Goal: Task Accomplishment & Management: Complete application form

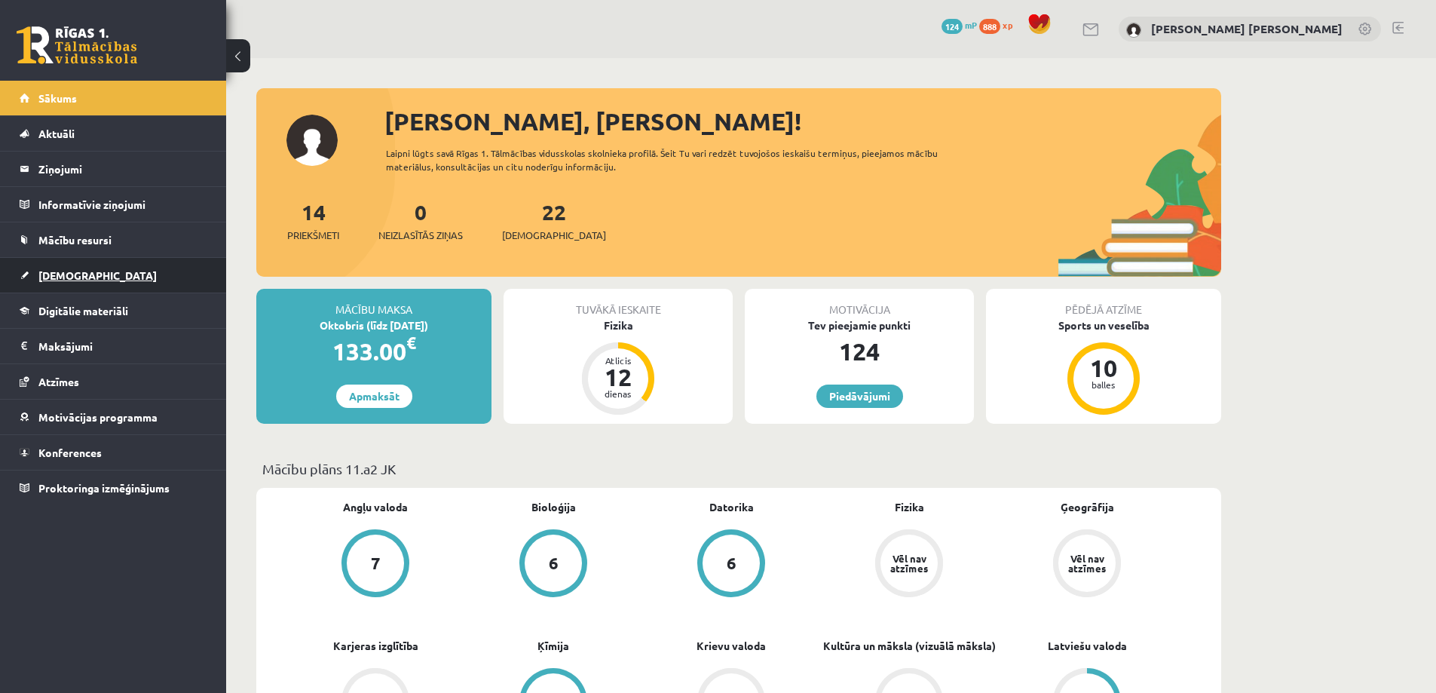
click at [80, 267] on link "[DEMOGRAPHIC_DATA]" at bounding box center [114, 275] width 188 height 35
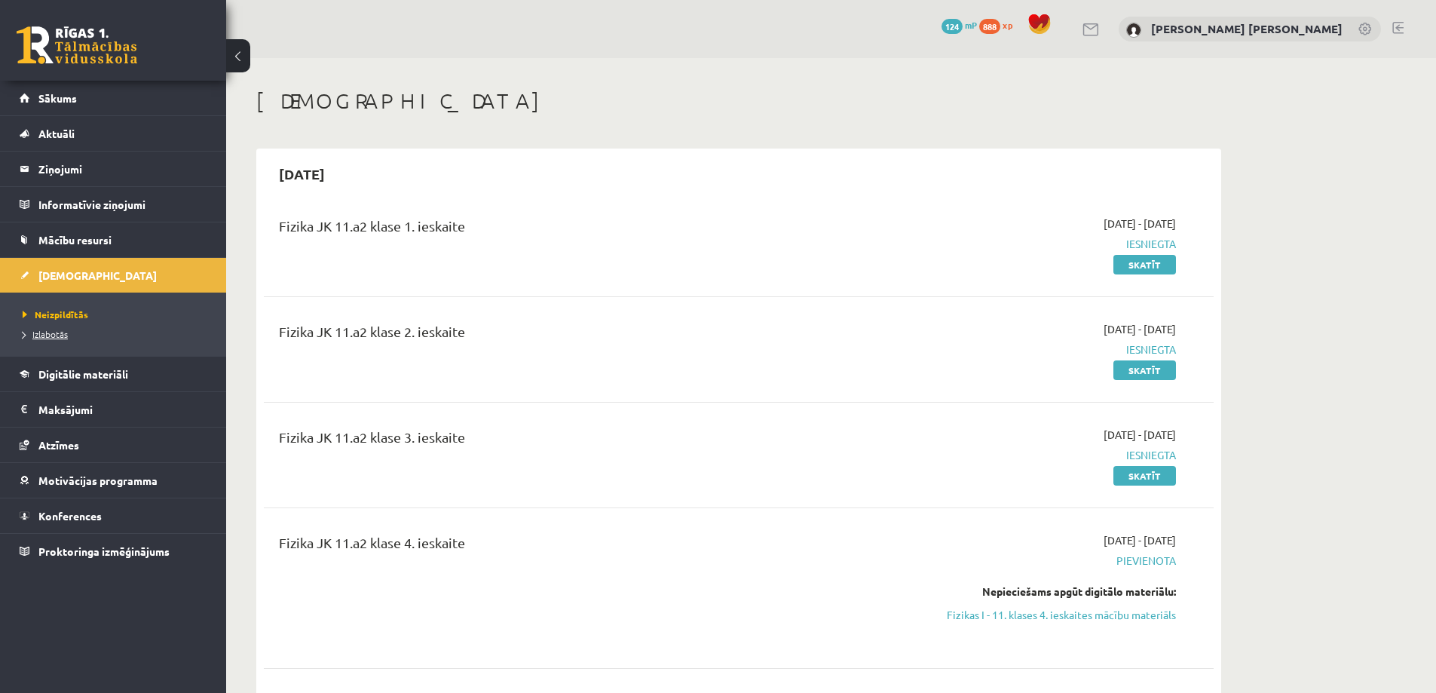
click at [56, 339] on span "Izlabotās" at bounding box center [45, 334] width 45 height 12
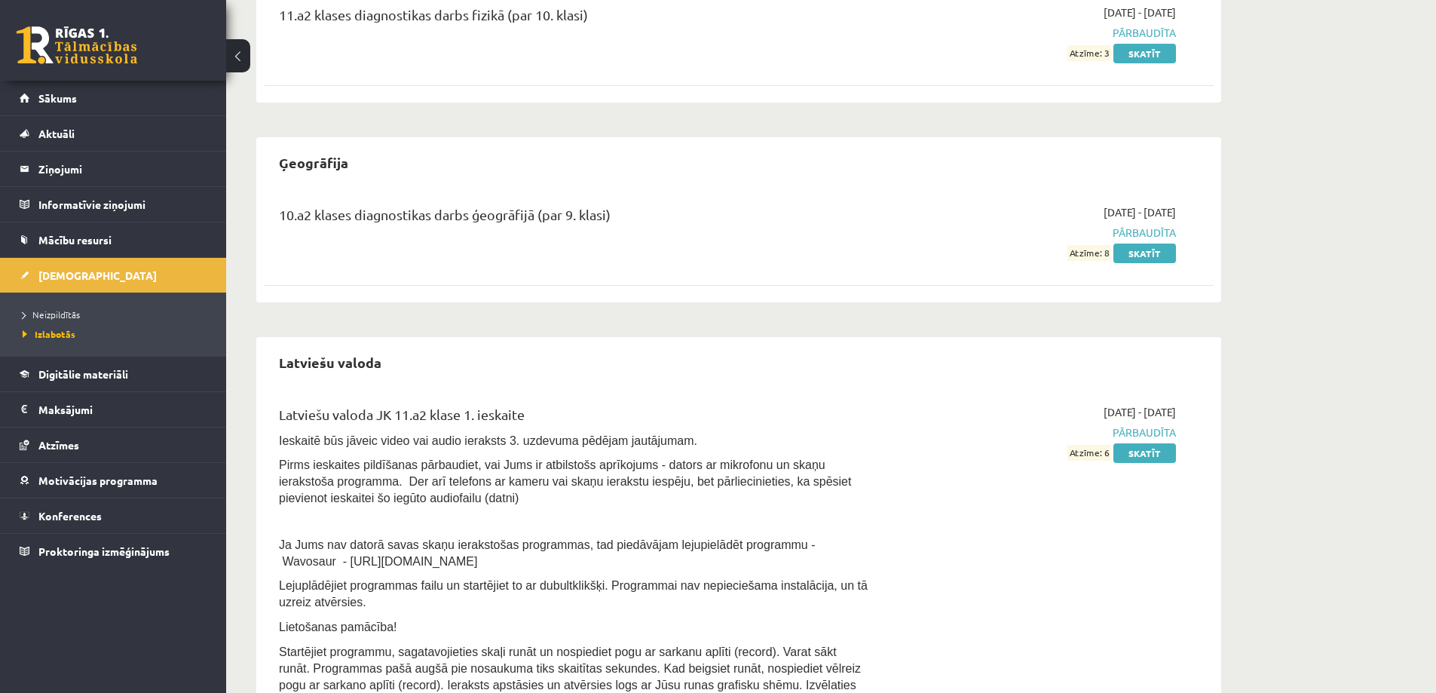
scroll to position [945, 0]
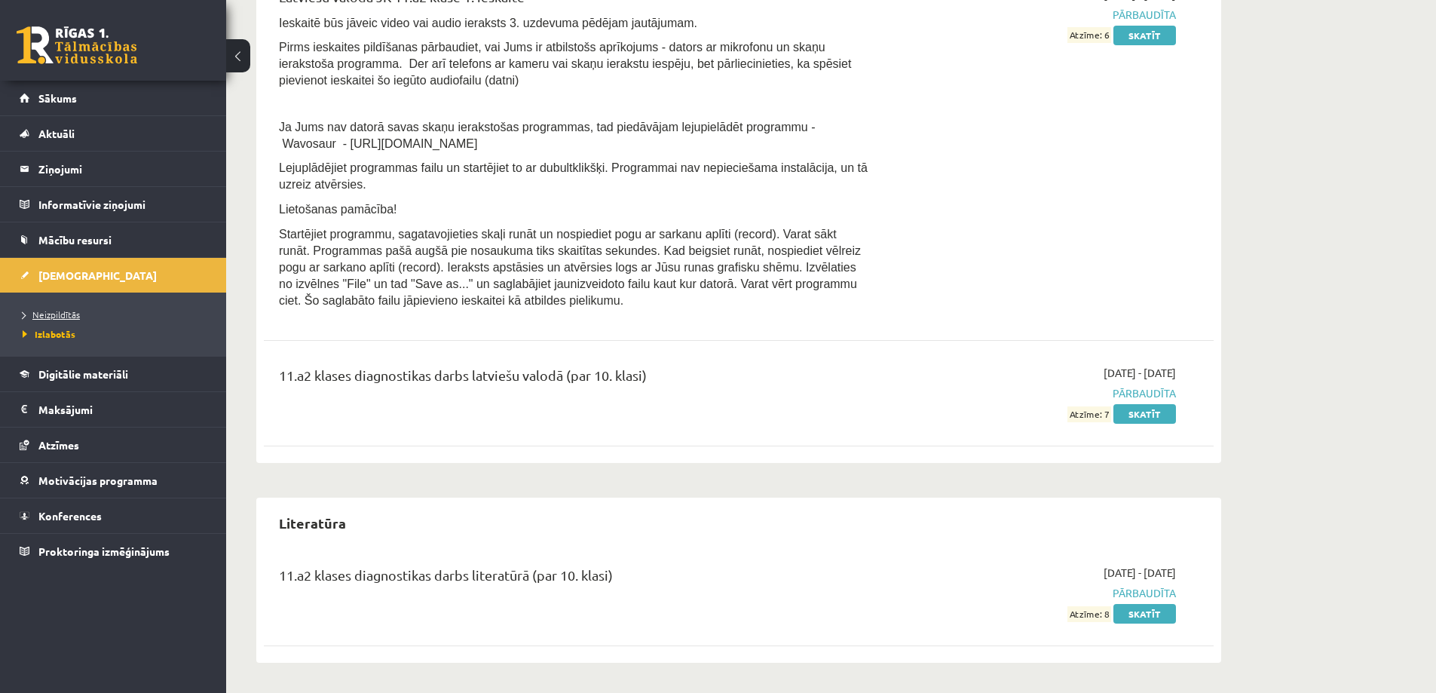
click at [66, 317] on span "Neizpildītās" at bounding box center [51, 314] width 57 height 12
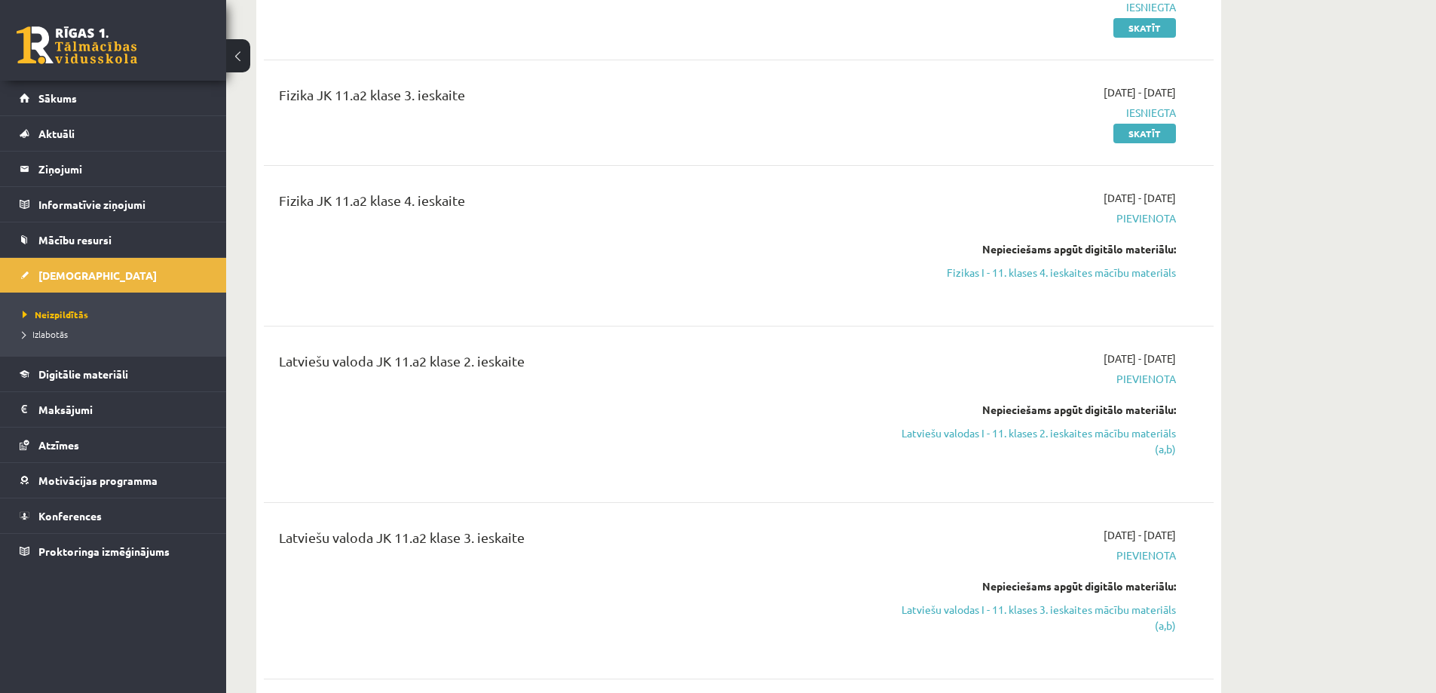
scroll to position [267, 0]
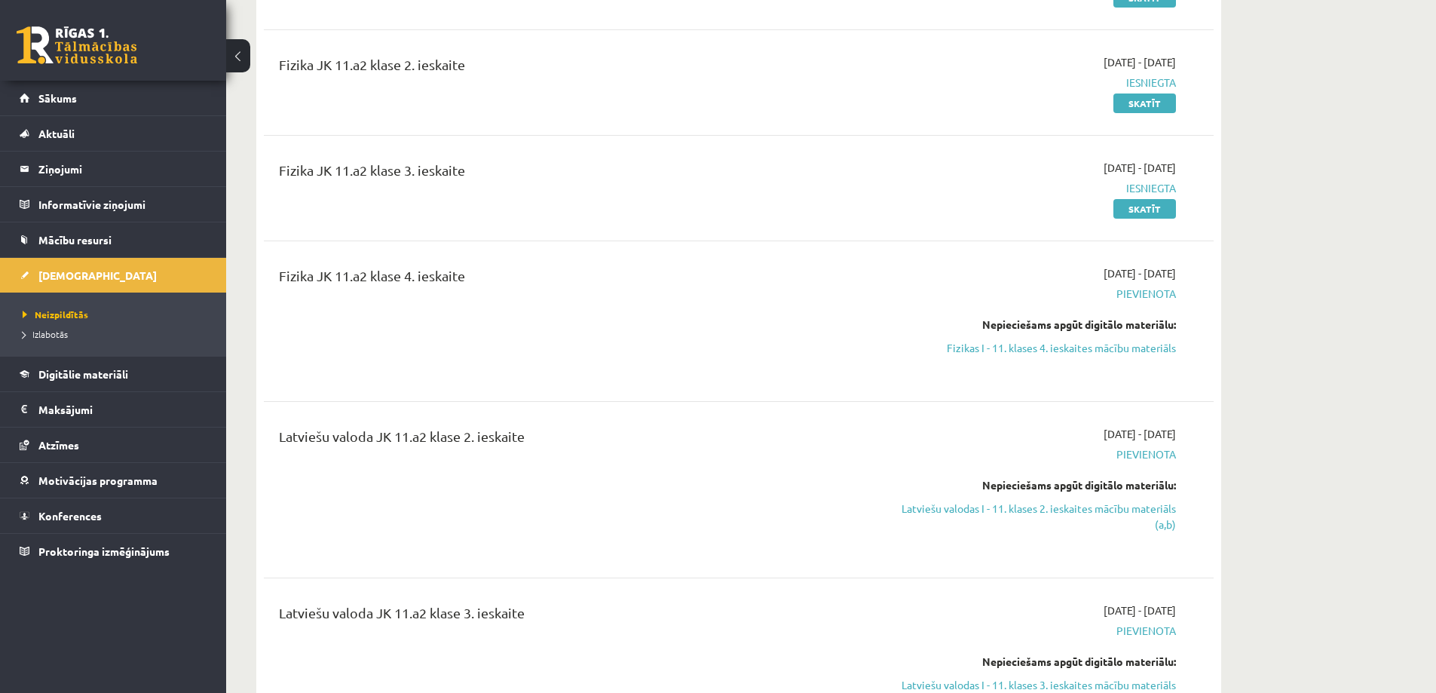
drag, startPoint x: 986, startPoint y: 342, endPoint x: 790, endPoint y: 53, distance: 349.9
click at [986, 343] on link "Fizikas I - 11. klases 4. ieskaites mācību materiāls" at bounding box center [1034, 348] width 284 height 16
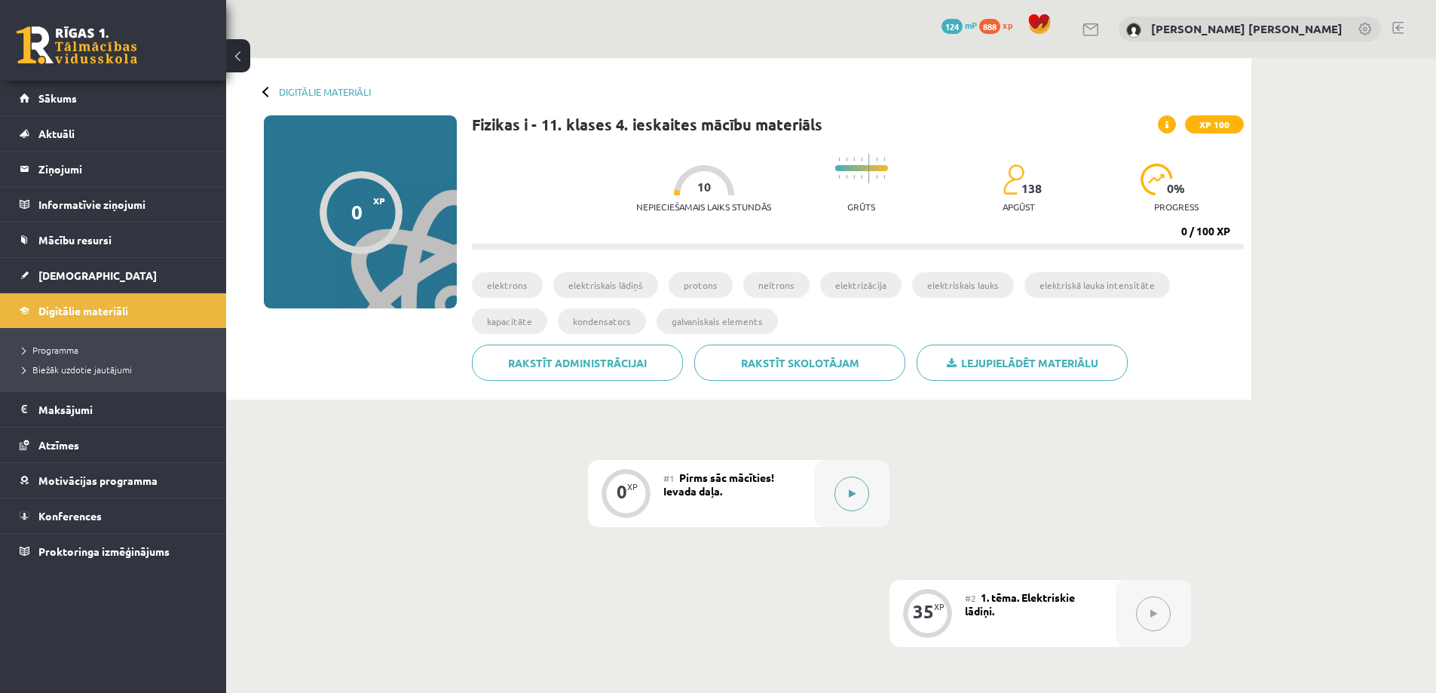
click at [849, 490] on icon at bounding box center [852, 493] width 7 height 9
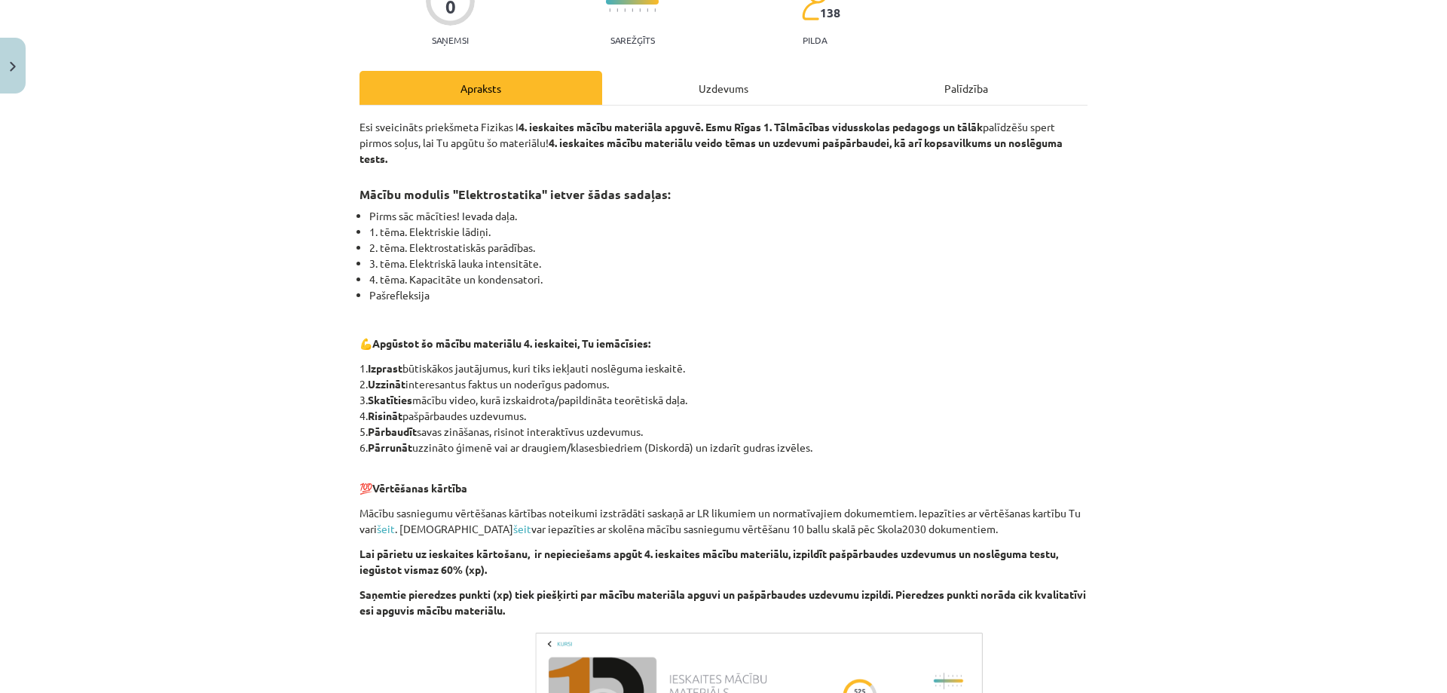
scroll to position [425, 0]
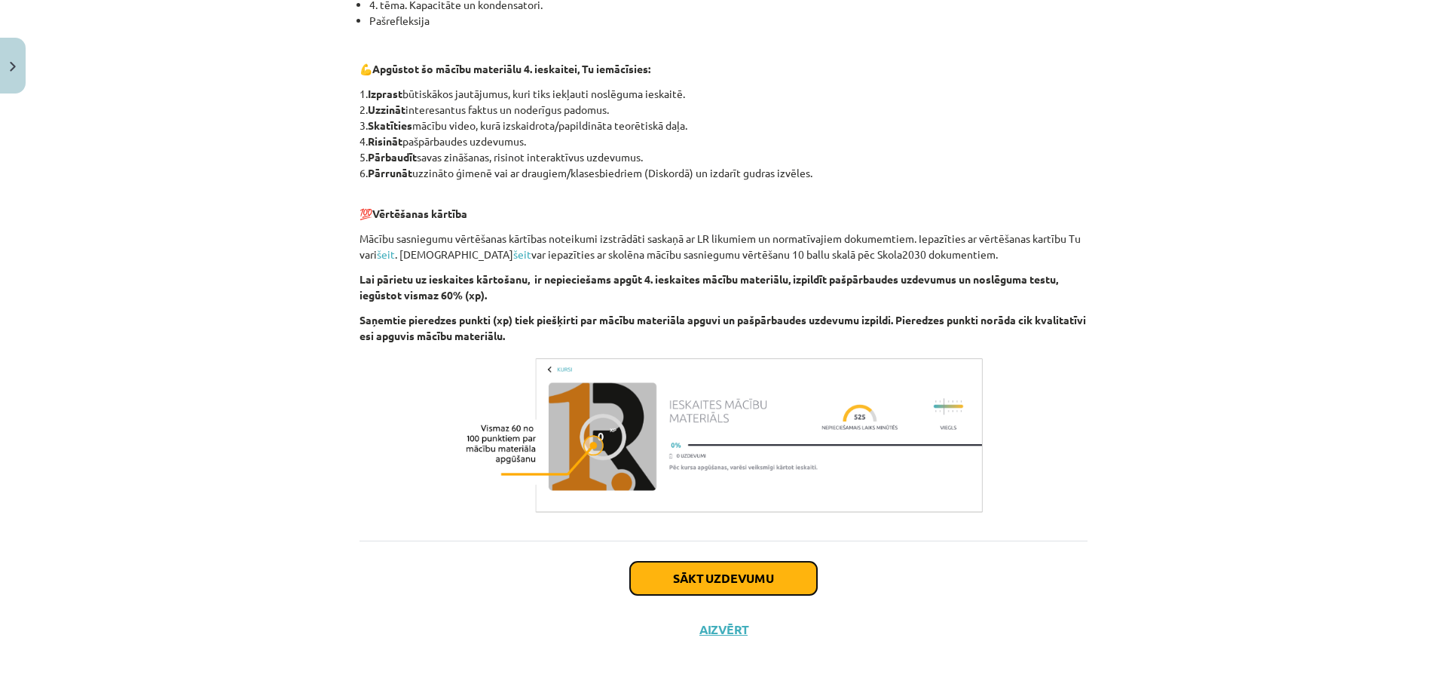
click at [729, 585] on button "Sākt uzdevumu" at bounding box center [723, 577] width 187 height 33
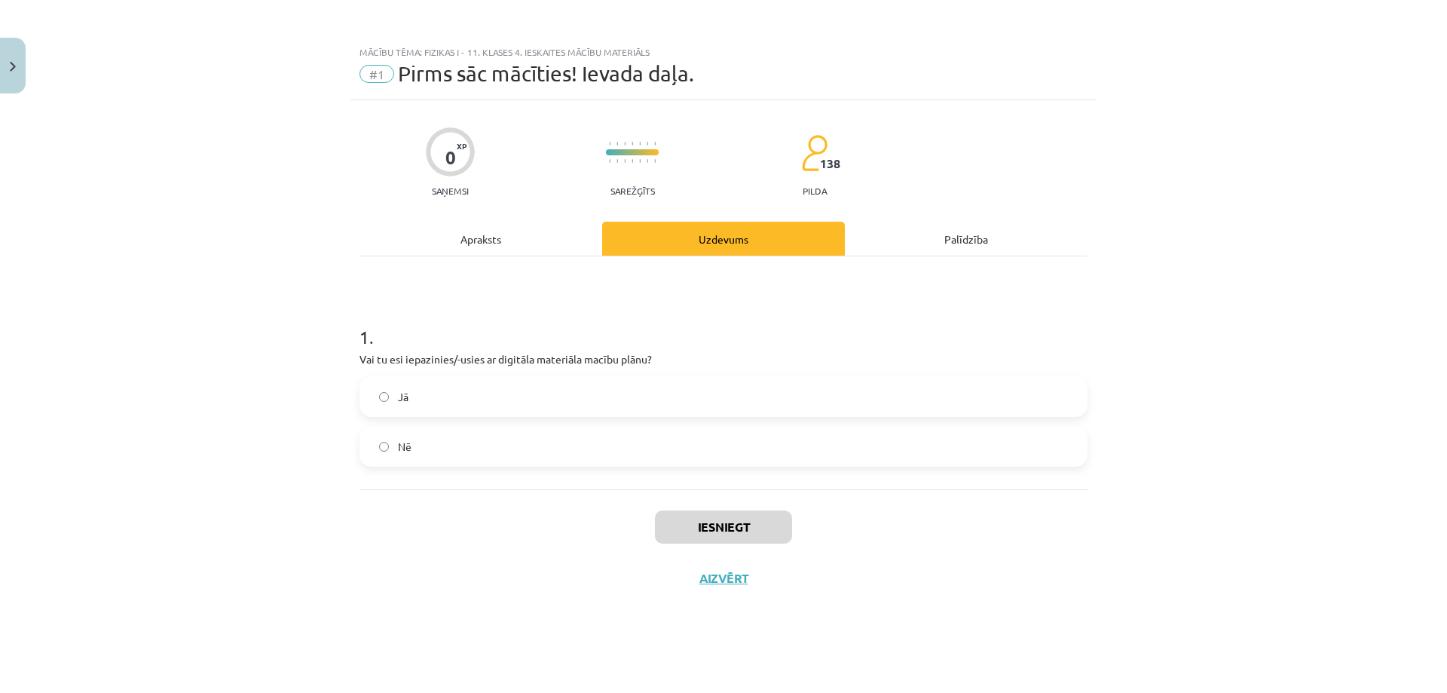
click at [447, 406] on label "Jā" at bounding box center [723, 397] width 725 height 38
click at [735, 529] on button "Iesniegt" at bounding box center [723, 526] width 137 height 33
click at [737, 583] on button "Nākamā nodarbība" at bounding box center [724, 587] width 148 height 35
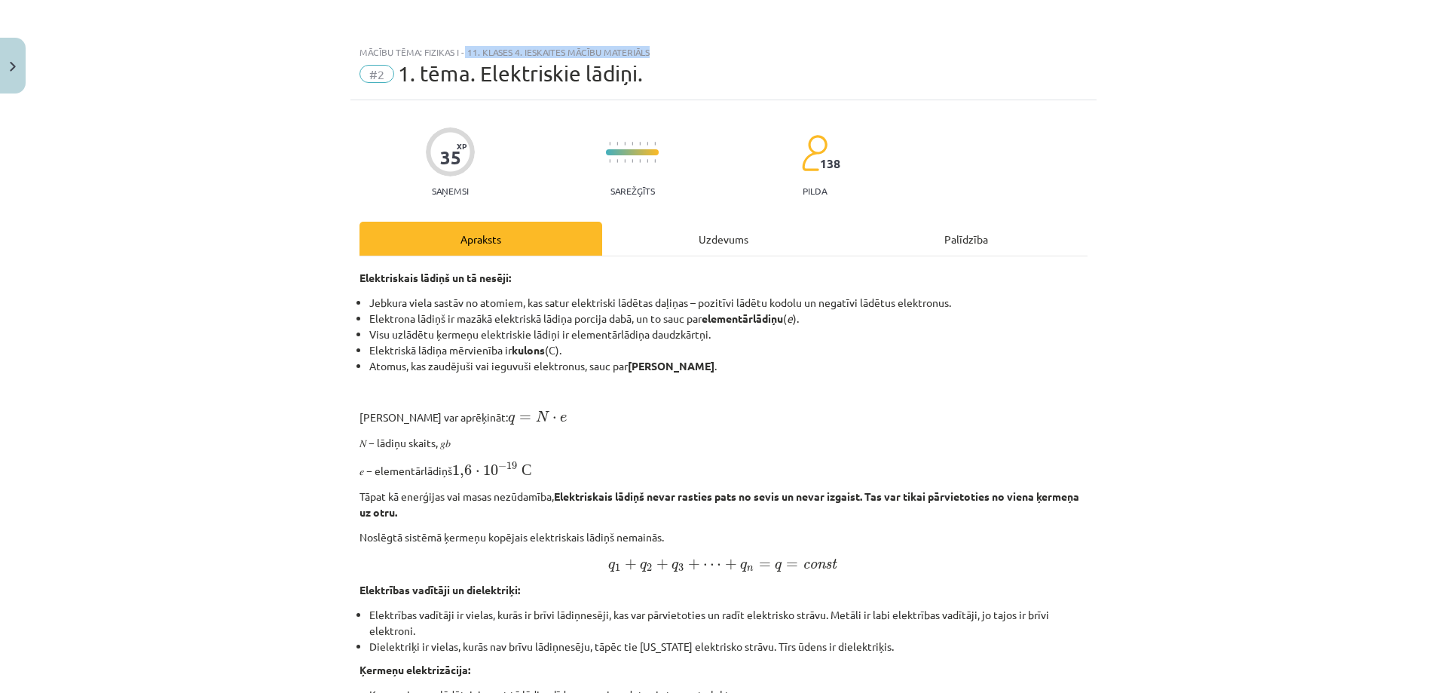
drag, startPoint x: 460, startPoint y: 51, endPoint x: 659, endPoint y: 57, distance: 199.0
click at [659, 57] on div "Mācību tēma: Fizikas i - 11. klases 4. ieskaites mācību materiāls" at bounding box center [723, 52] width 728 height 11
click at [662, 57] on div "Mācību tēma: Fizikas i - 11. klases 4. ieskaites mācību materiāls" at bounding box center [723, 52] width 728 height 11
drag, startPoint x: 510, startPoint y: 51, endPoint x: 656, endPoint y: 52, distance: 145.4
click at [656, 52] on div "Mācību tēma: Fizikas i - 11. klases 4. ieskaites mācību materiāls" at bounding box center [723, 52] width 728 height 11
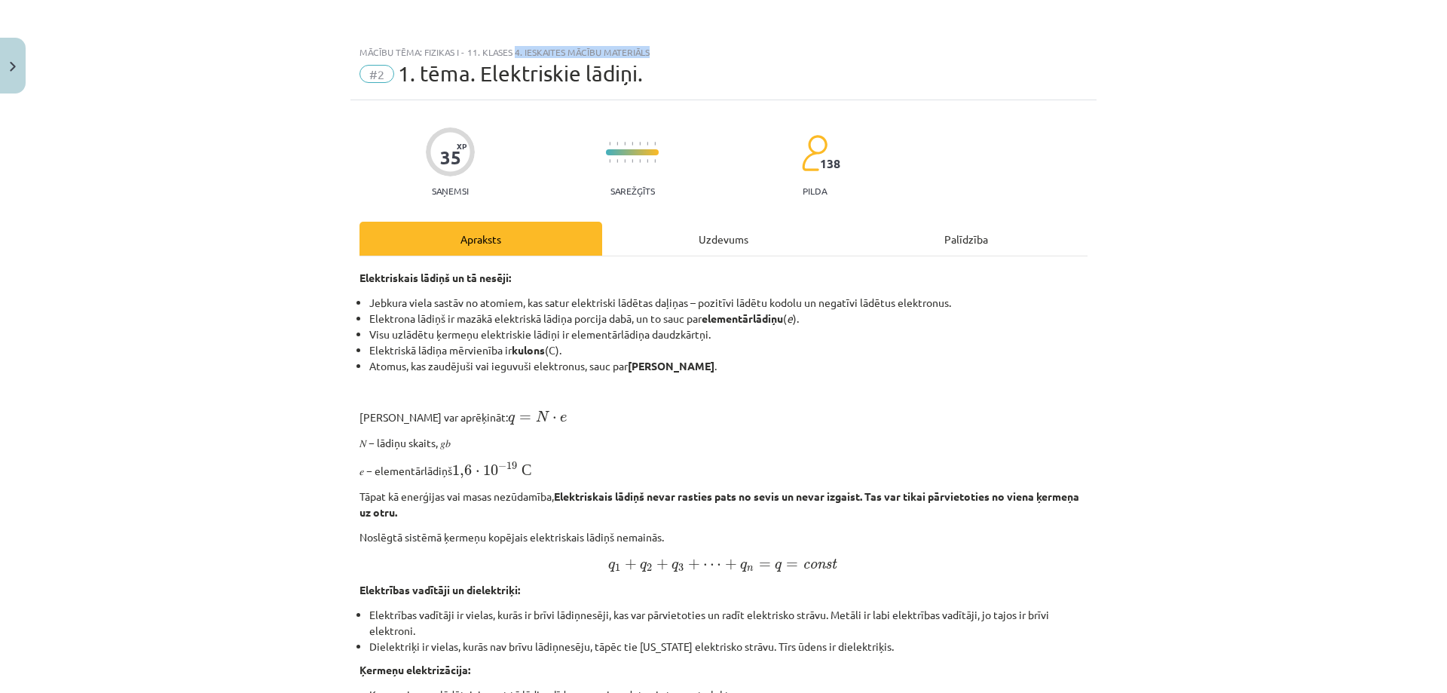
click at [656, 52] on div "Mācību tēma: Fizikas i - 11. klases 4. ieskaites mācību materiāls" at bounding box center [723, 52] width 728 height 11
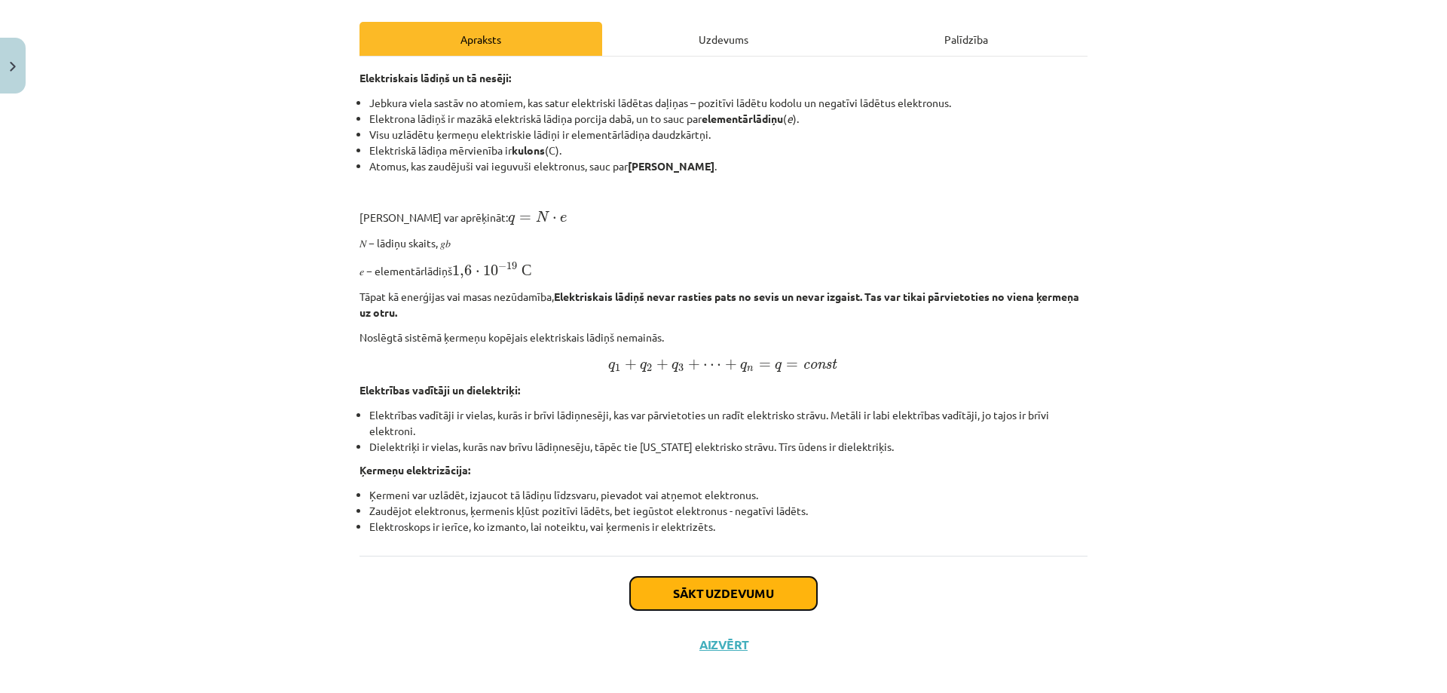
click at [751, 577] on button "Sākt uzdevumu" at bounding box center [723, 593] width 187 height 33
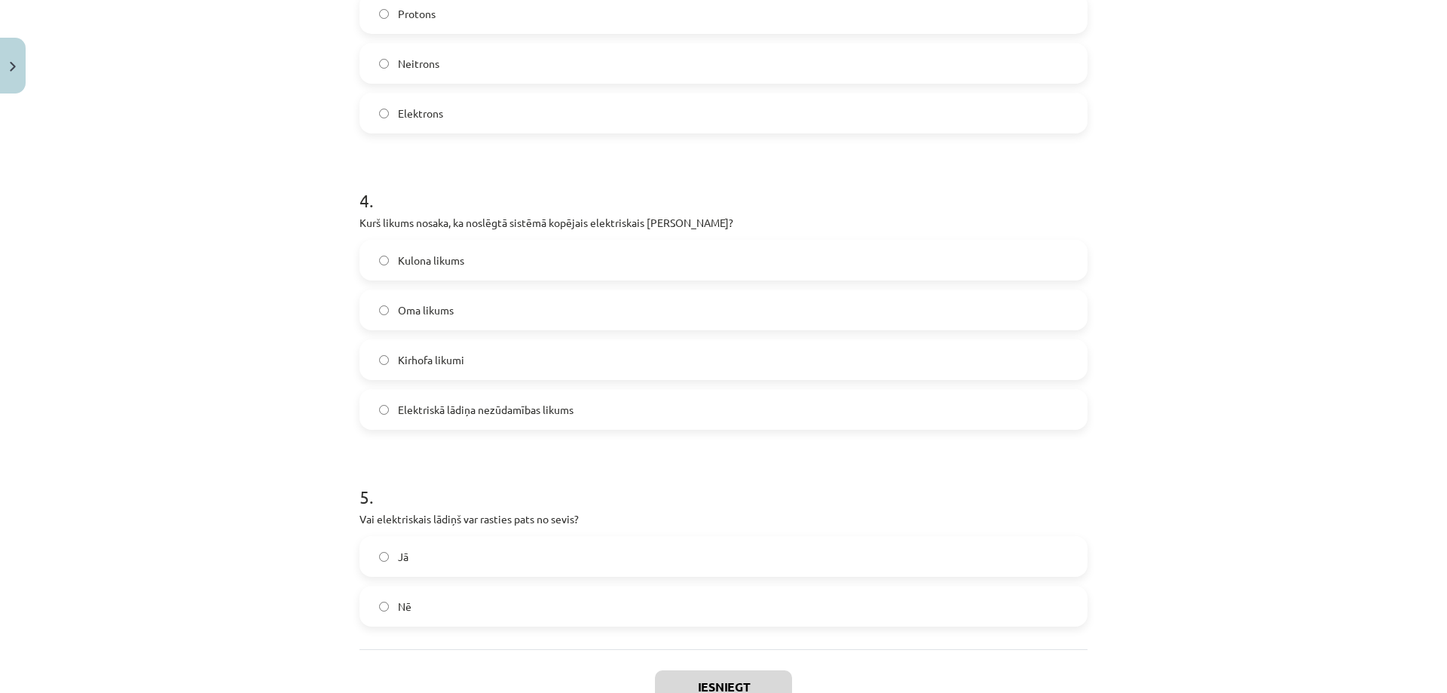
scroll to position [1034, 0]
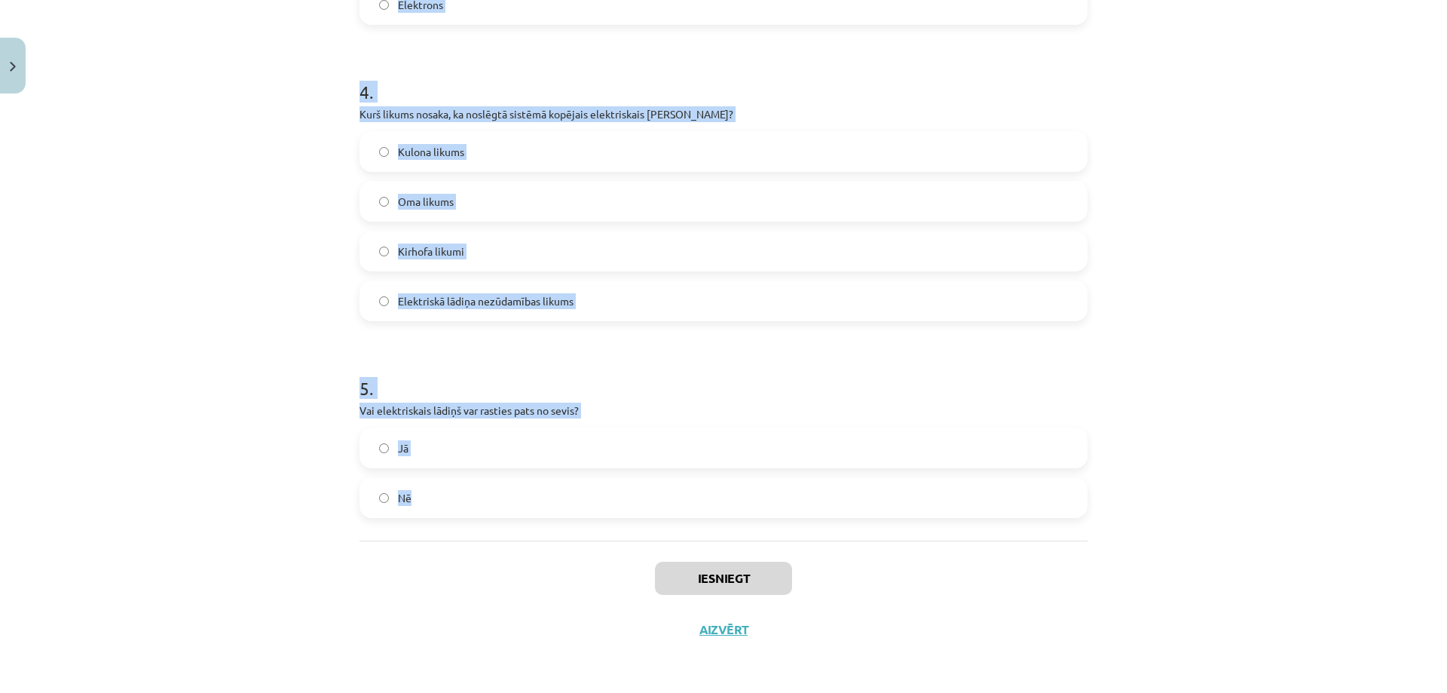
drag, startPoint x: 353, startPoint y: 163, endPoint x: 576, endPoint y: 488, distance: 394.2
copy form "Kāda ir elektriskā lādiņa mērvienība? Kulons Volts Džouls Ampērs 2 . Vai atomi …"
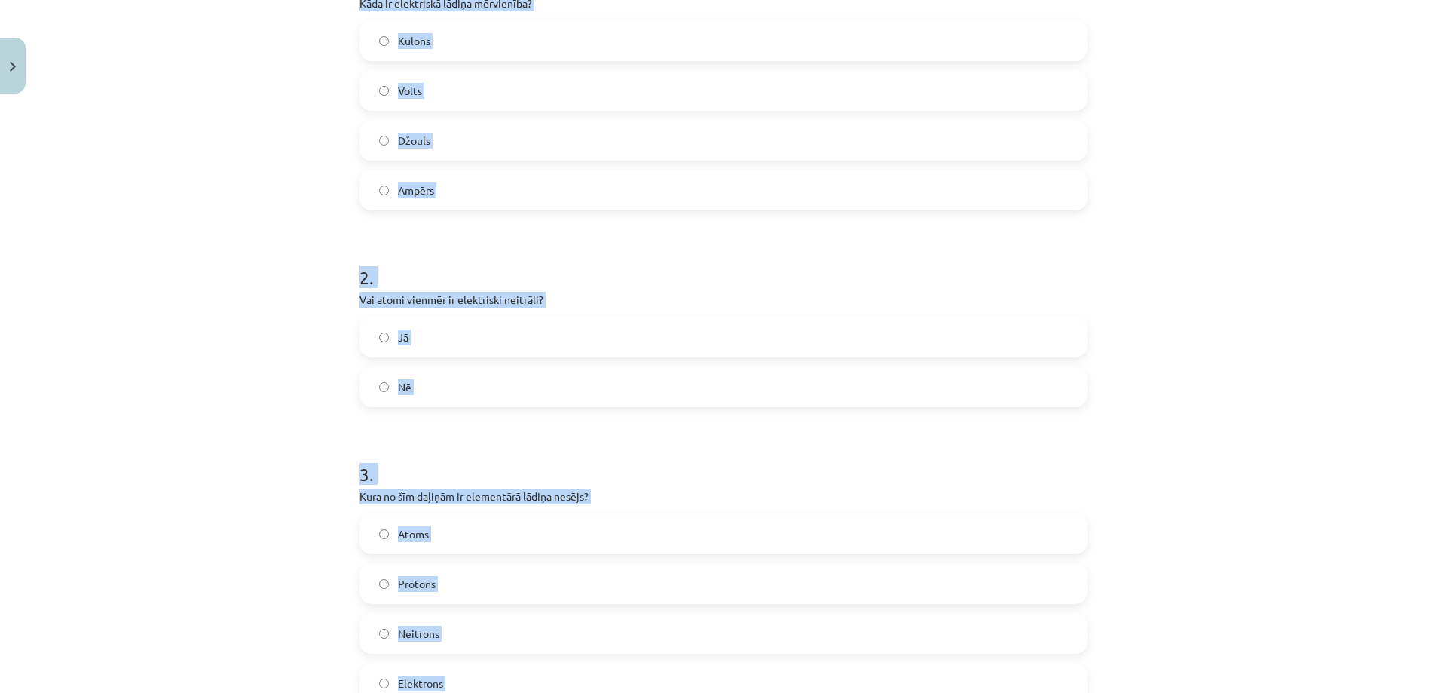
click at [261, 151] on div "Mācību tēma: Fizikas i - 11. klases 4. ieskaites mācību materiāls #2 1. tēma. E…" at bounding box center [723, 346] width 1447 height 693
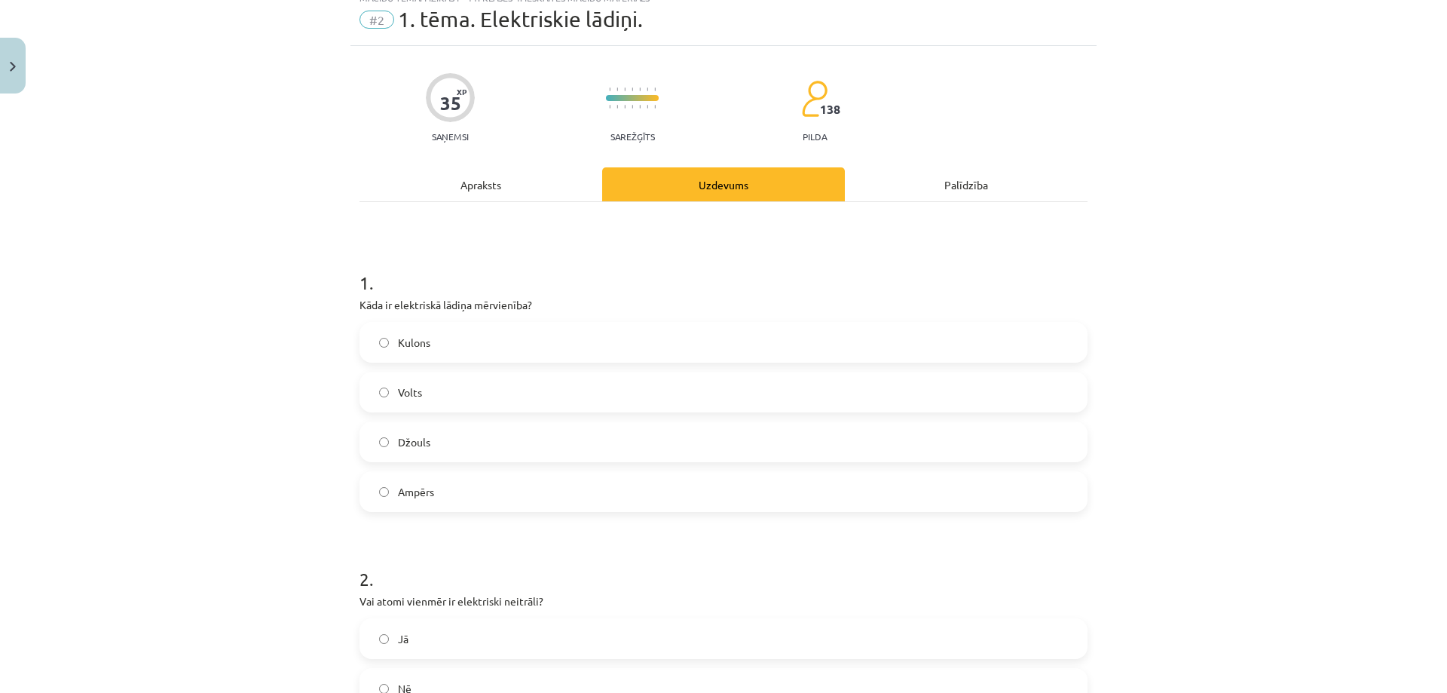
click at [407, 342] on span "Kulons" at bounding box center [414, 343] width 32 height 16
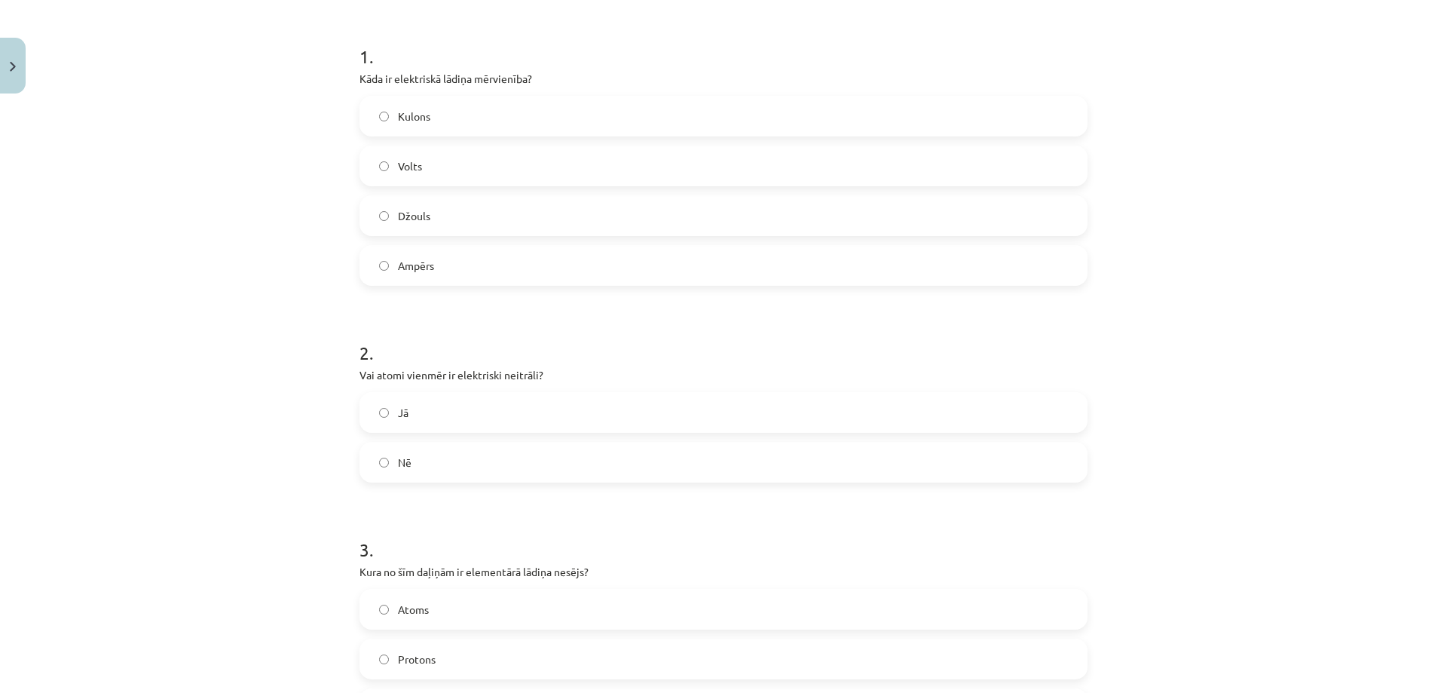
click at [391, 458] on label "Nē" at bounding box center [723, 462] width 725 height 38
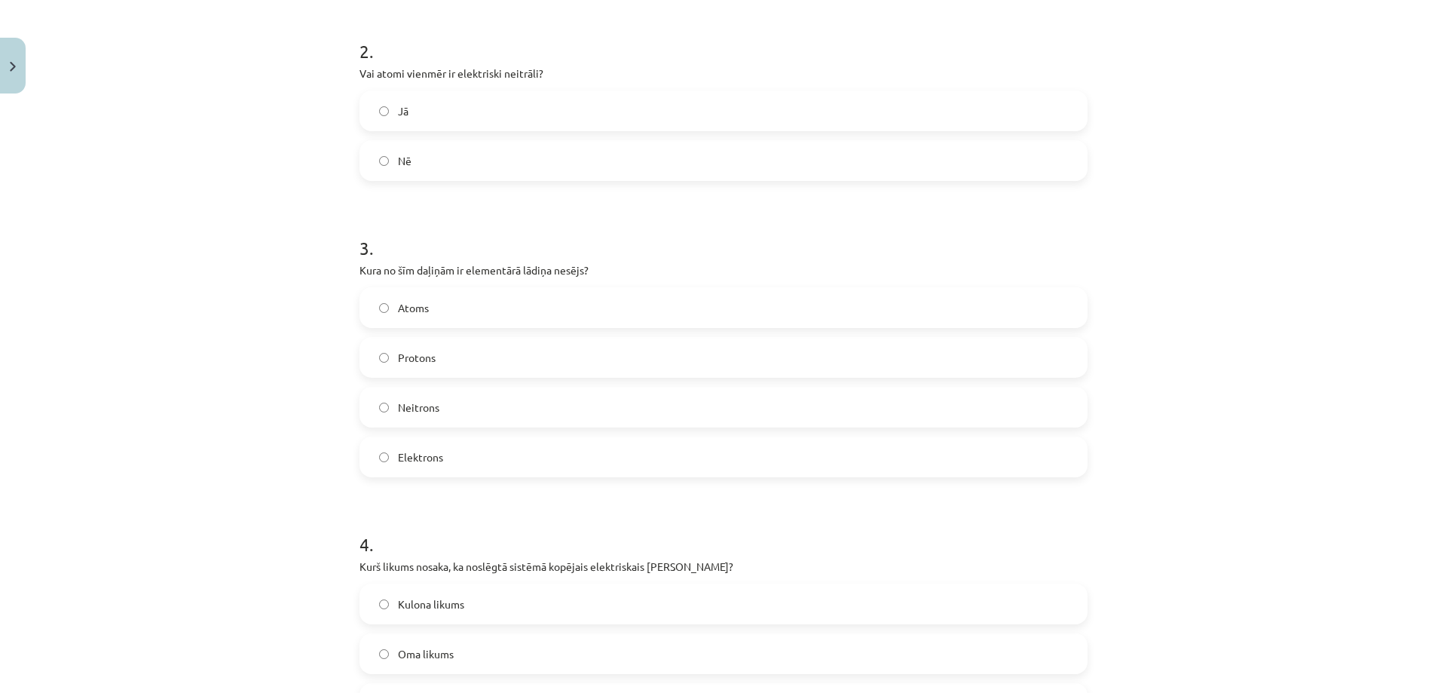
click at [425, 446] on label "Elektrons" at bounding box center [723, 457] width 725 height 38
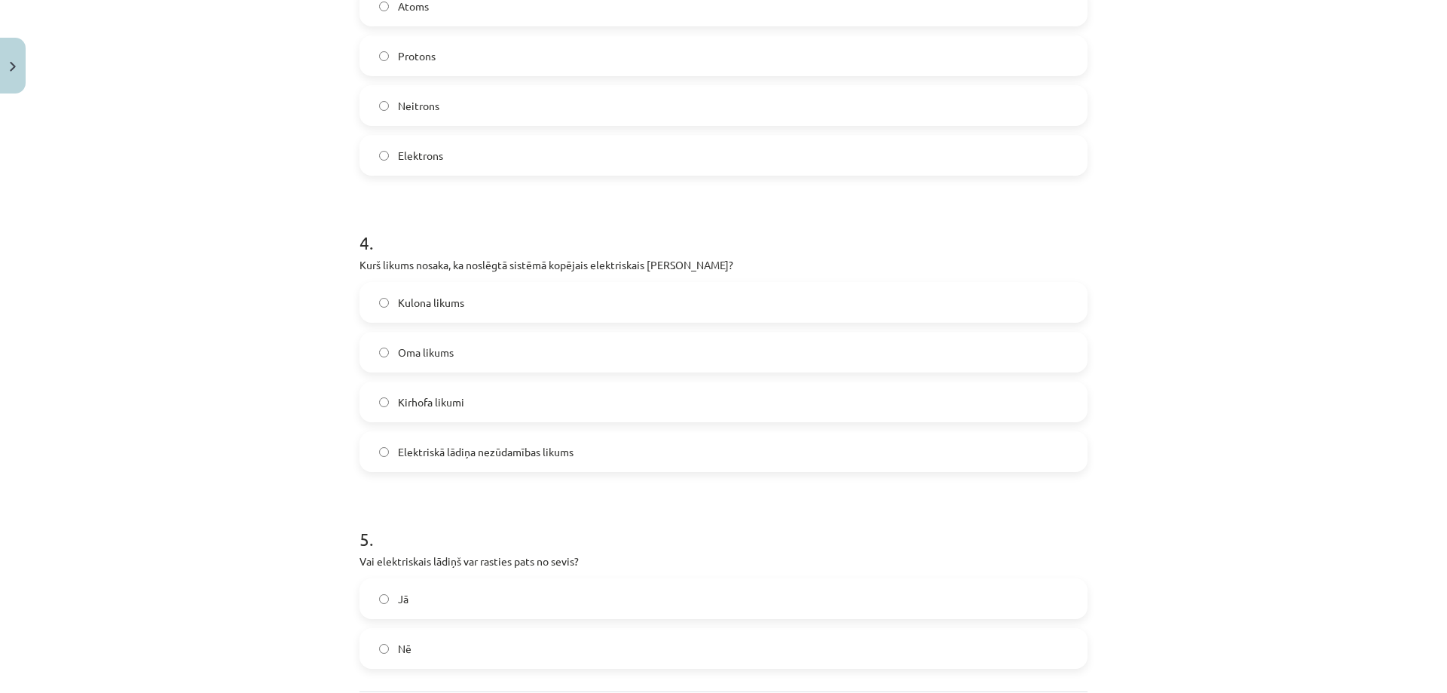
click at [433, 460] on label "Elektriskā lādiņa nezūdamības likums" at bounding box center [723, 452] width 725 height 38
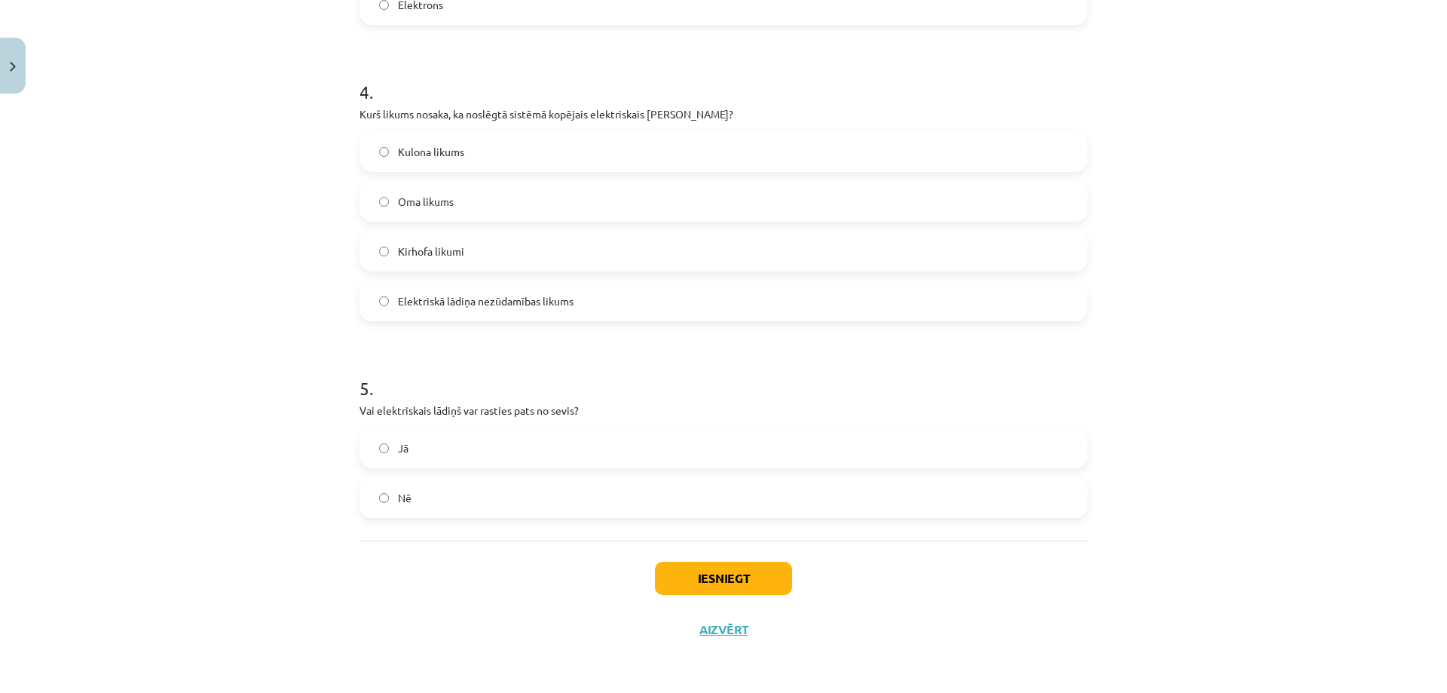
click at [409, 496] on label "Nē" at bounding box center [723, 498] width 725 height 38
click at [745, 589] on button "Iesniegt" at bounding box center [723, 577] width 137 height 33
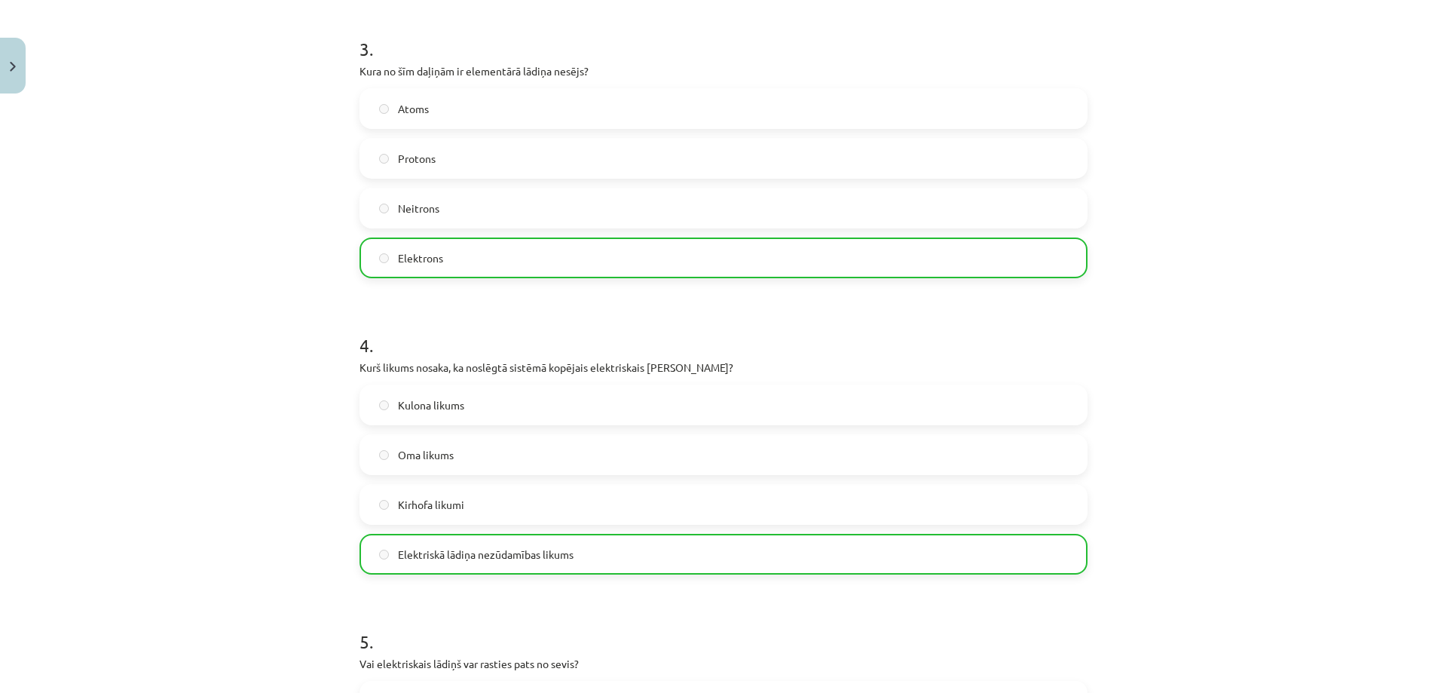
scroll to position [1082, 0]
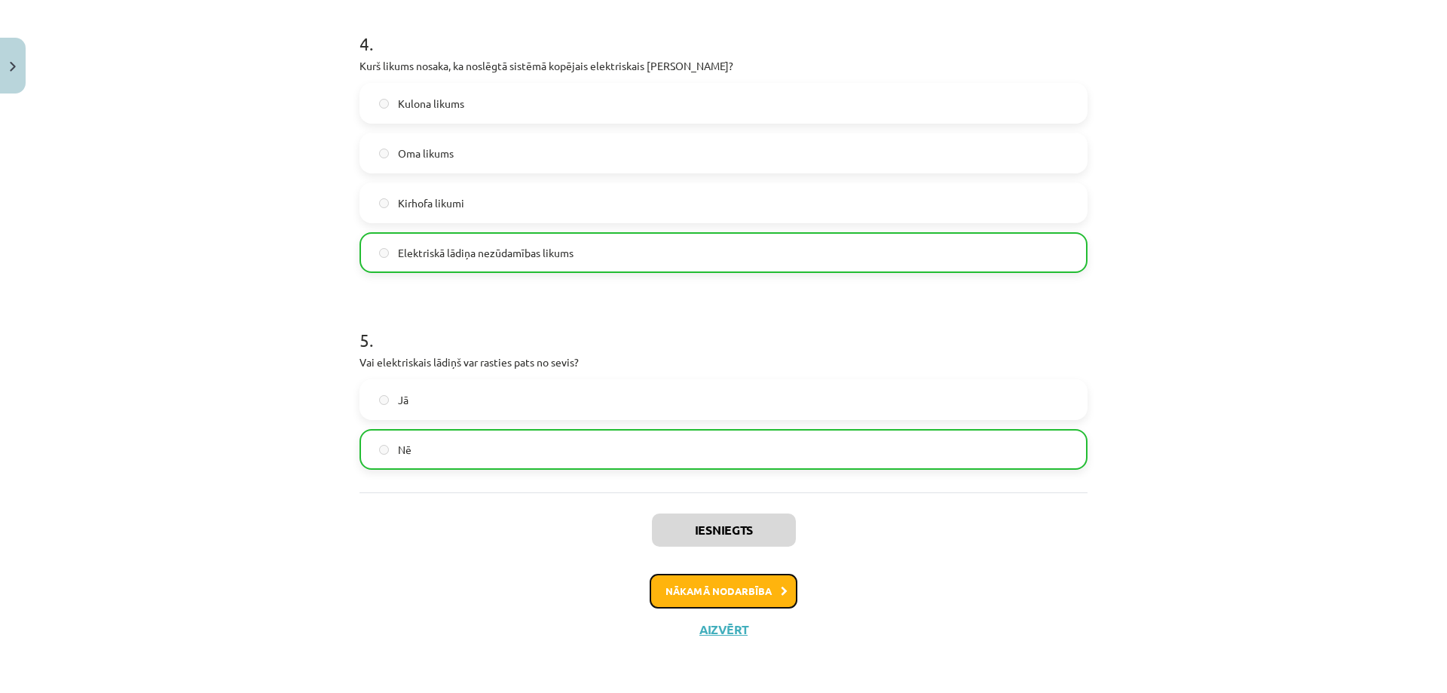
click at [727, 589] on button "Nākamā nodarbība" at bounding box center [724, 590] width 148 height 35
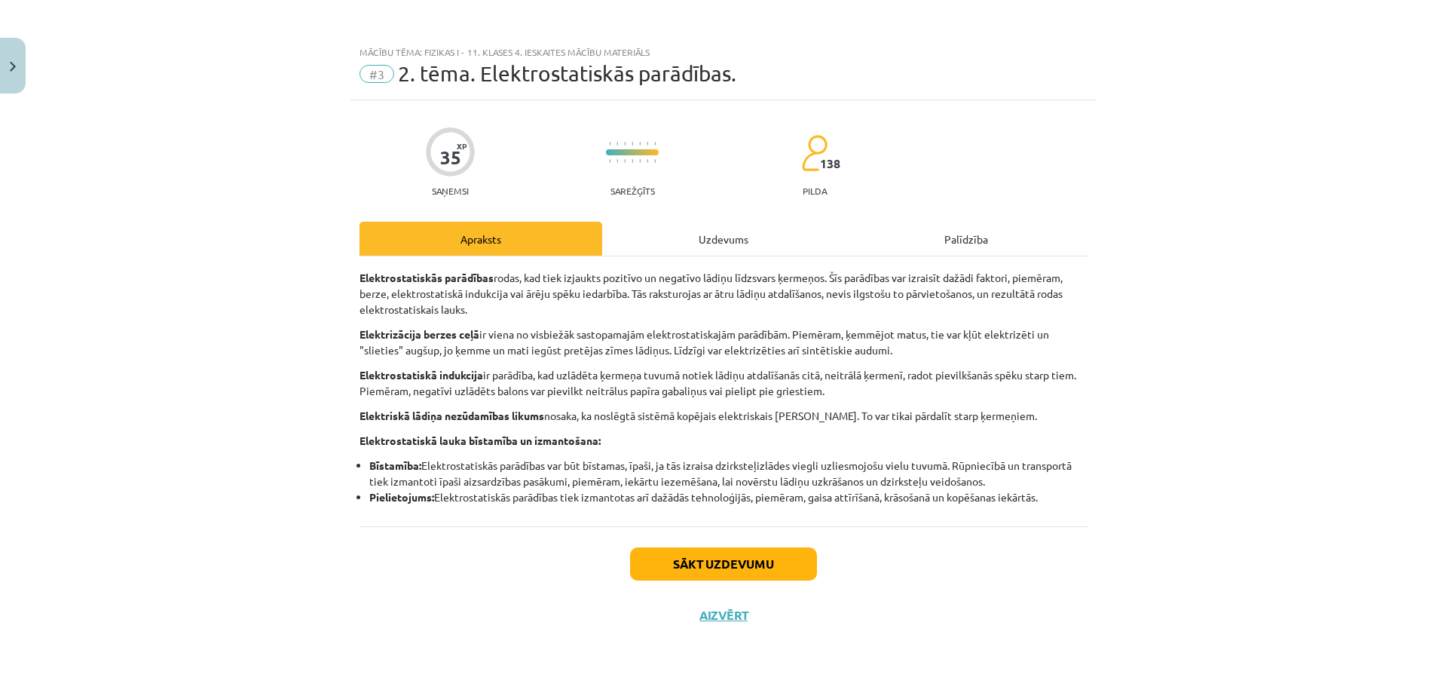
scroll to position [0, 0]
click at [717, 561] on button "Sākt uzdevumu" at bounding box center [723, 563] width 187 height 33
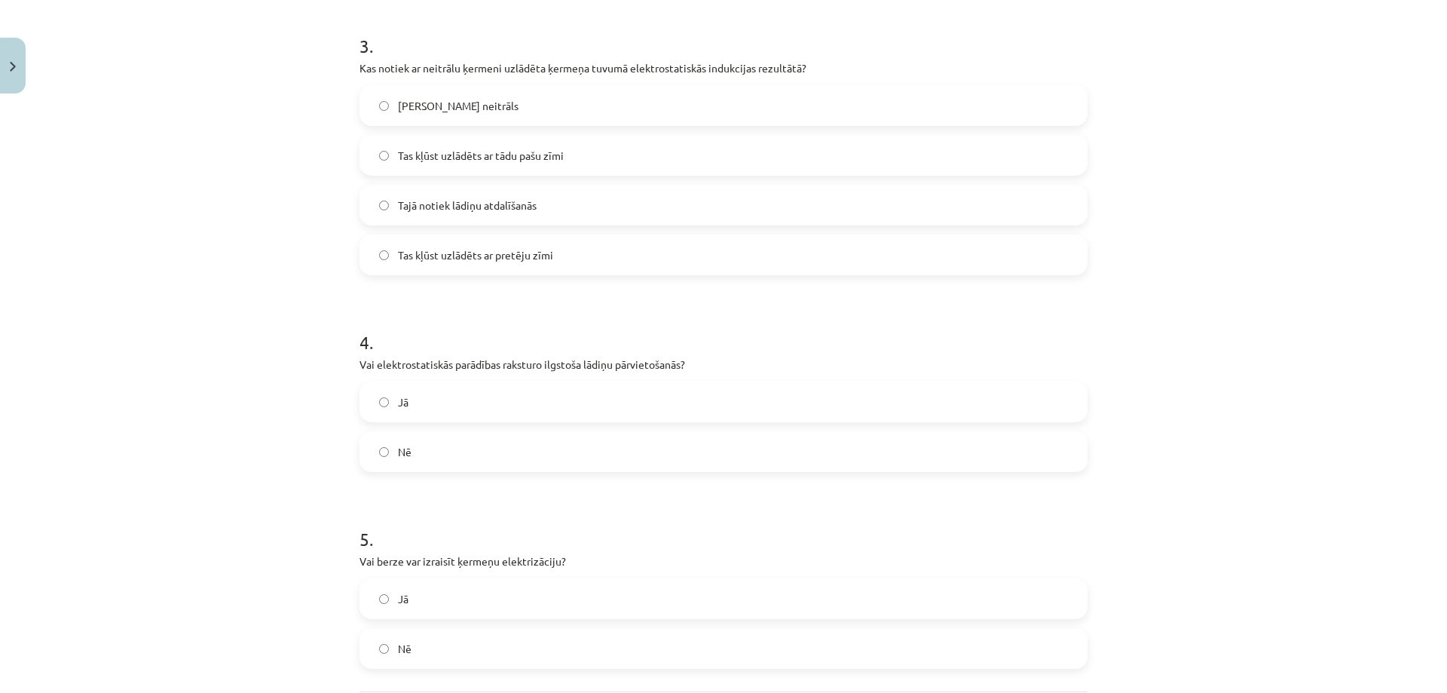
scroll to position [934, 0]
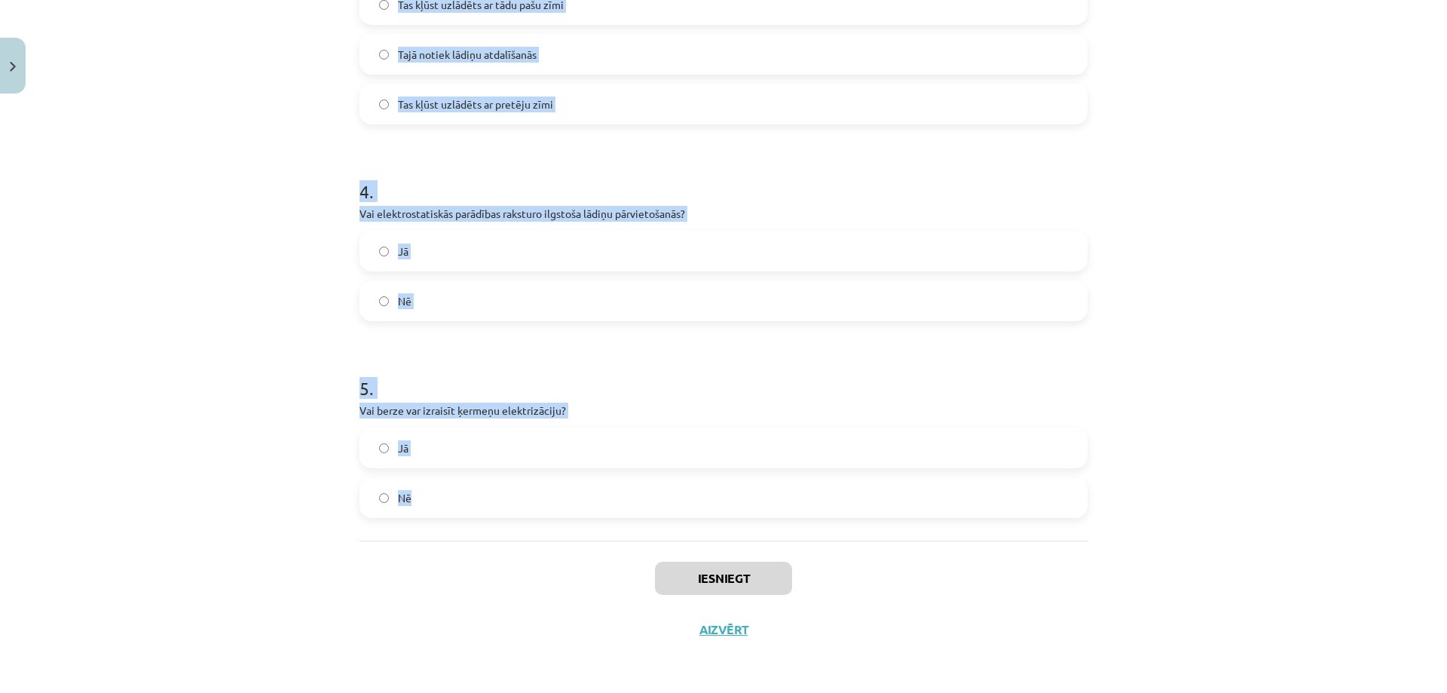
drag, startPoint x: 342, startPoint y: 168, endPoint x: 534, endPoint y: 528, distance: 407.3
click at [534, 528] on div "Mācību tēma: Fizikas i - 11. klases 4. ieskaites mācību materiāls #3 2. tēma. E…" at bounding box center [723, 346] width 1447 height 693
copy form "Kā sauc parādību, kad ķermeņi uzlādējas berzes rezultātā? Elektrizācija Elektro…"
click at [594, 75] on div "Tas paliek neitrāls Tas kļūst uzlādēts ar tādu pašu zīmi Tajā notiek lādiņu atd…" at bounding box center [723, 29] width 728 height 190
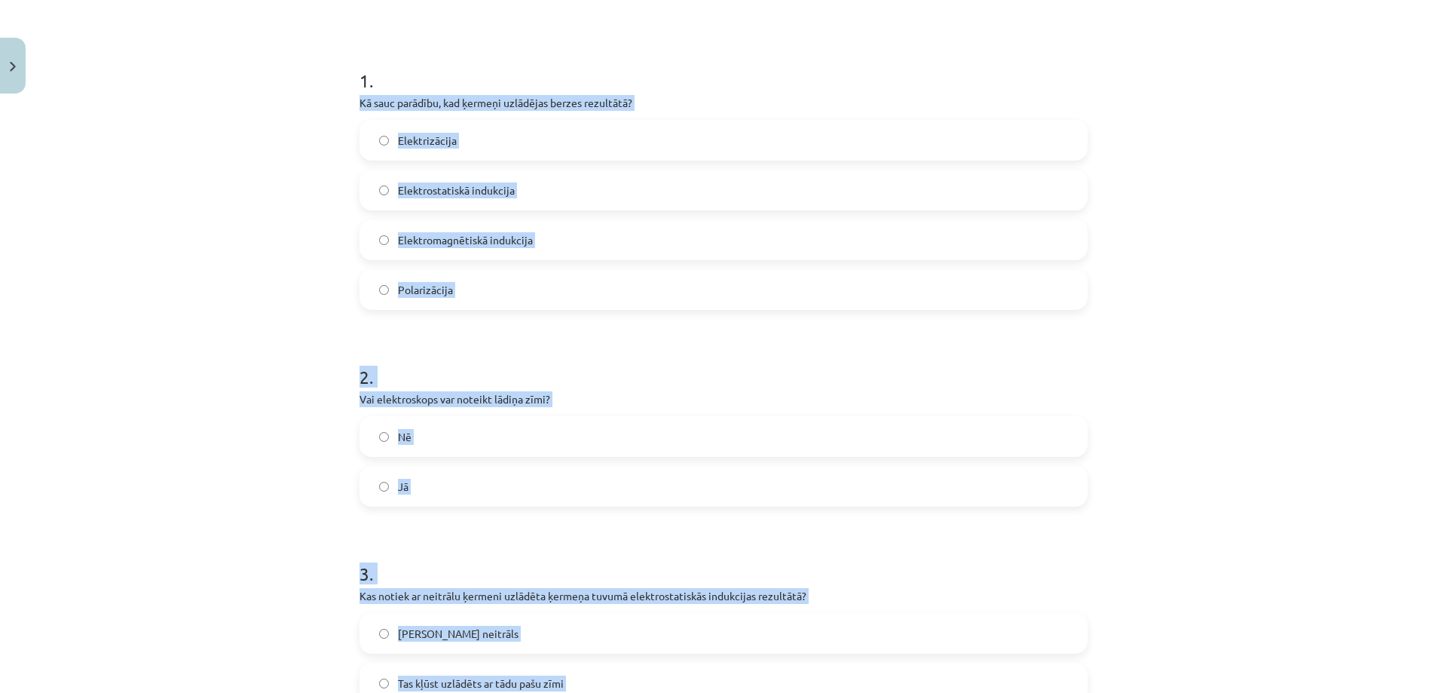
click at [317, 142] on div "Mācību tēma: Fizikas i - 11. klases 4. ieskaites mācību materiāls #3 2. tēma. E…" at bounding box center [723, 346] width 1447 height 693
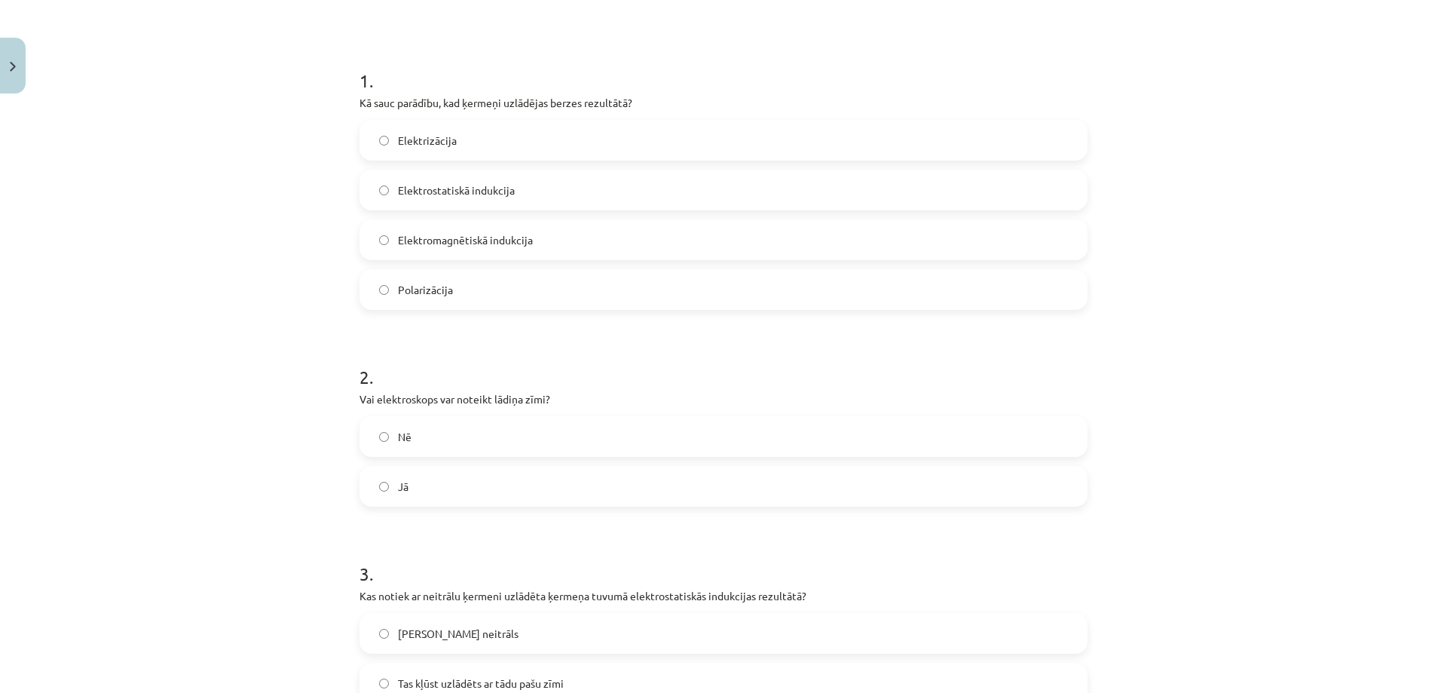
click at [408, 139] on span "Elektrizācija" at bounding box center [427, 141] width 59 height 16
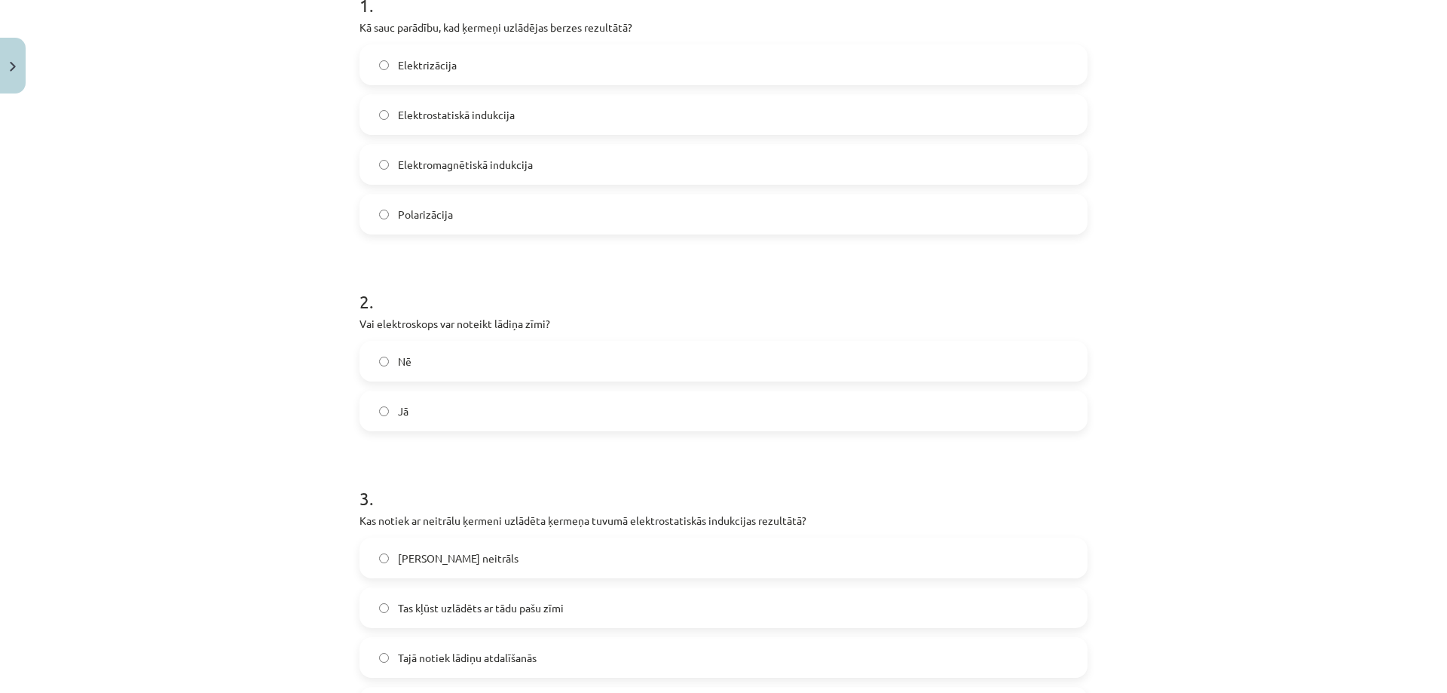
click at [405, 406] on label "Jā" at bounding box center [723, 411] width 725 height 38
click at [405, 366] on span "Nē" at bounding box center [405, 361] width 14 height 16
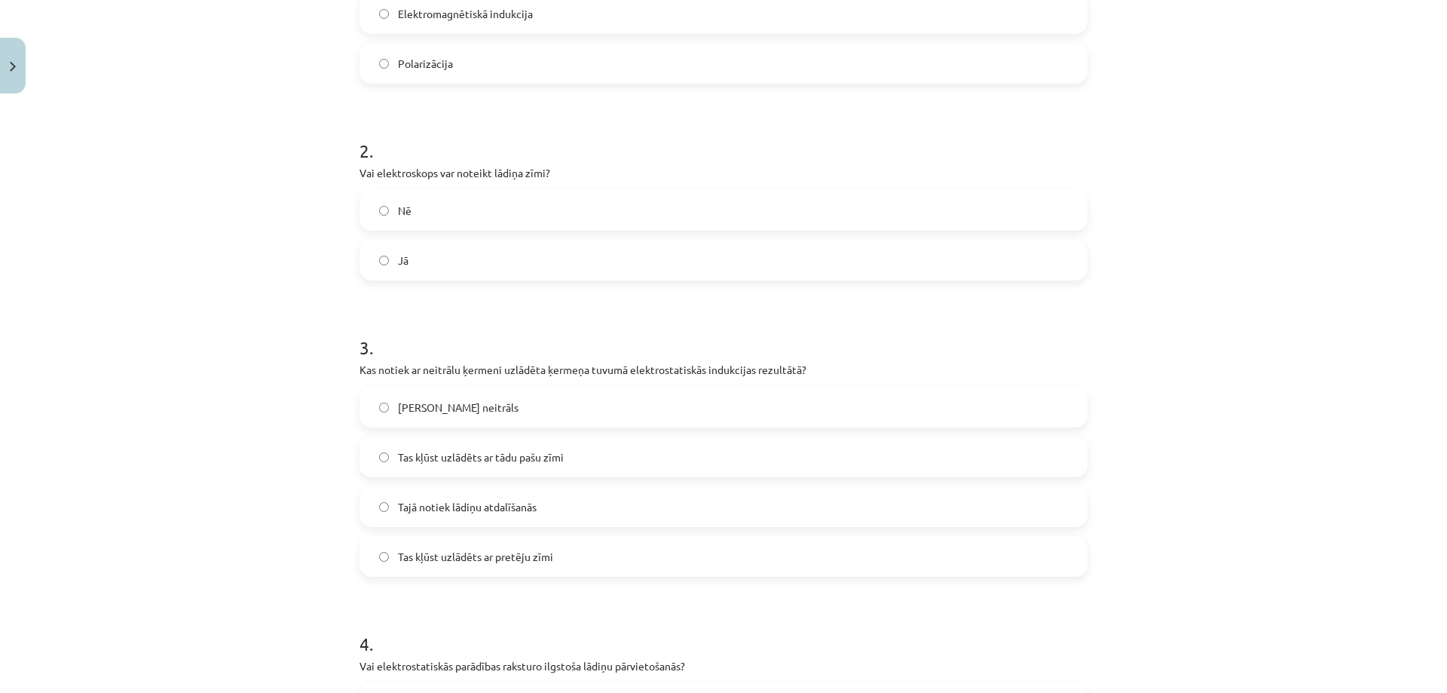
scroll to position [558, 0]
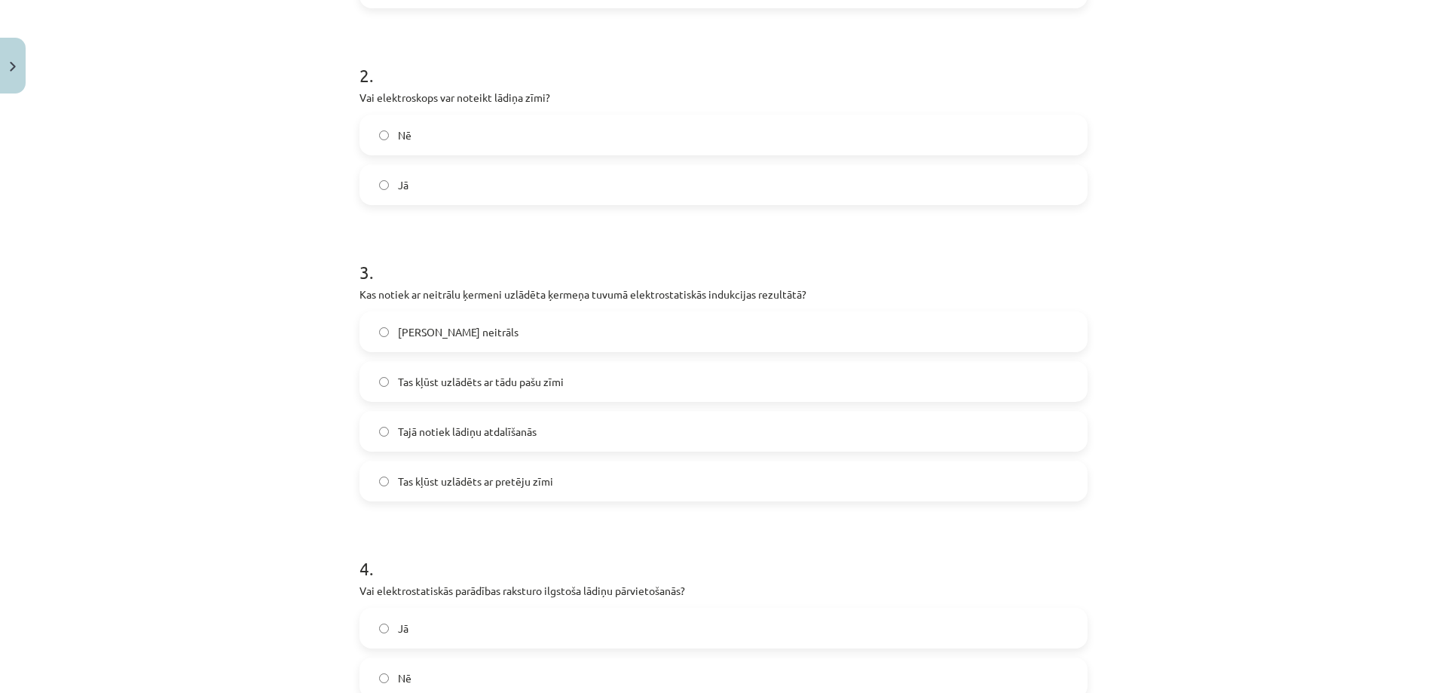
click at [418, 434] on span "Tajā notiek lādiņu atdalīšanās" at bounding box center [467, 432] width 139 height 16
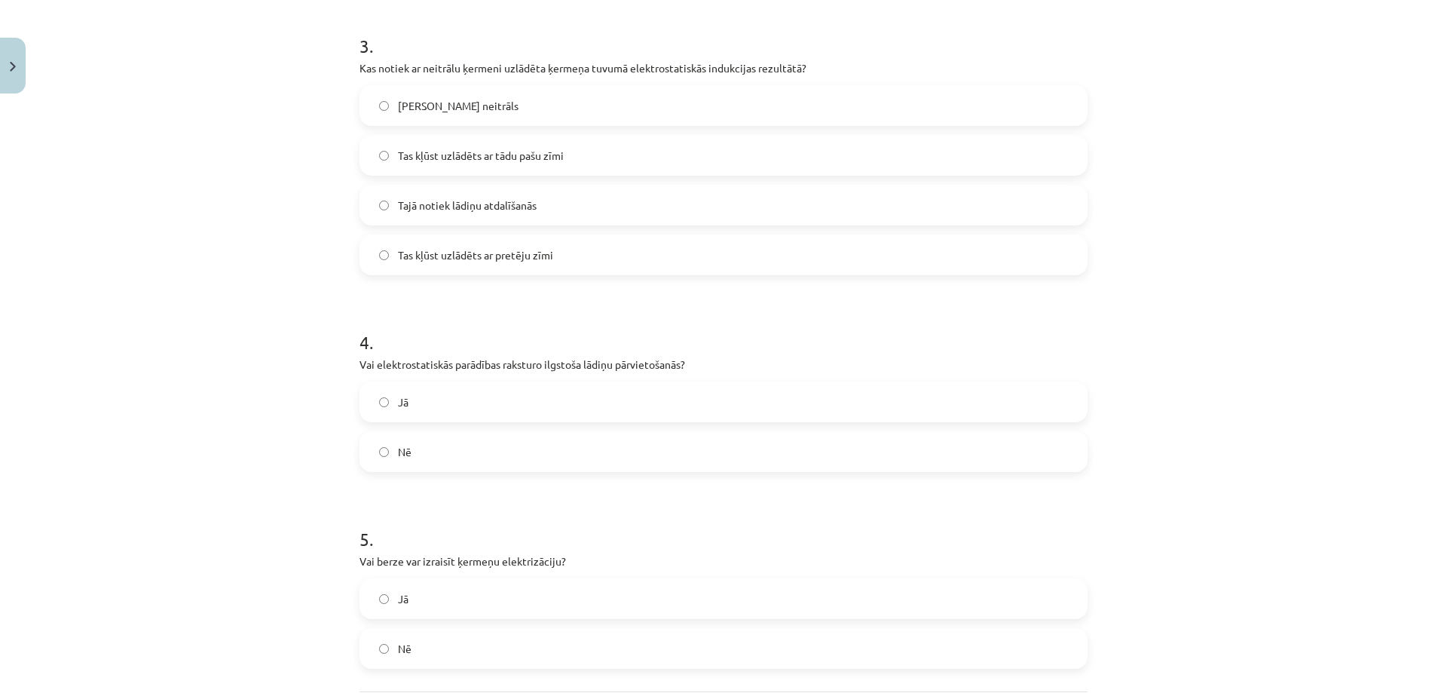
scroll to position [859, 0]
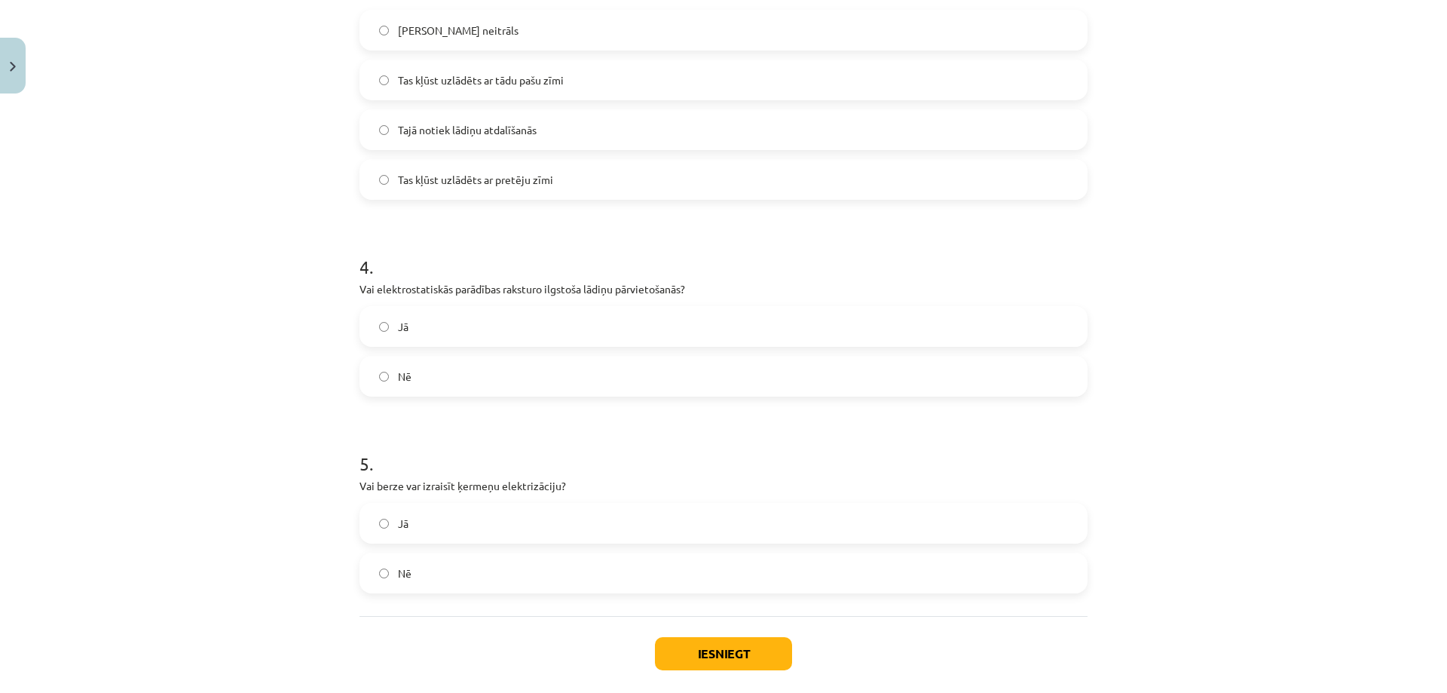
click at [391, 362] on label "Nē" at bounding box center [723, 376] width 725 height 38
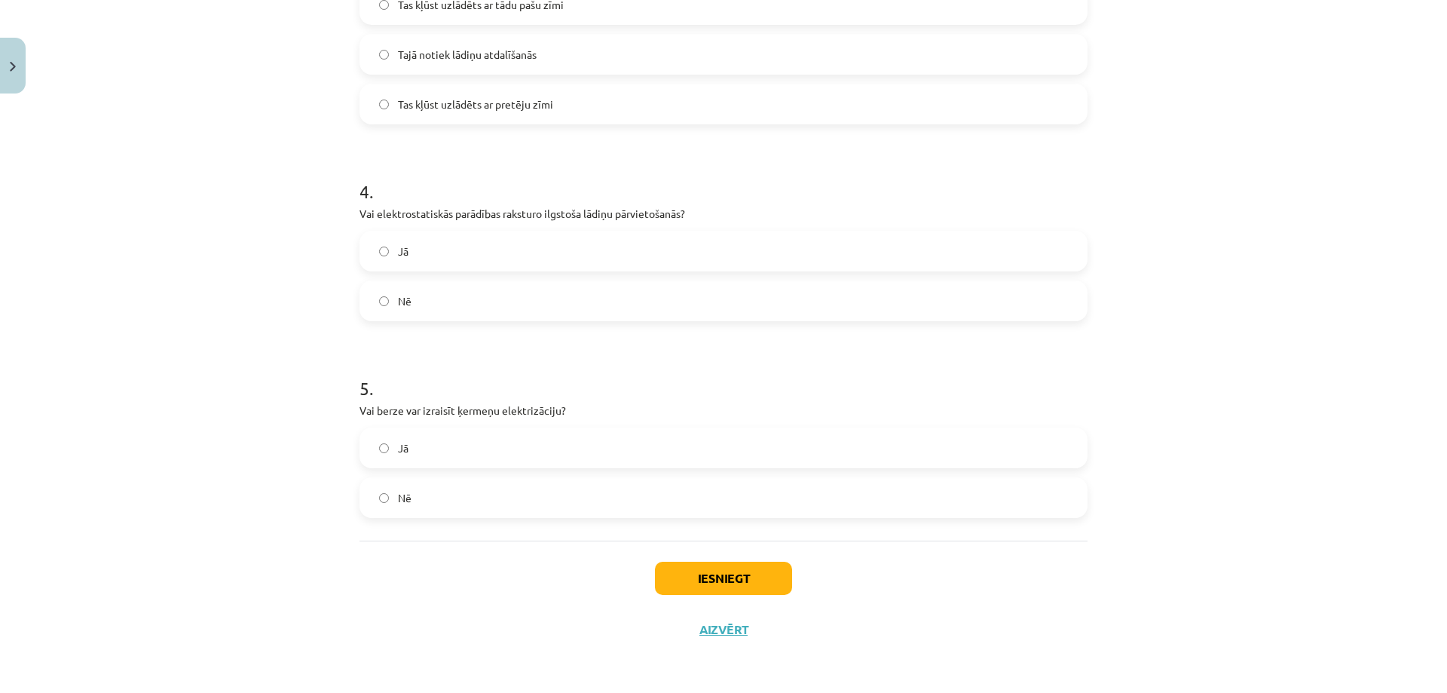
click at [397, 456] on label "Jā" at bounding box center [723, 448] width 725 height 38
click at [700, 558] on div "Iesniegt Aizvērt" at bounding box center [723, 593] width 728 height 106
click at [700, 571] on button "Iesniegt" at bounding box center [723, 577] width 137 height 33
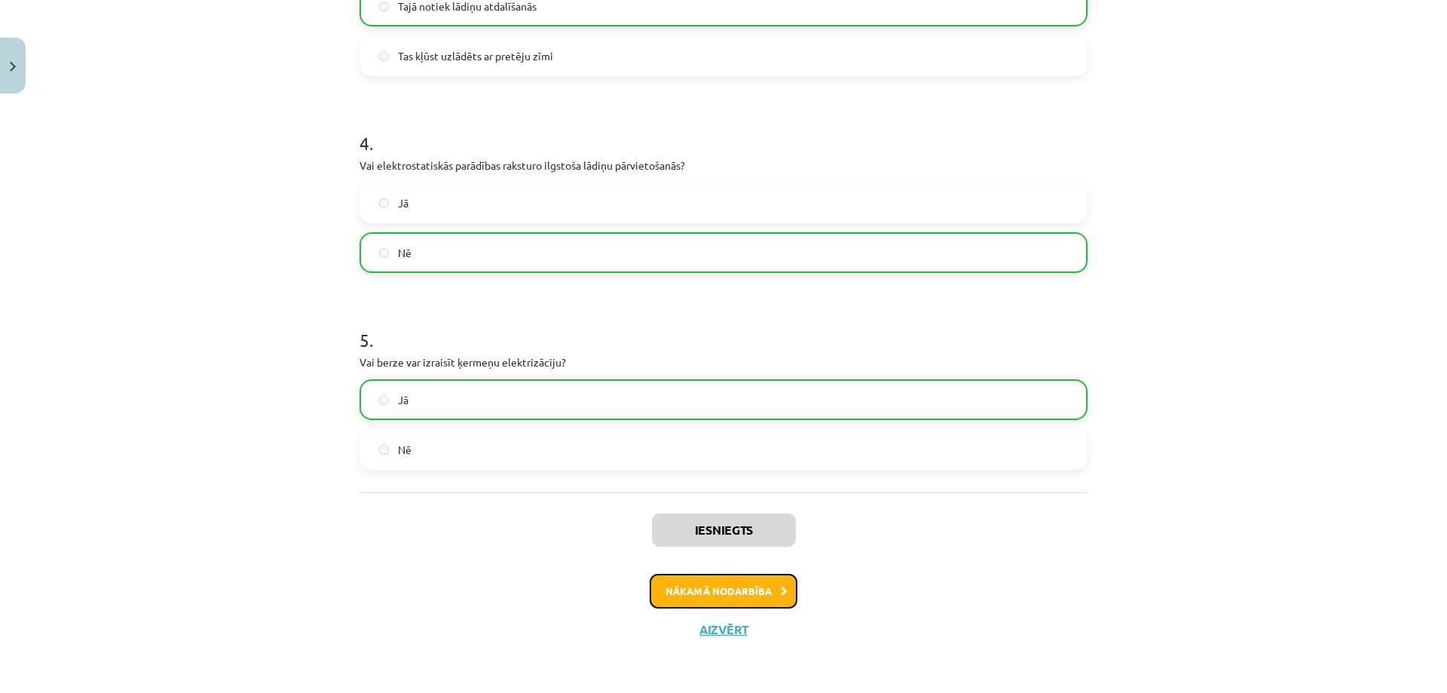
click at [711, 584] on button "Nākamā nodarbība" at bounding box center [724, 590] width 148 height 35
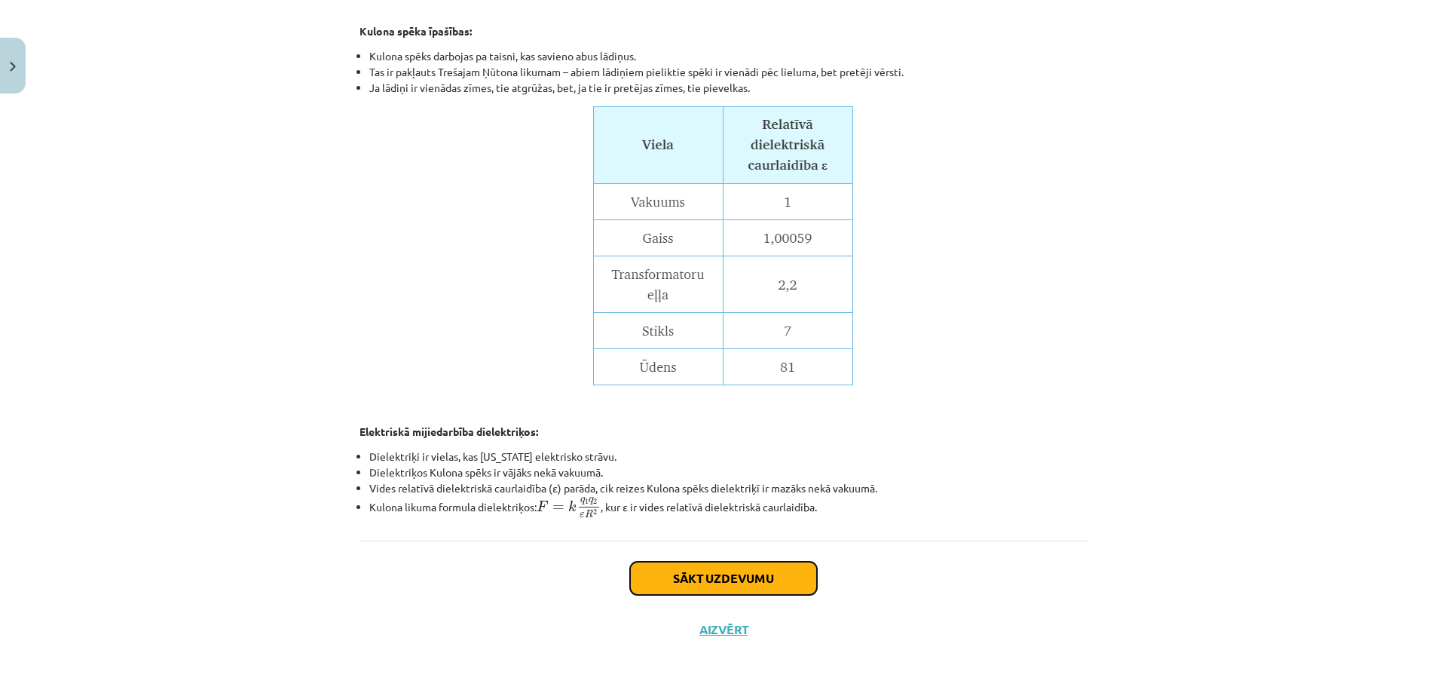
click at [693, 573] on button "Sākt uzdevumu" at bounding box center [723, 577] width 187 height 33
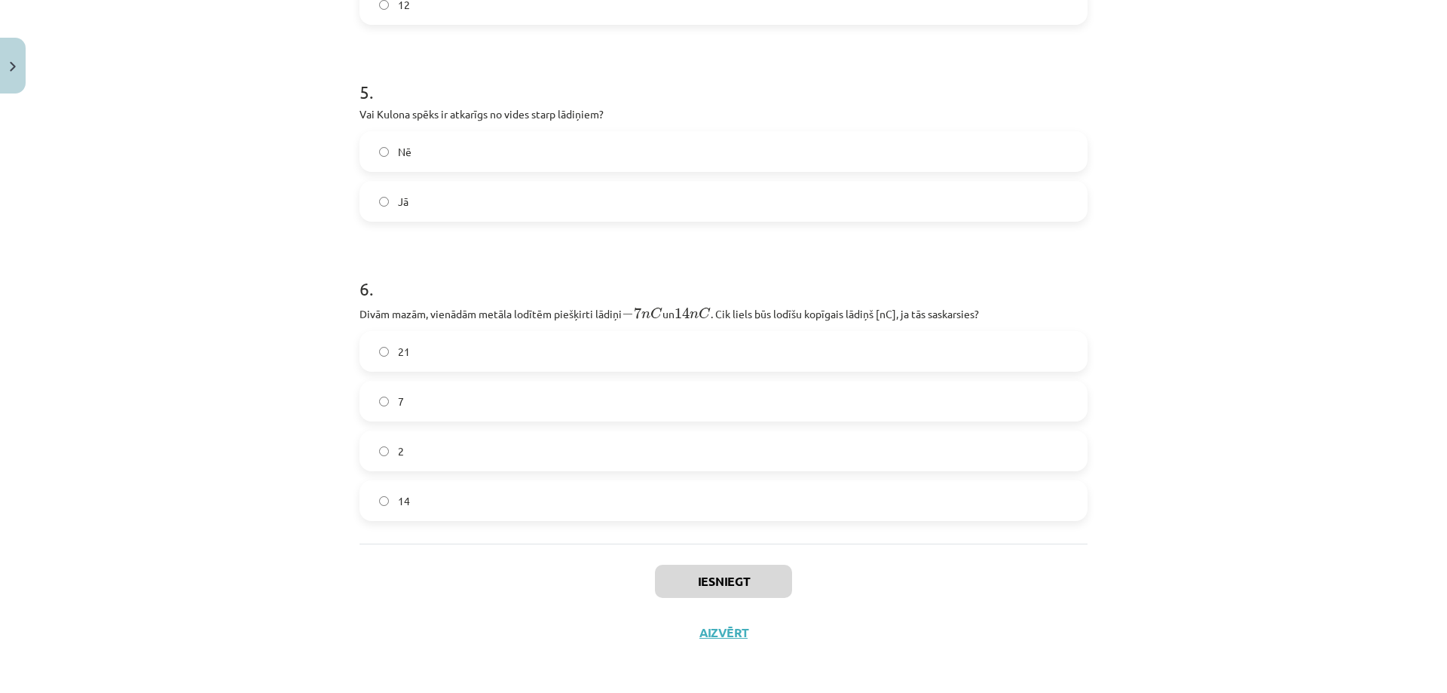
scroll to position [1369, 0]
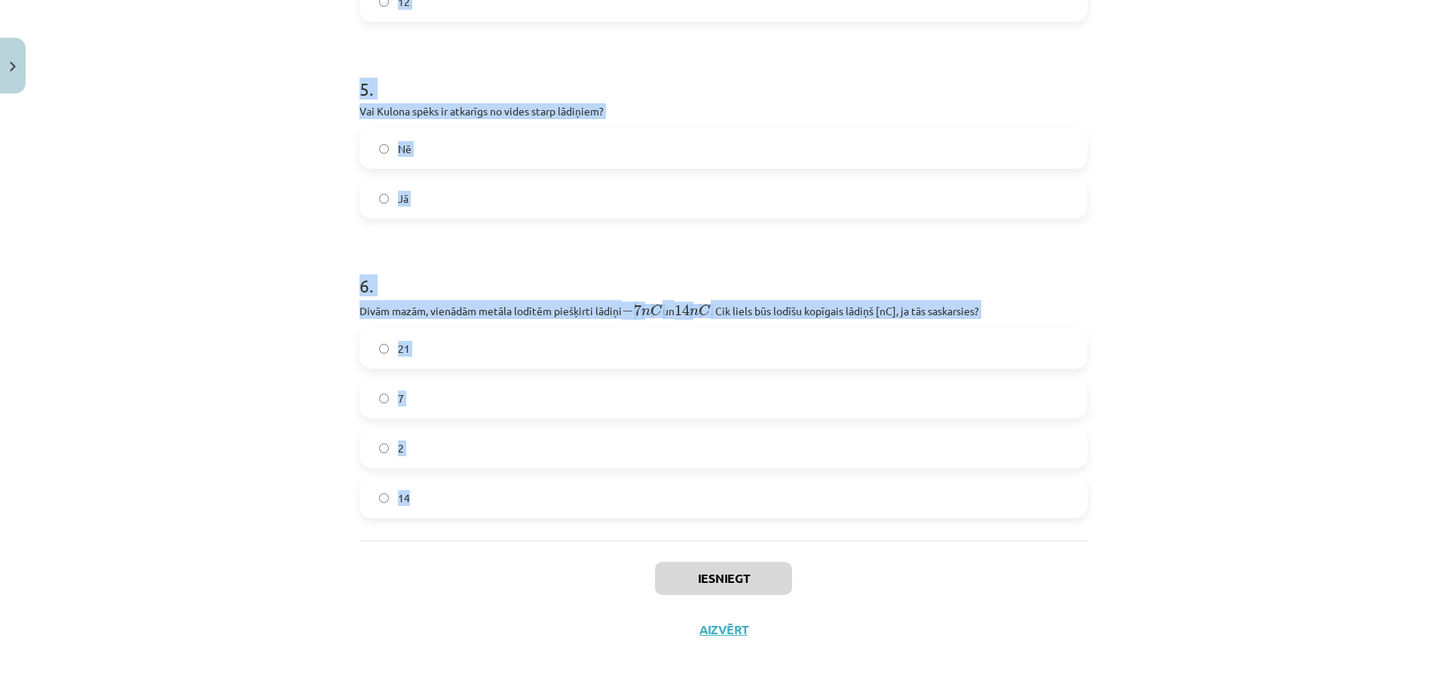
drag, startPoint x: 344, startPoint y: 90, endPoint x: 511, endPoint y: 474, distance: 419.2
click at [511, 474] on div "Mācību tēma: Fizikas i - 11. klases 4. ieskaites mācību materiāls #4 3. tēma. K…" at bounding box center [723, 346] width 1447 height 693
copy form "Vai Kulona spēks starp diviem protoniem būs pievilkšanās spēks? Jā Nē 2 . Attāl…"
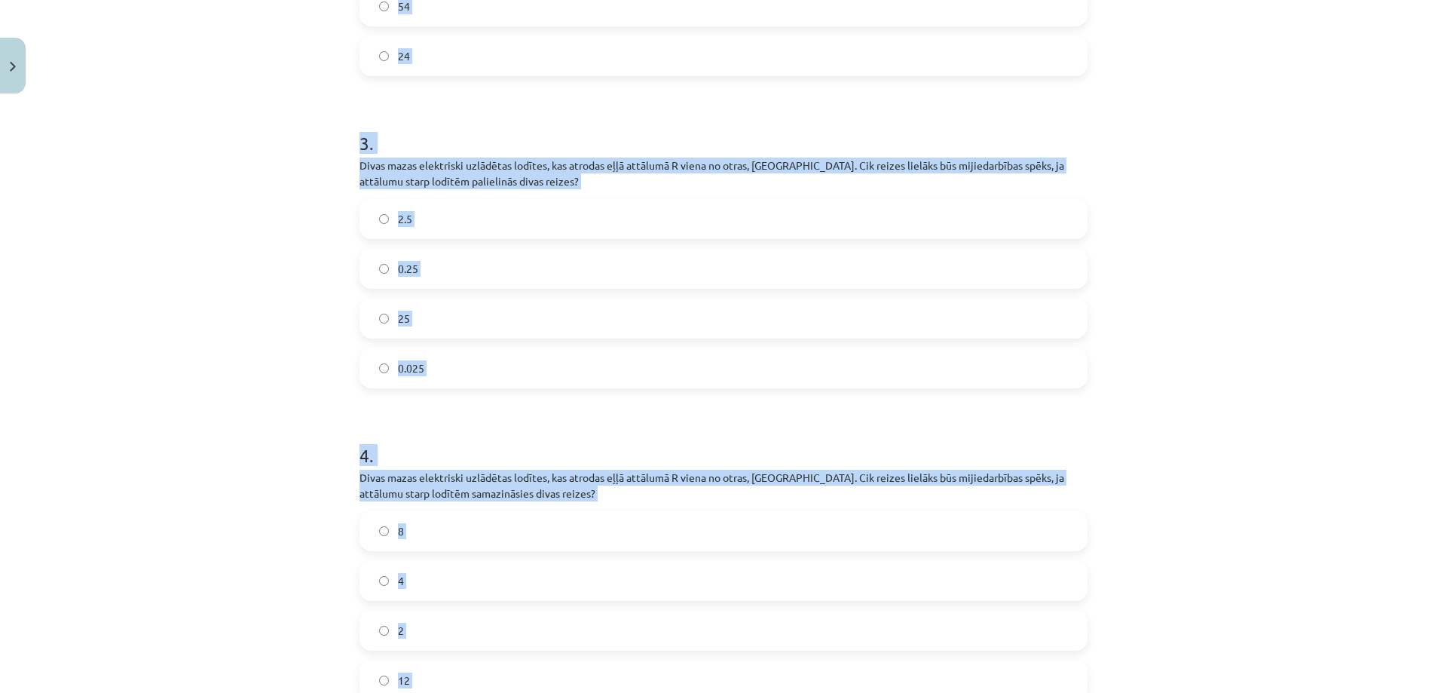
scroll to position [314, 0]
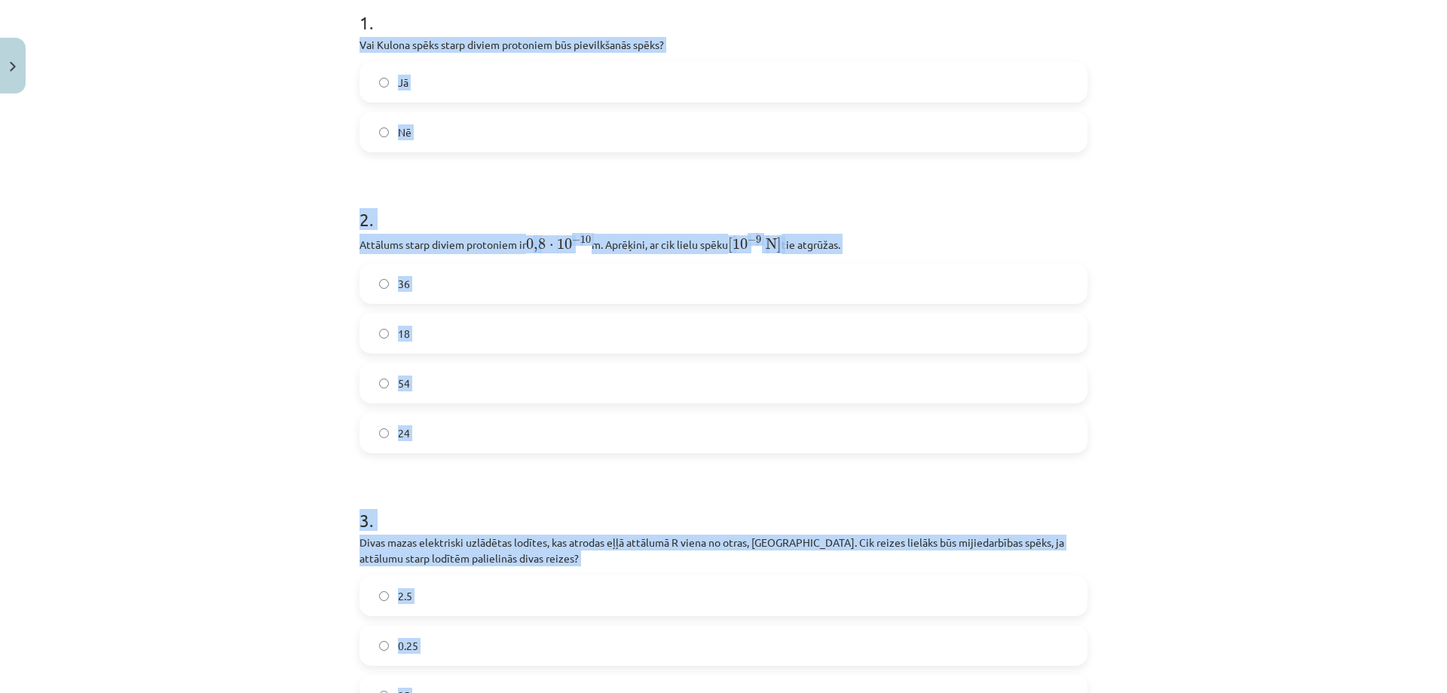
drag, startPoint x: 298, startPoint y: 123, endPoint x: 356, endPoint y: 105, distance: 60.8
click at [298, 122] on div "Mācību tēma: Fizikas i - 11. klases 4. ieskaites mācību materiāls #4 3. tēma. K…" at bounding box center [723, 346] width 1447 height 693
click at [376, 292] on label "36" at bounding box center [723, 284] width 725 height 38
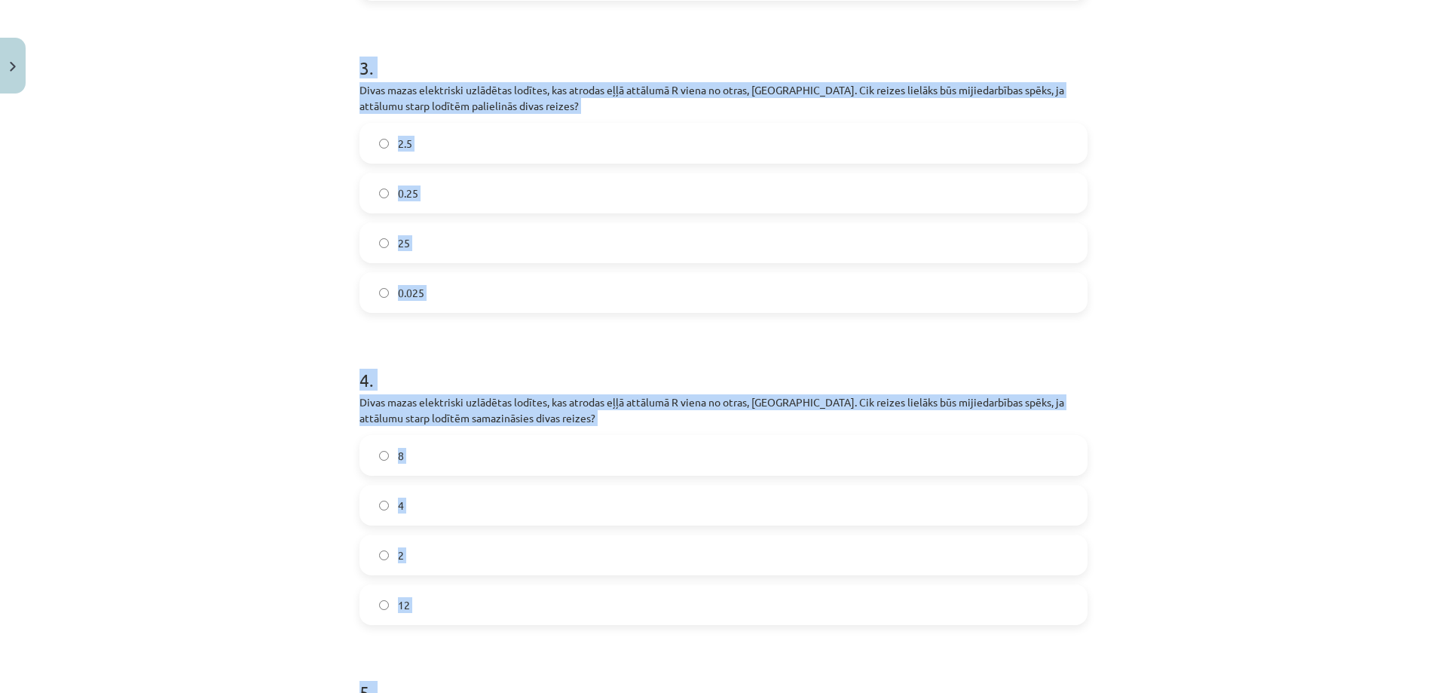
scroll to position [992, 0]
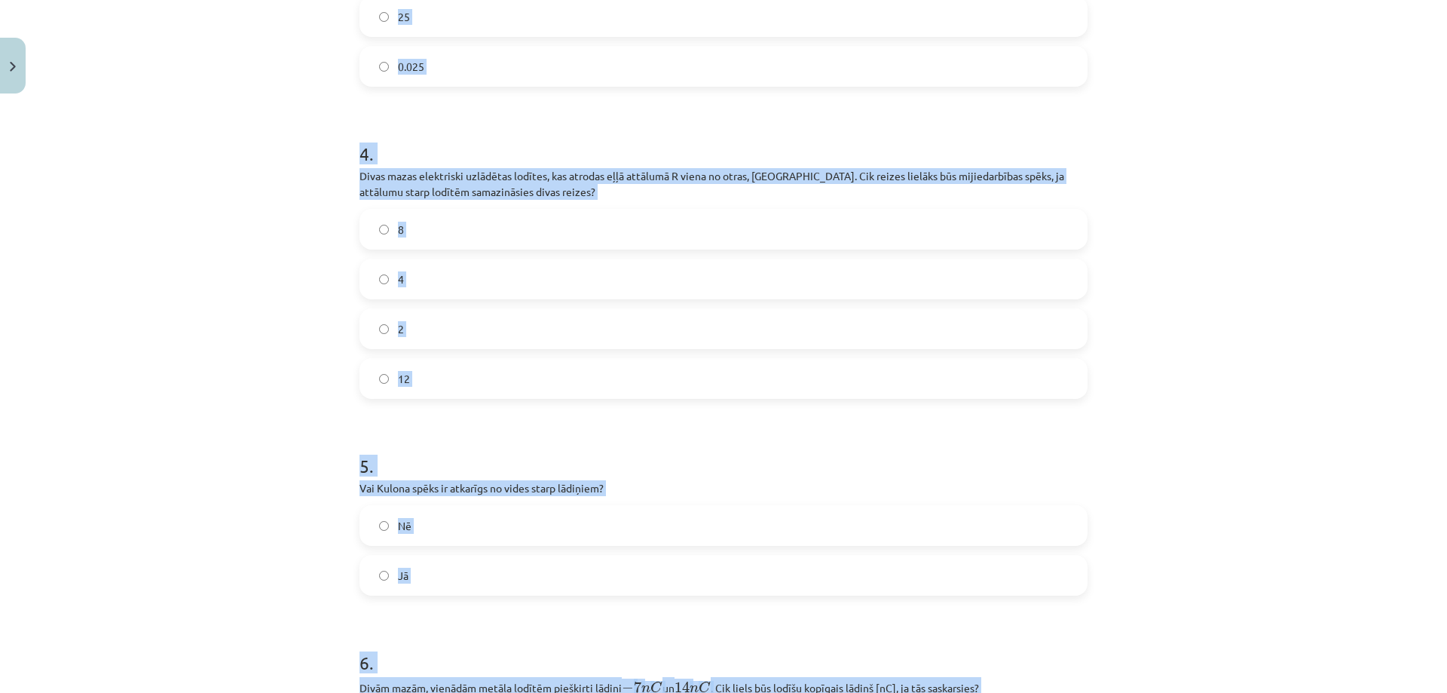
click at [335, 217] on div "Mācību tēma: Fizikas i - 11. klases 4. ieskaites mācību materiāls #4 3. tēma. K…" at bounding box center [723, 346] width 1447 height 693
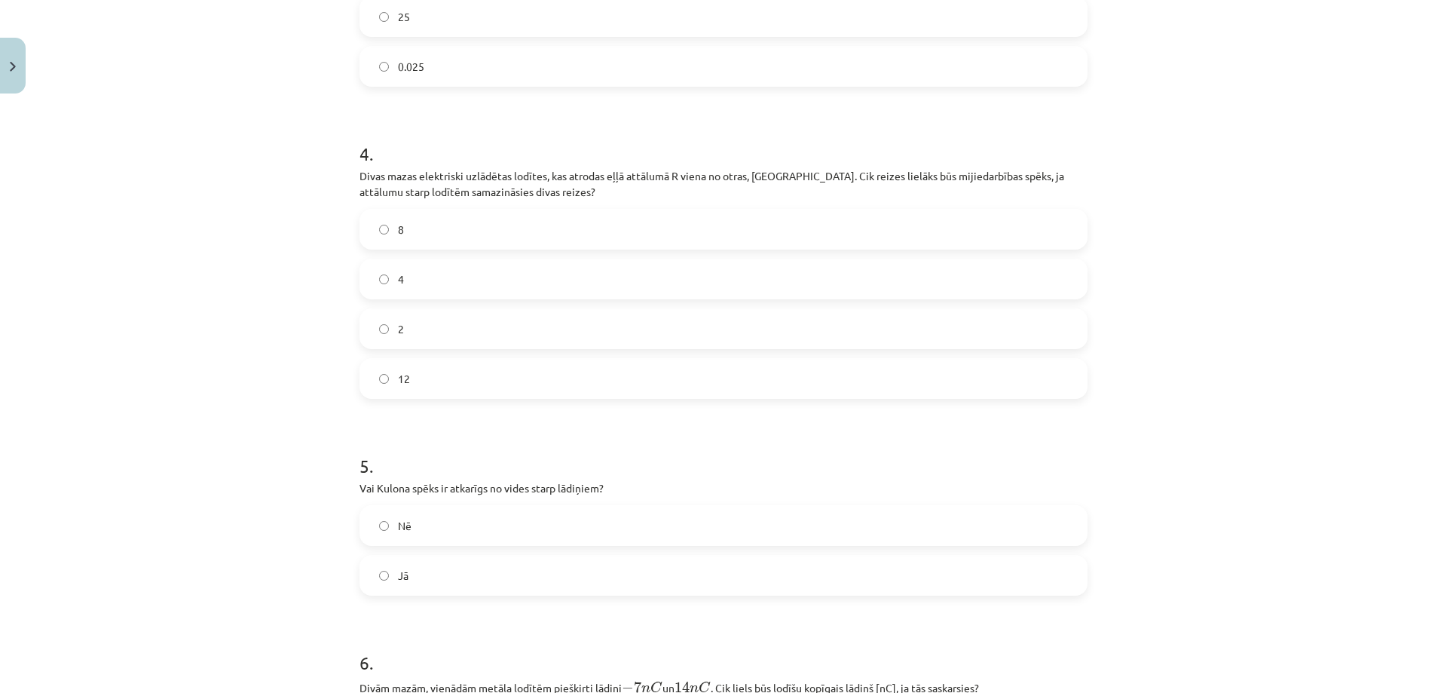
scroll to position [1294, 0]
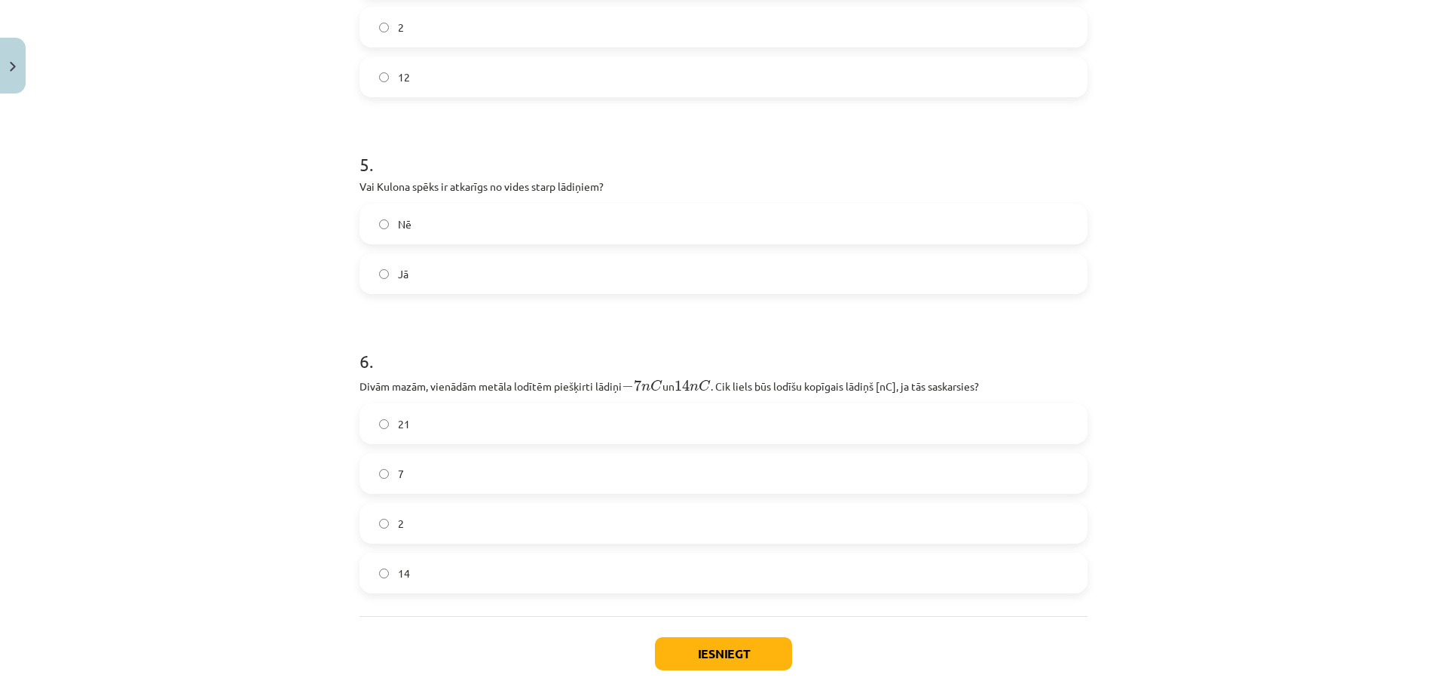
click at [379, 283] on label "Jā" at bounding box center [723, 274] width 725 height 38
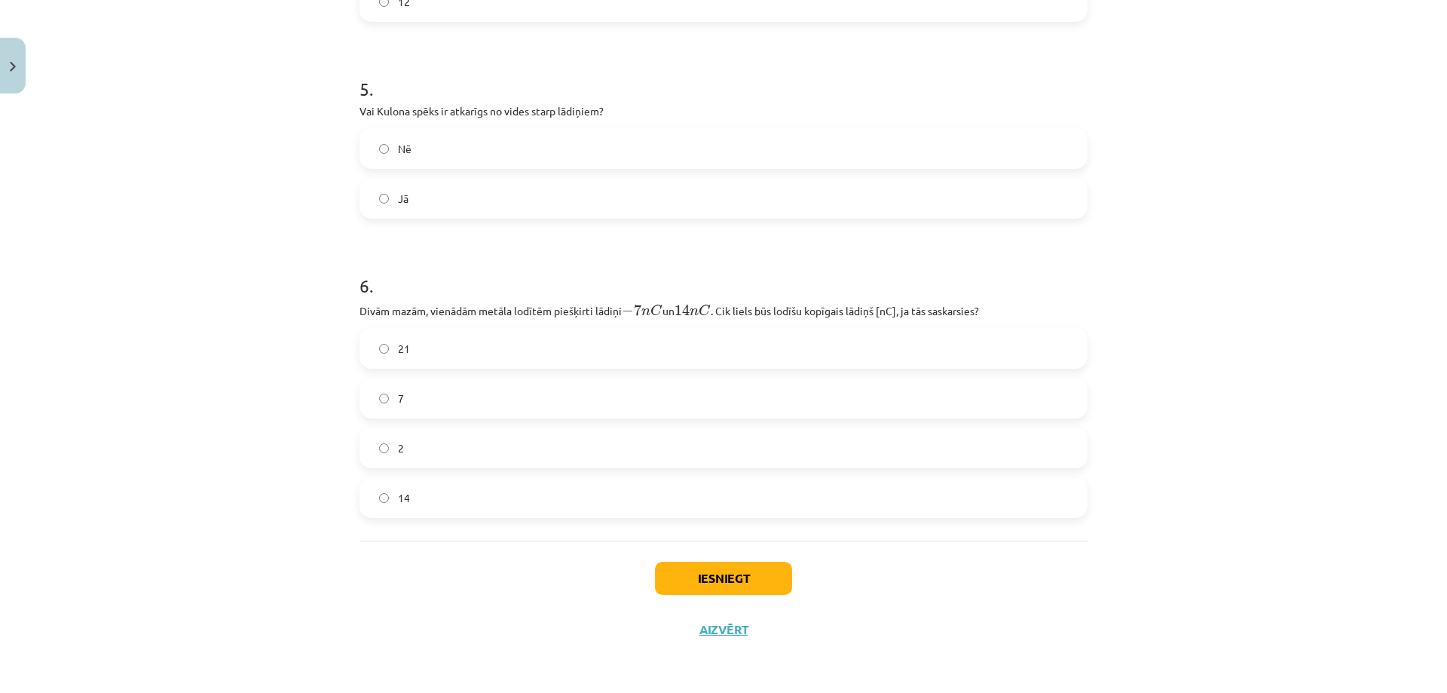
click at [716, 596] on div "Iesniegt Aizvērt" at bounding box center [723, 593] width 728 height 106
click at [711, 586] on button "Iesniegt" at bounding box center [723, 577] width 137 height 33
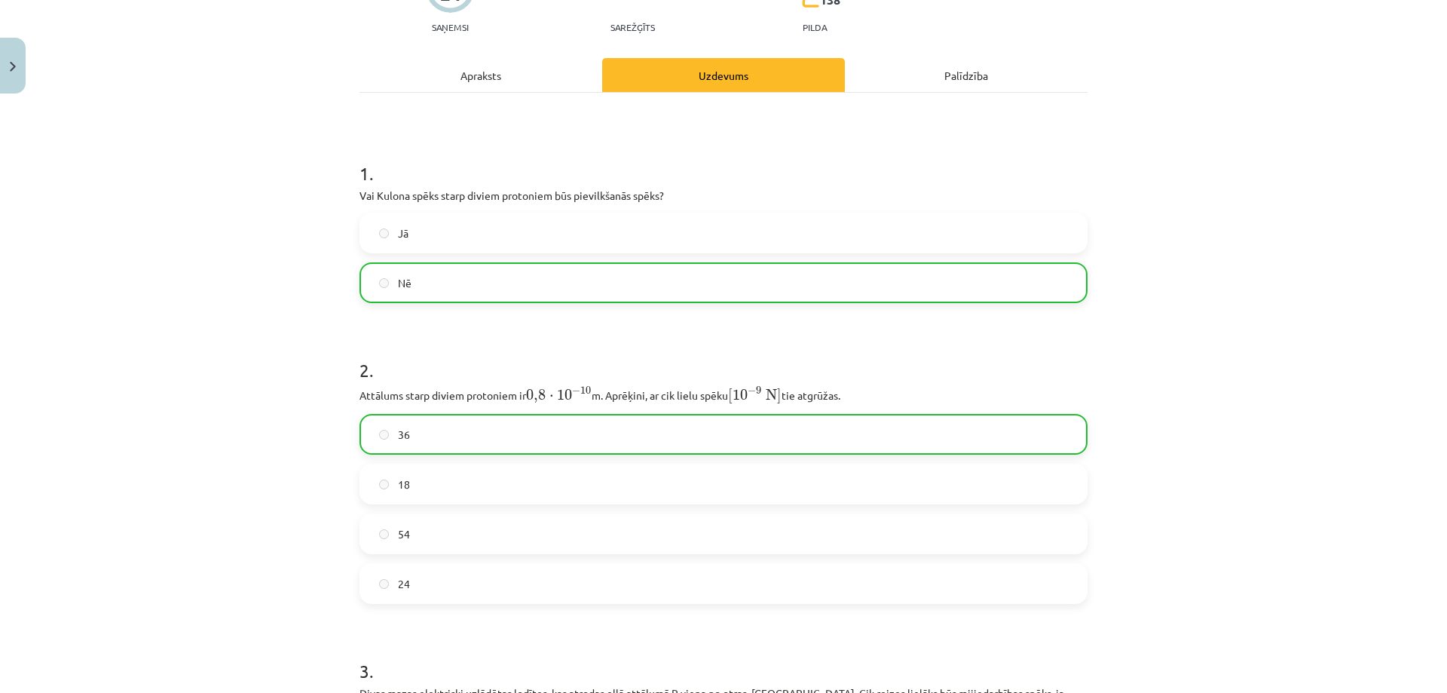
scroll to position [0, 0]
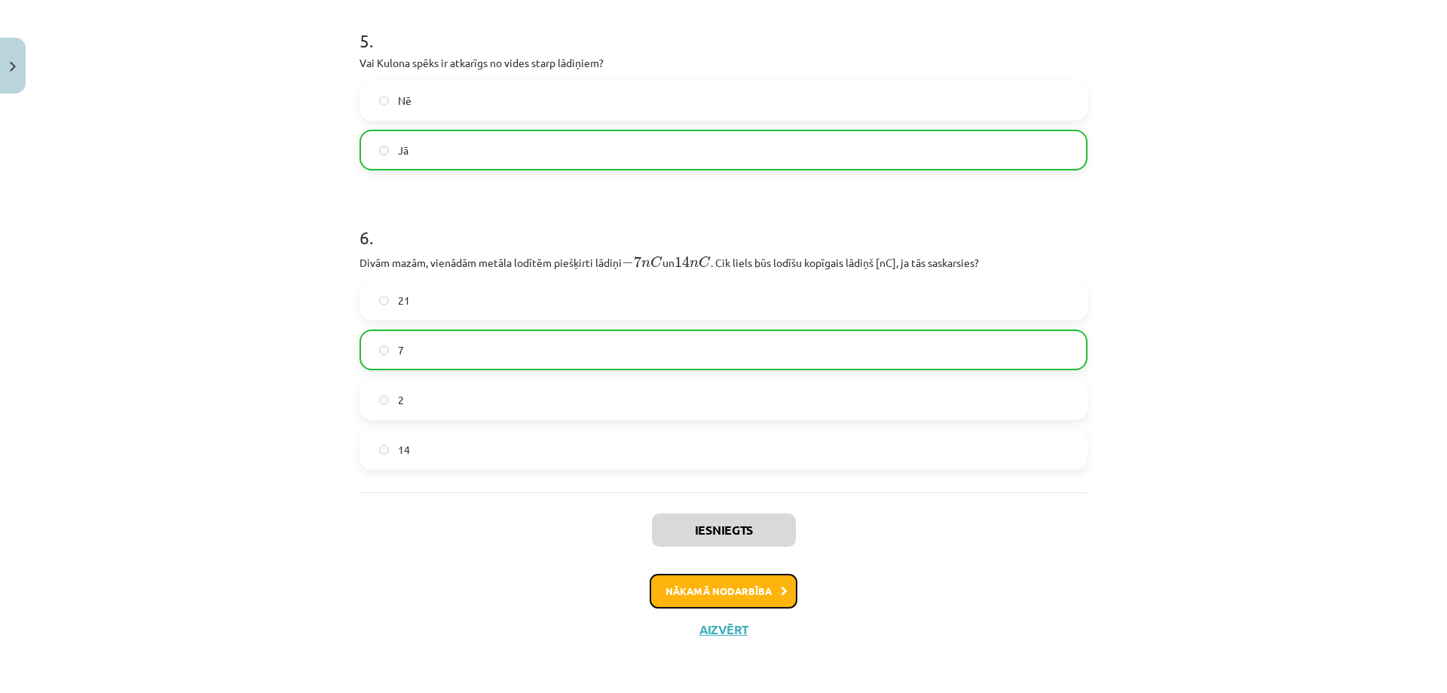
click at [714, 592] on button "Nākamā nodarbība" at bounding box center [724, 590] width 148 height 35
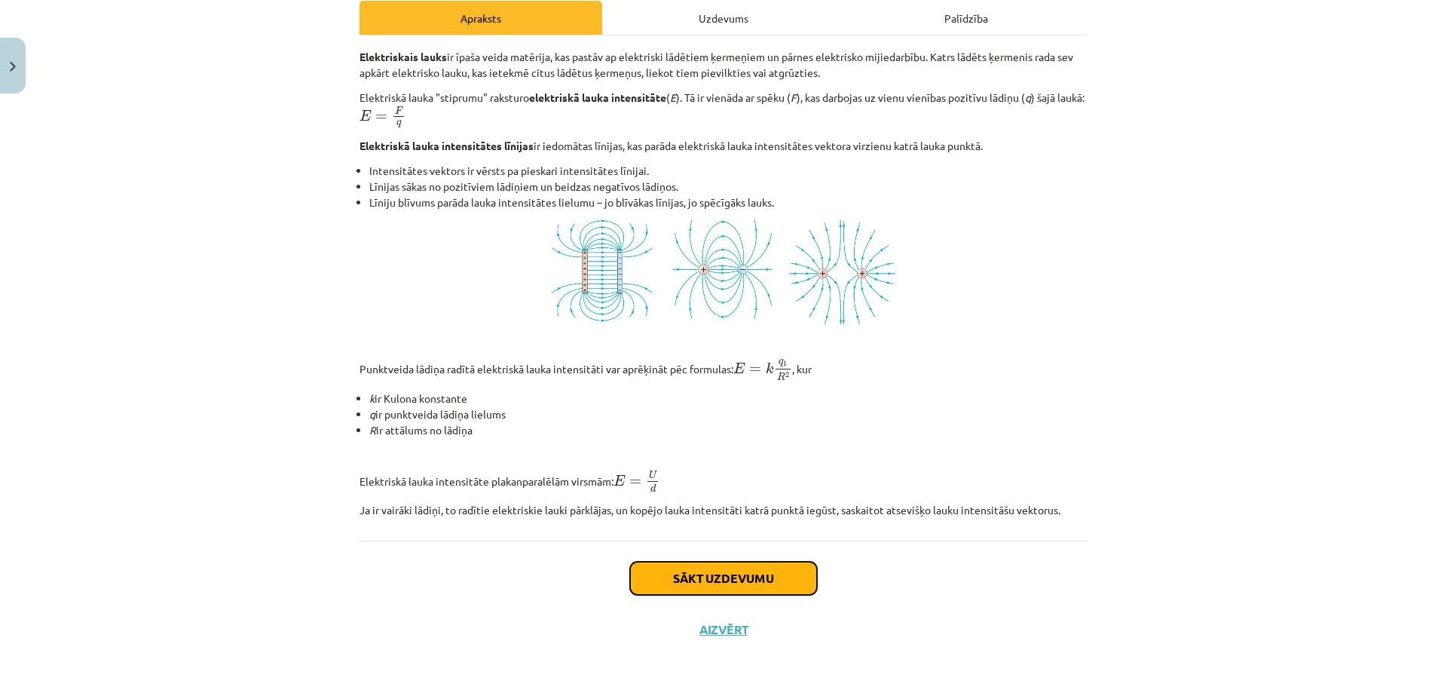
click at [689, 578] on button "Sākt uzdevumu" at bounding box center [723, 577] width 187 height 33
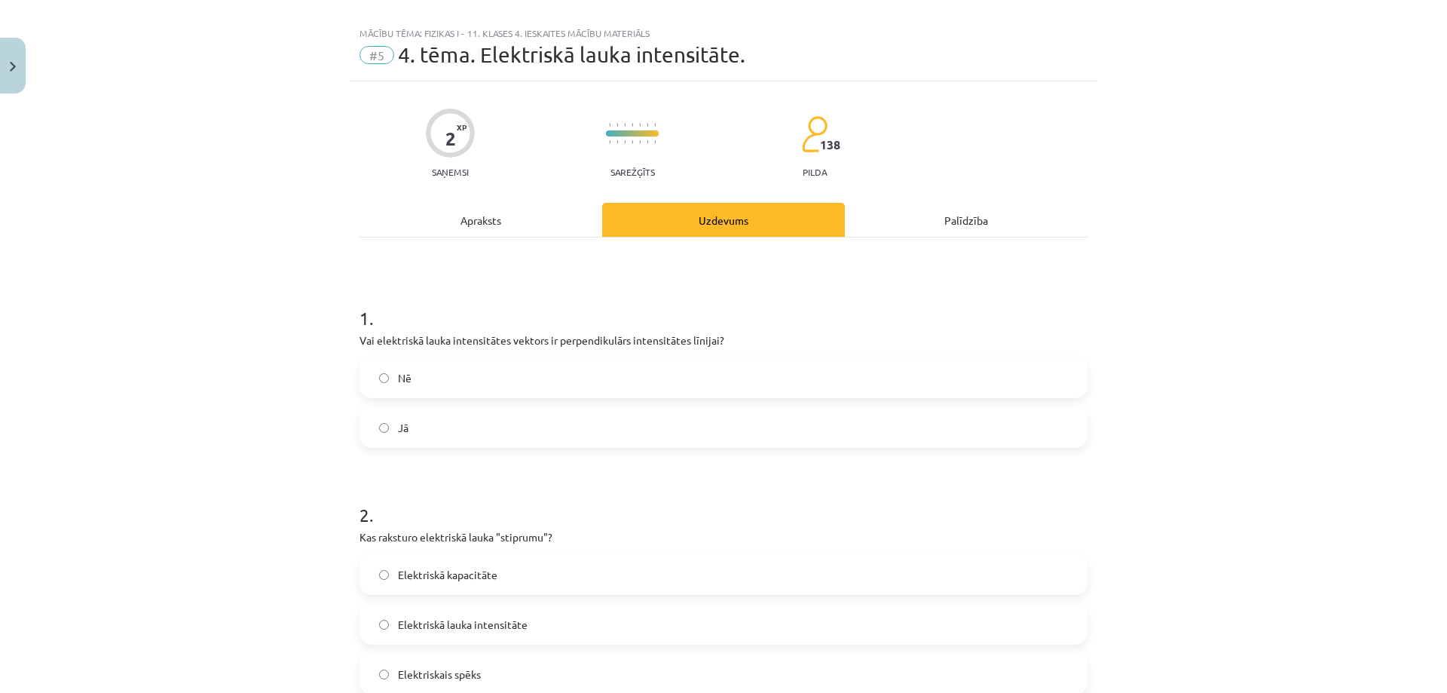
scroll to position [170, 0]
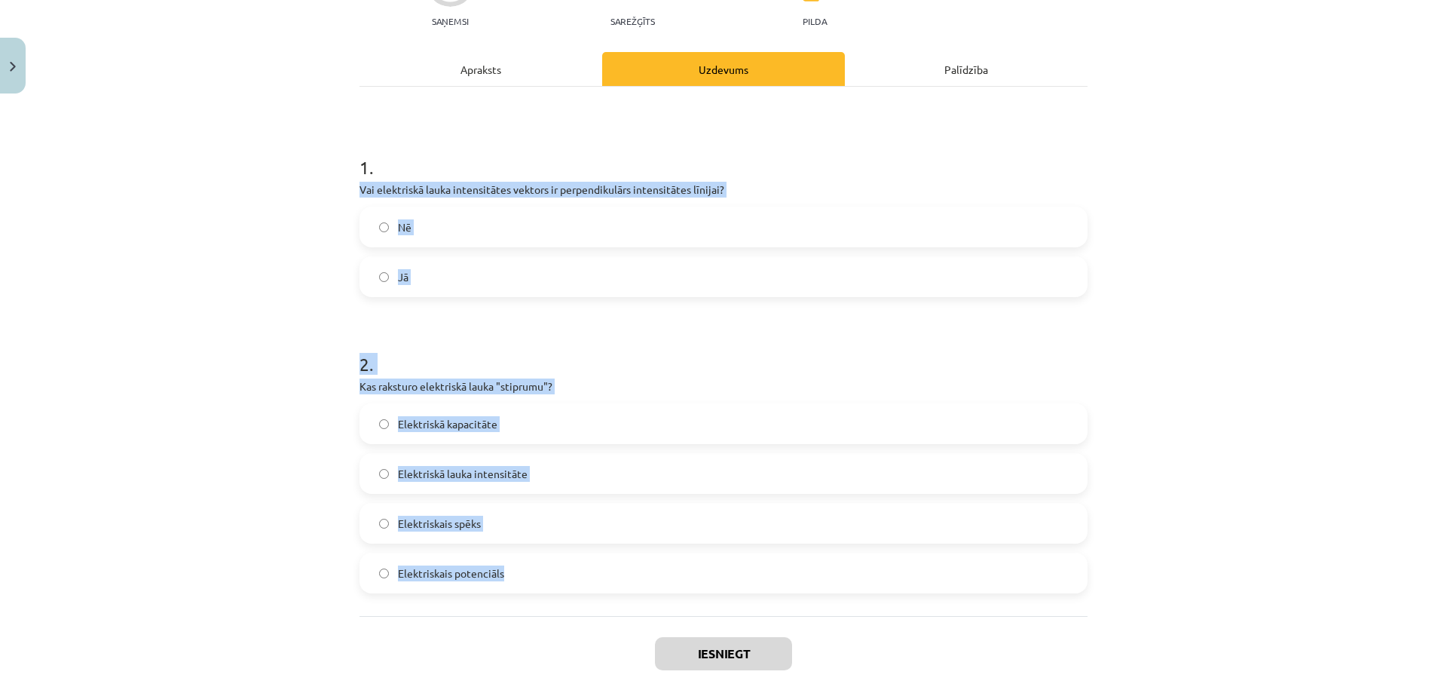
drag, startPoint x: 353, startPoint y: 187, endPoint x: 567, endPoint y: 575, distance: 442.8
click at [567, 575] on form "1 . Vai elektriskā lauka intensitātes vektors ir perpendikulārs intensitātes lī…" at bounding box center [723, 361] width 728 height 463
copy form "Vai elektriskā lauka intensitātes vektors ir perpendikulārs intensitātes līnija…"
click at [398, 230] on span "Nē" at bounding box center [405, 227] width 14 height 16
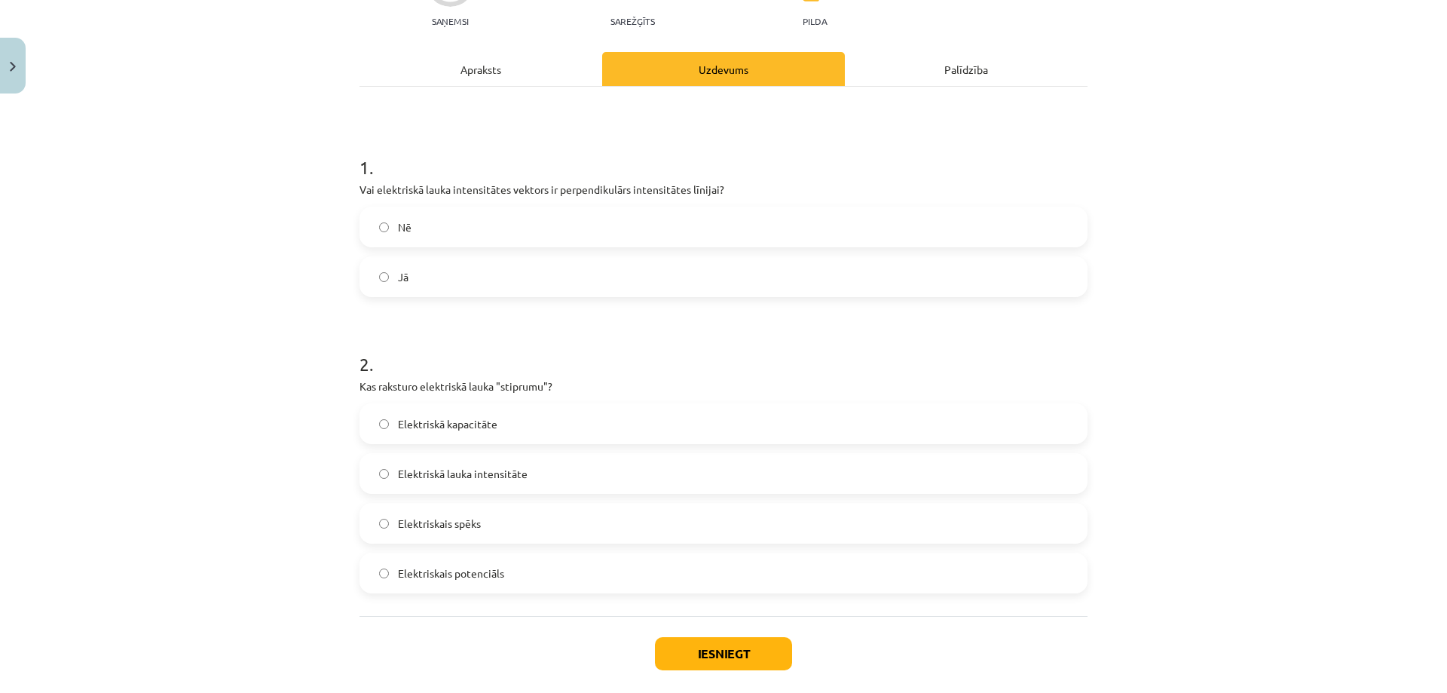
click at [439, 475] on span "Elektriskā lauka intensitāte" at bounding box center [463, 474] width 130 height 16
click at [719, 659] on button "Iesniegt" at bounding box center [723, 653] width 137 height 33
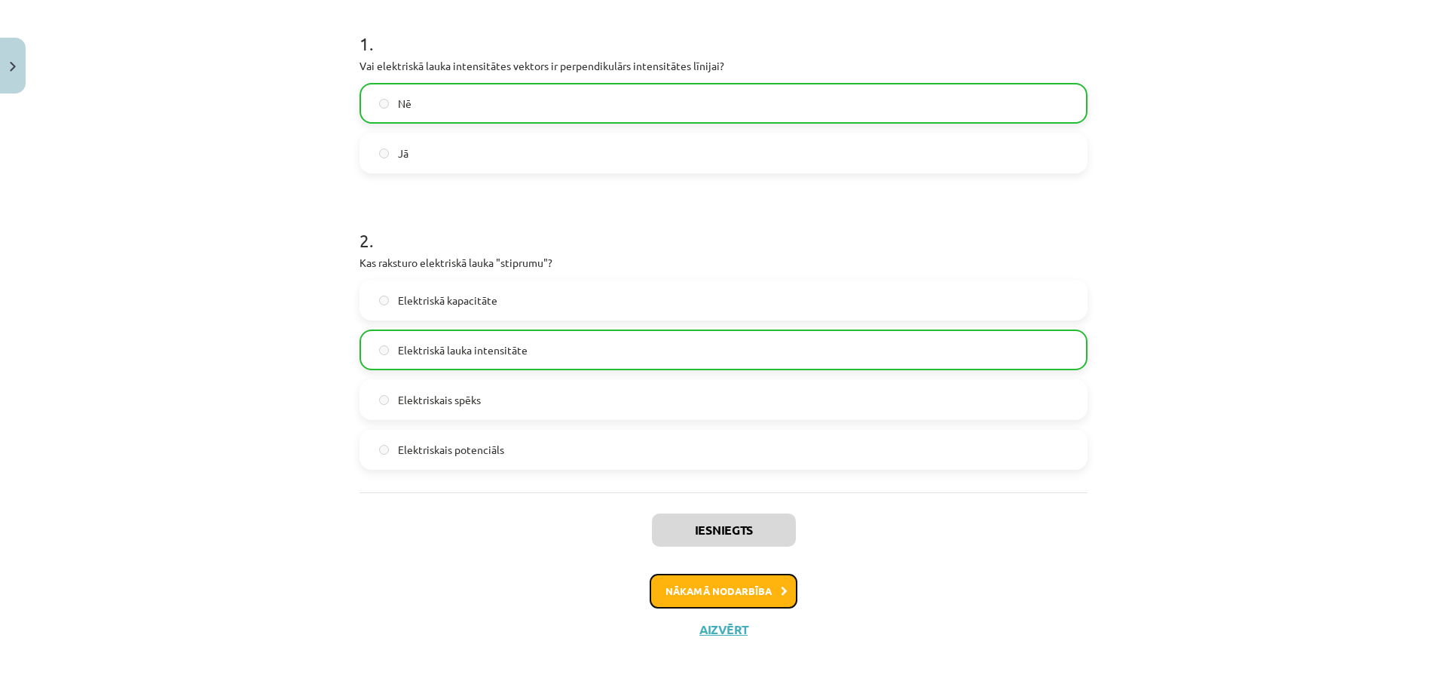
click at [680, 586] on button "Nākamā nodarbība" at bounding box center [724, 590] width 148 height 35
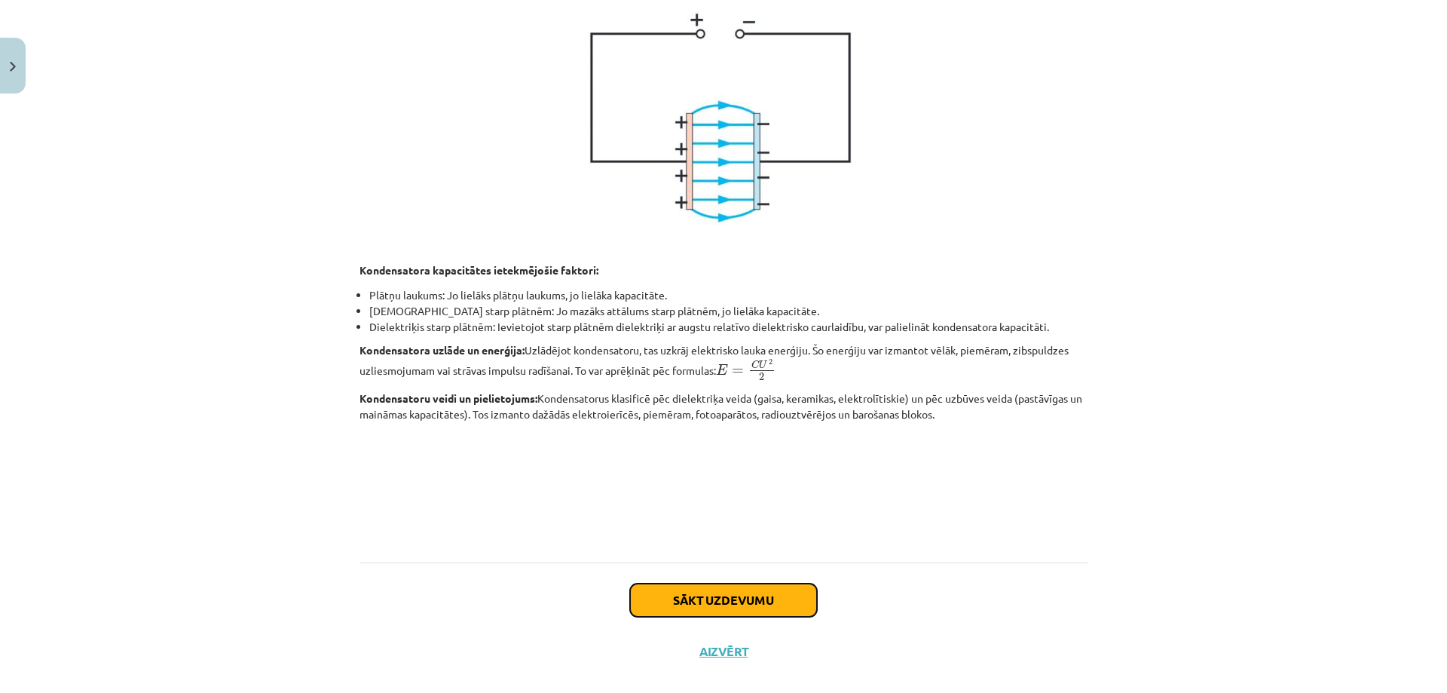
click at [708, 598] on button "Sākt uzdevumu" at bounding box center [723, 599] width 187 height 33
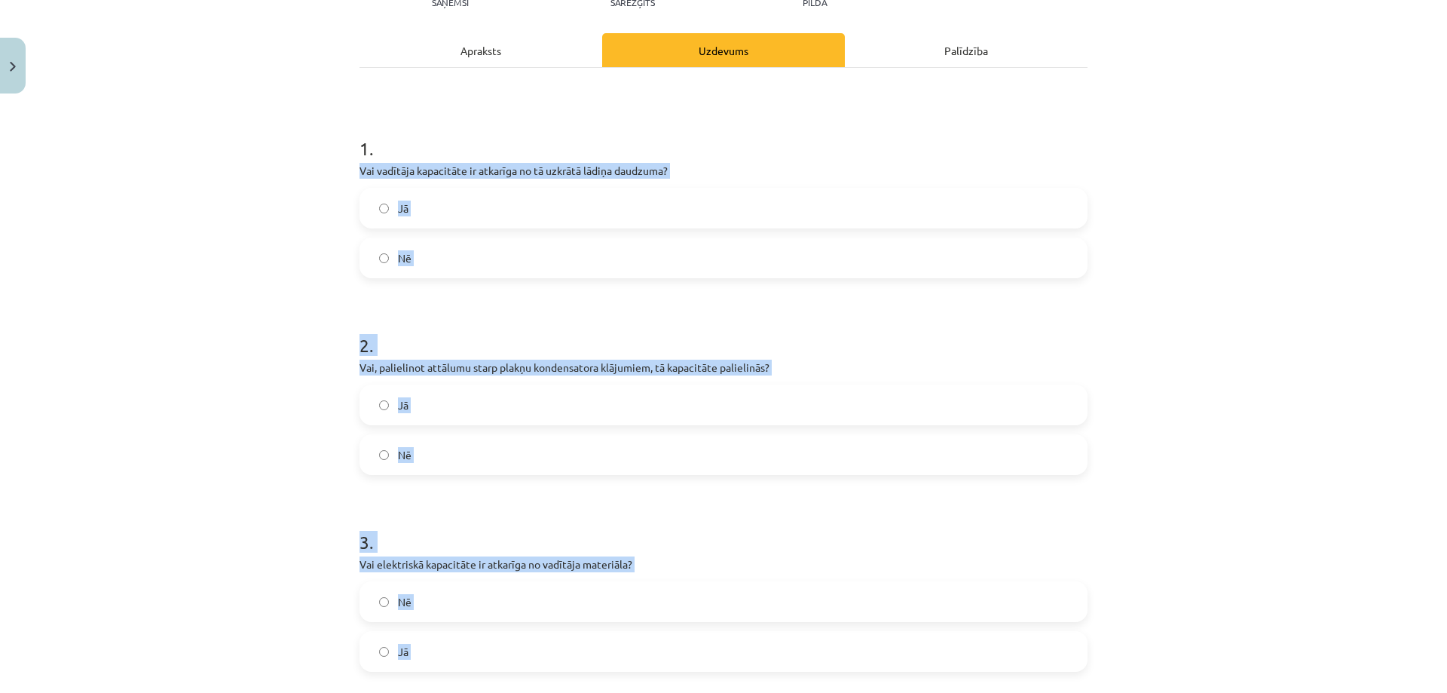
scroll to position [539, 0]
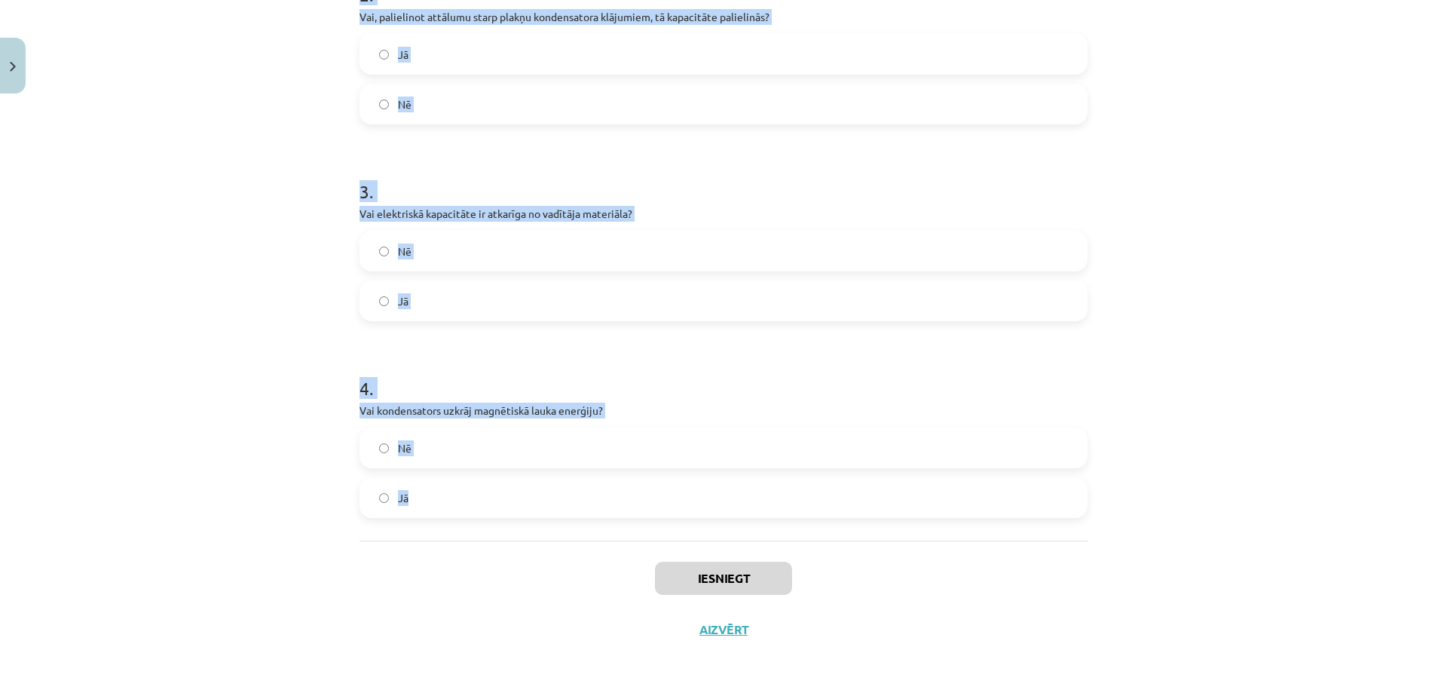
drag, startPoint x: 354, startPoint y: 170, endPoint x: 550, endPoint y: 518, distance: 398.9
click at [550, 518] on div "1 . Vai vadītāja kapacitāte ir atkarīga no tā uzkrātā lādiņa daudzuma? Jā Nē 2 …" at bounding box center [723, 128] width 728 height 823
copy form "Vai vadītāja kapacitāte ir atkarīga no tā uzkrātā lādiņa daudzuma? Jā Nē 2 . Va…"
click at [305, 284] on div "Mācību tēma: Fizikas i - 11. klases 4. ieskaites mācību materiāls #6 5. tēma. K…" at bounding box center [723, 346] width 1447 height 693
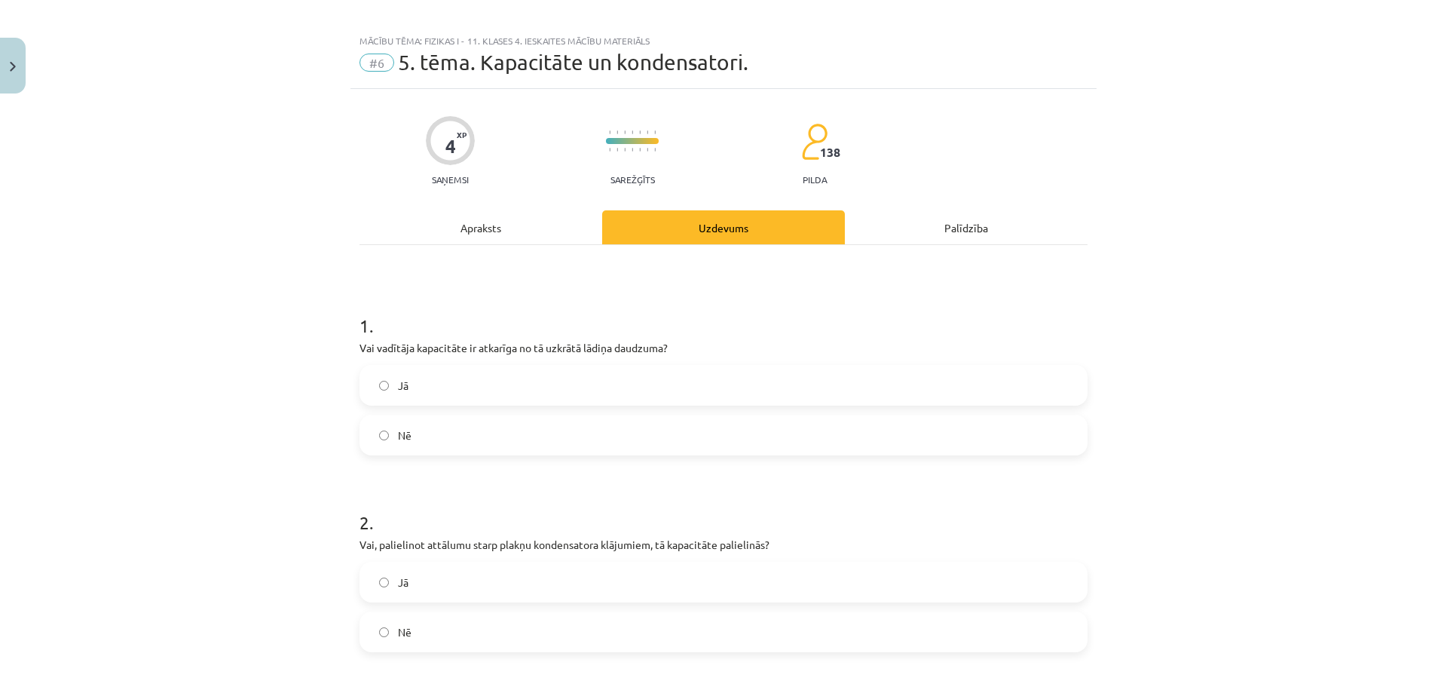
scroll to position [0, 0]
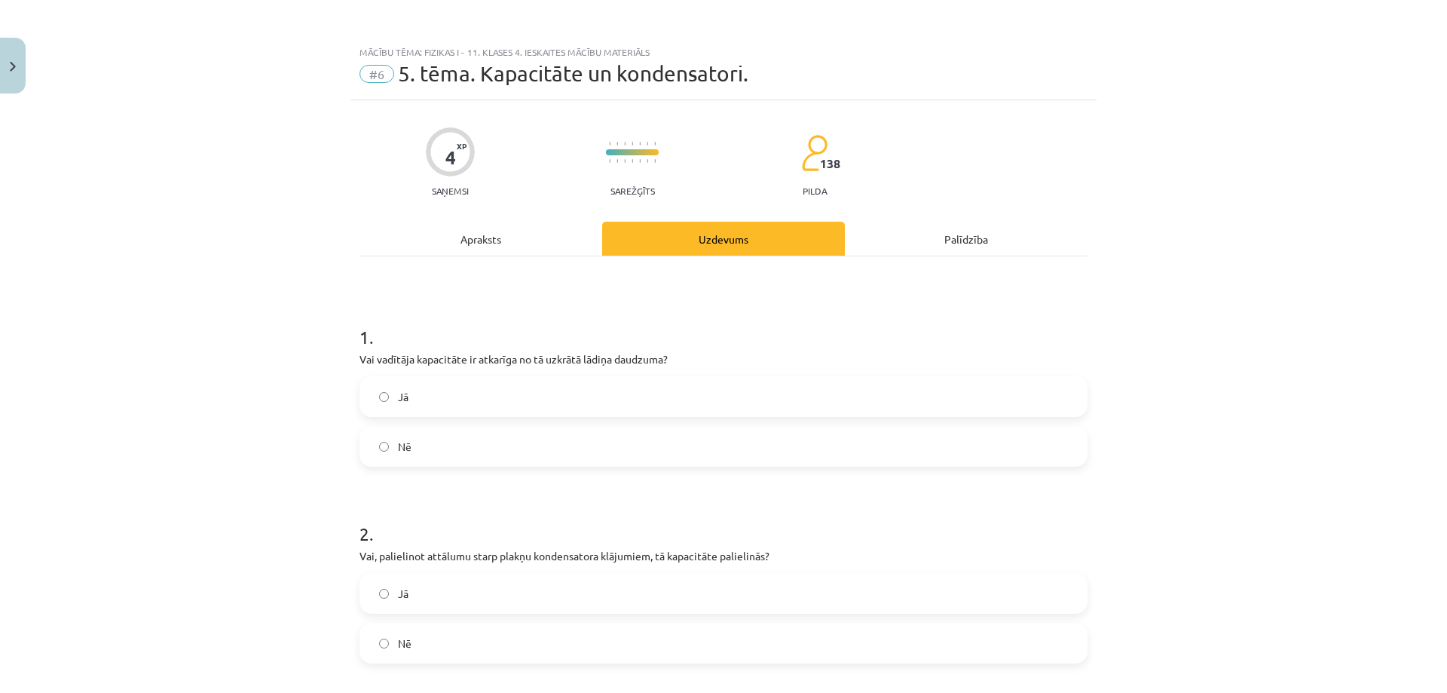
click at [414, 405] on label "Jā" at bounding box center [723, 397] width 725 height 38
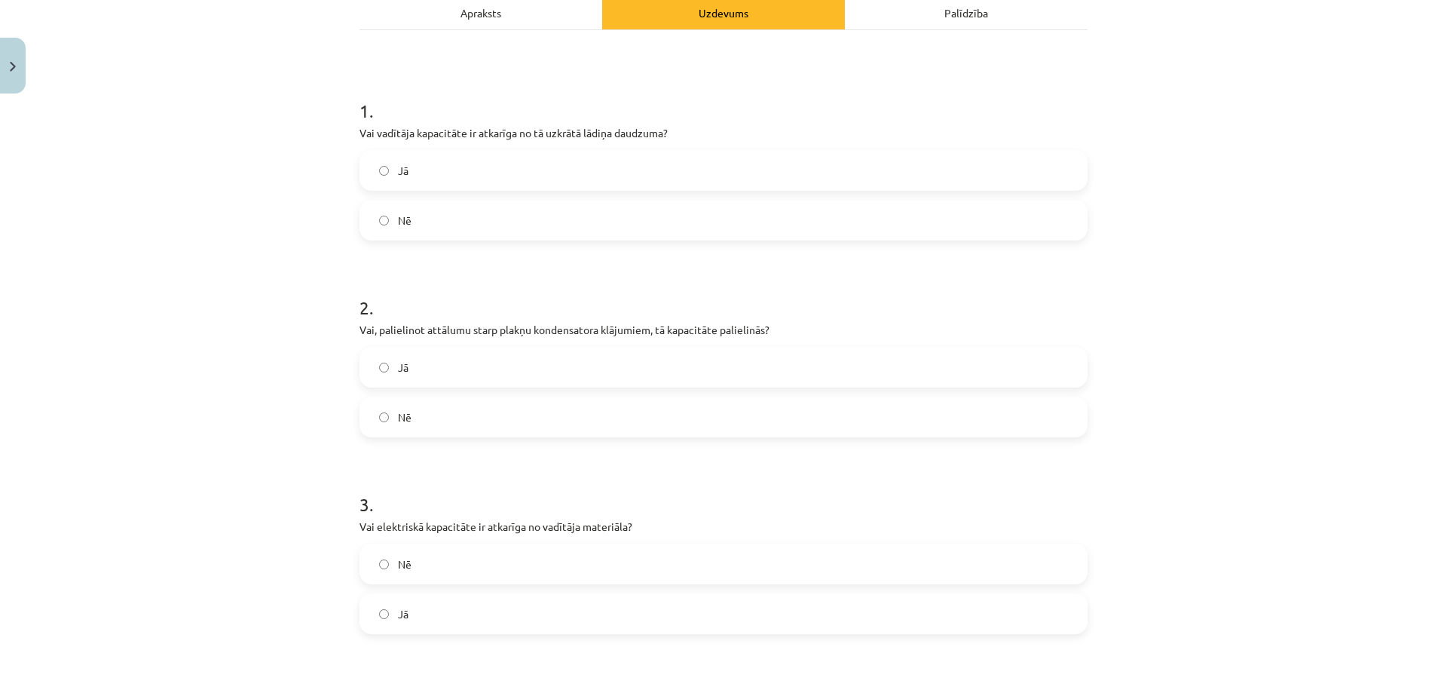
click at [384, 365] on label "Jā" at bounding box center [723, 367] width 725 height 38
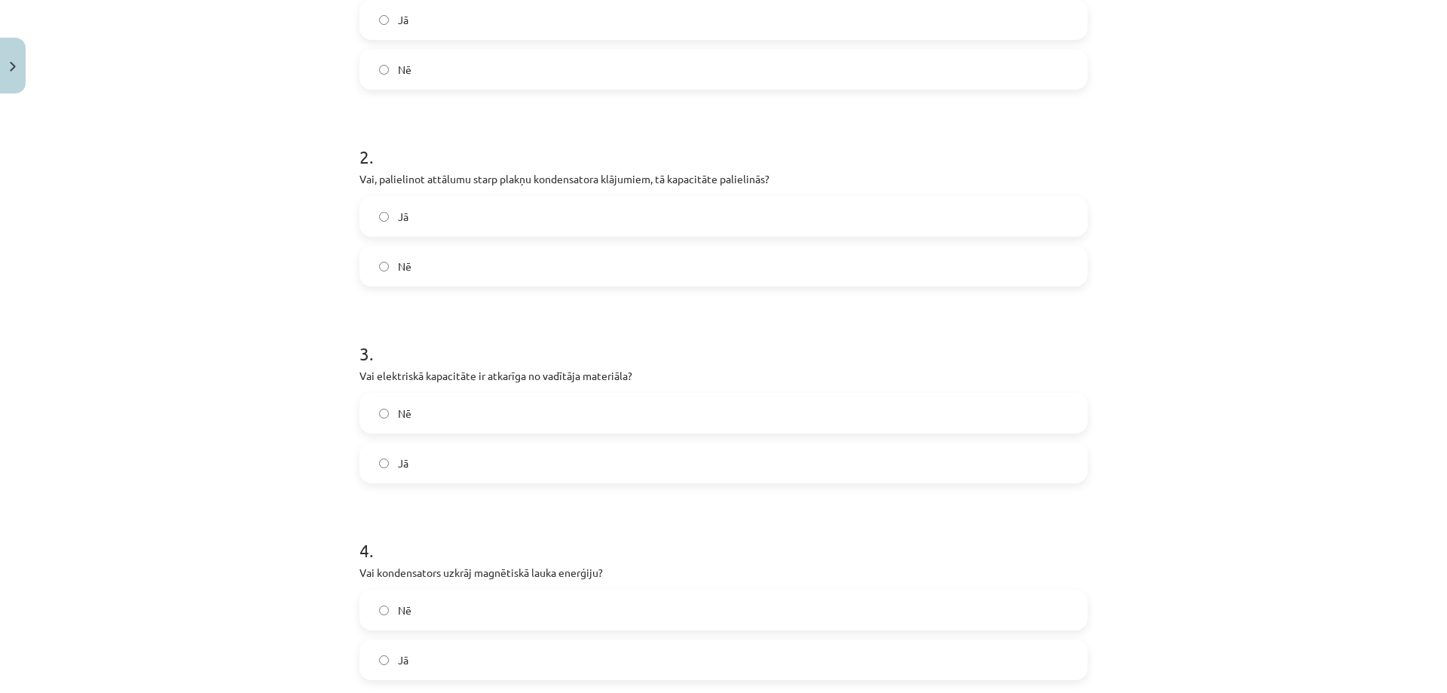
click at [386, 462] on label "Jā" at bounding box center [723, 463] width 725 height 38
click at [398, 272] on span "Nē" at bounding box center [405, 266] width 14 height 16
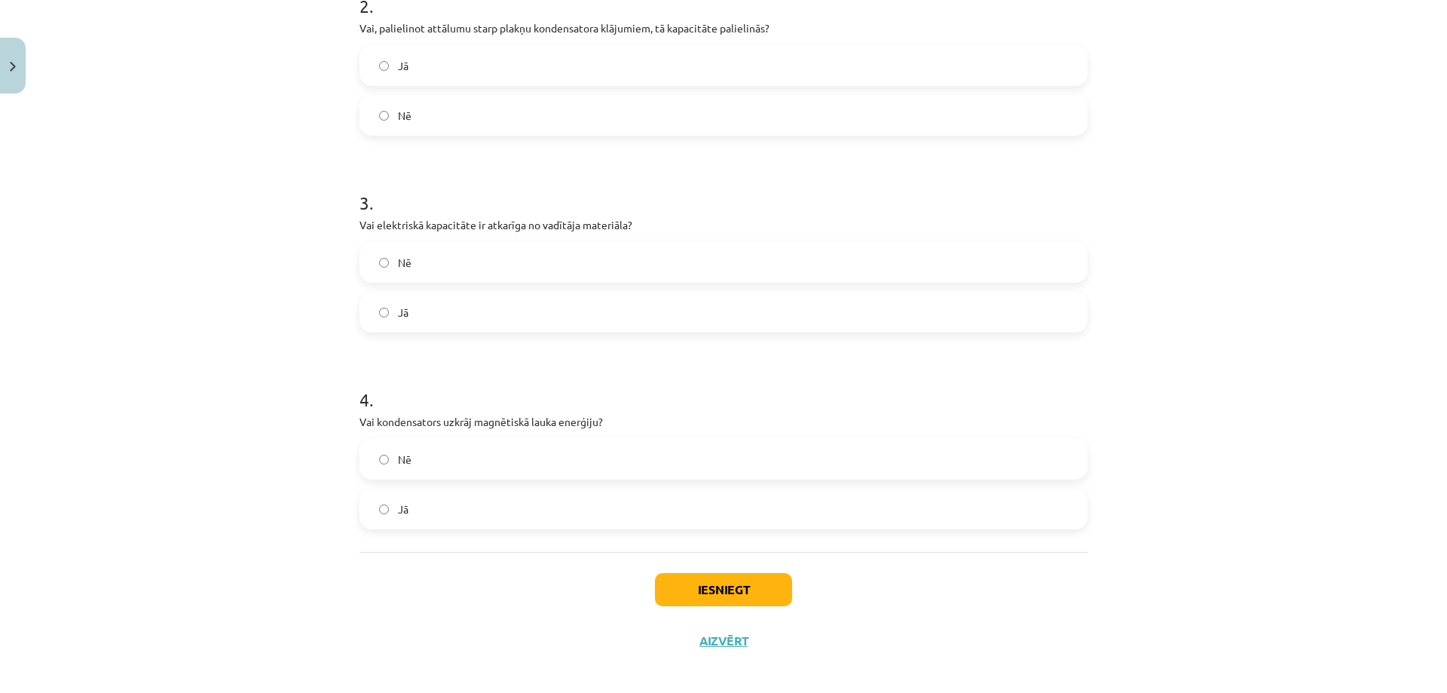
click at [398, 463] on span "Nē" at bounding box center [405, 459] width 14 height 16
click at [705, 595] on button "Iesniegt" at bounding box center [723, 589] width 137 height 33
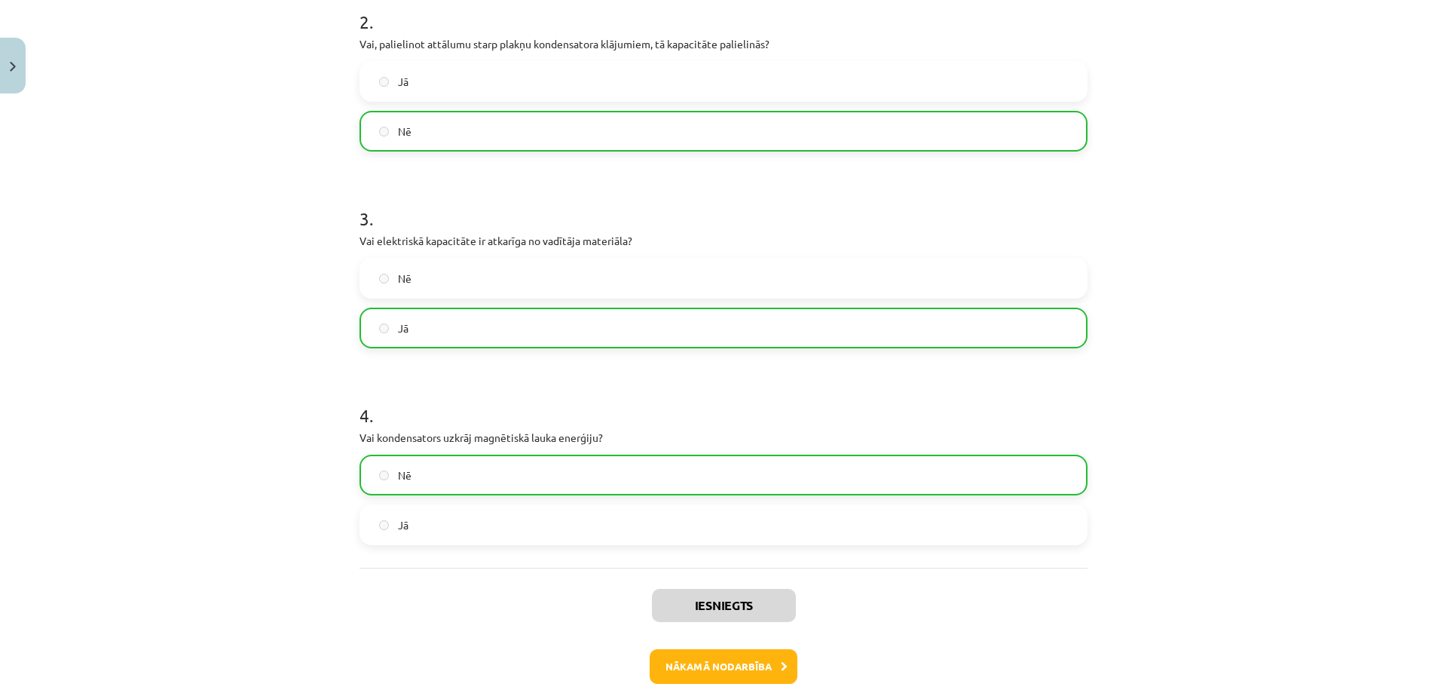
scroll to position [587, 0]
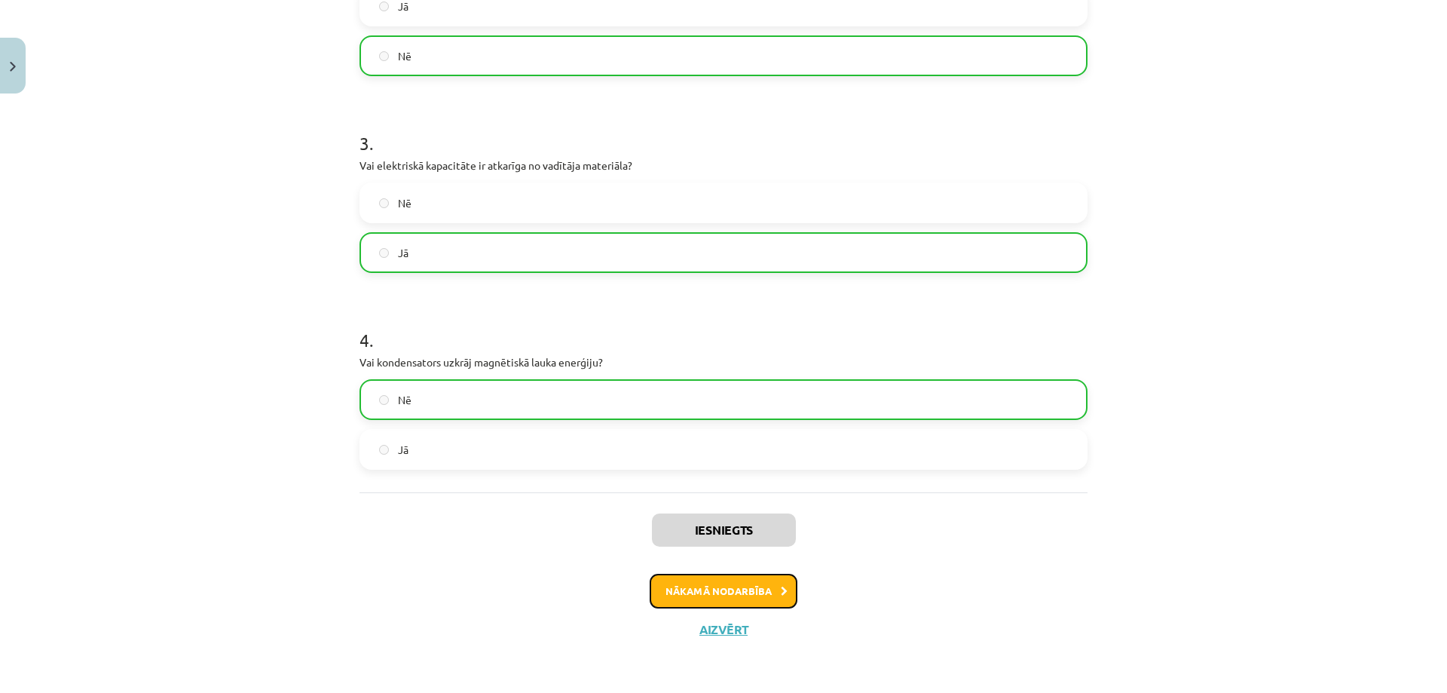
click at [721, 594] on button "Nākamā nodarbība" at bounding box center [724, 590] width 148 height 35
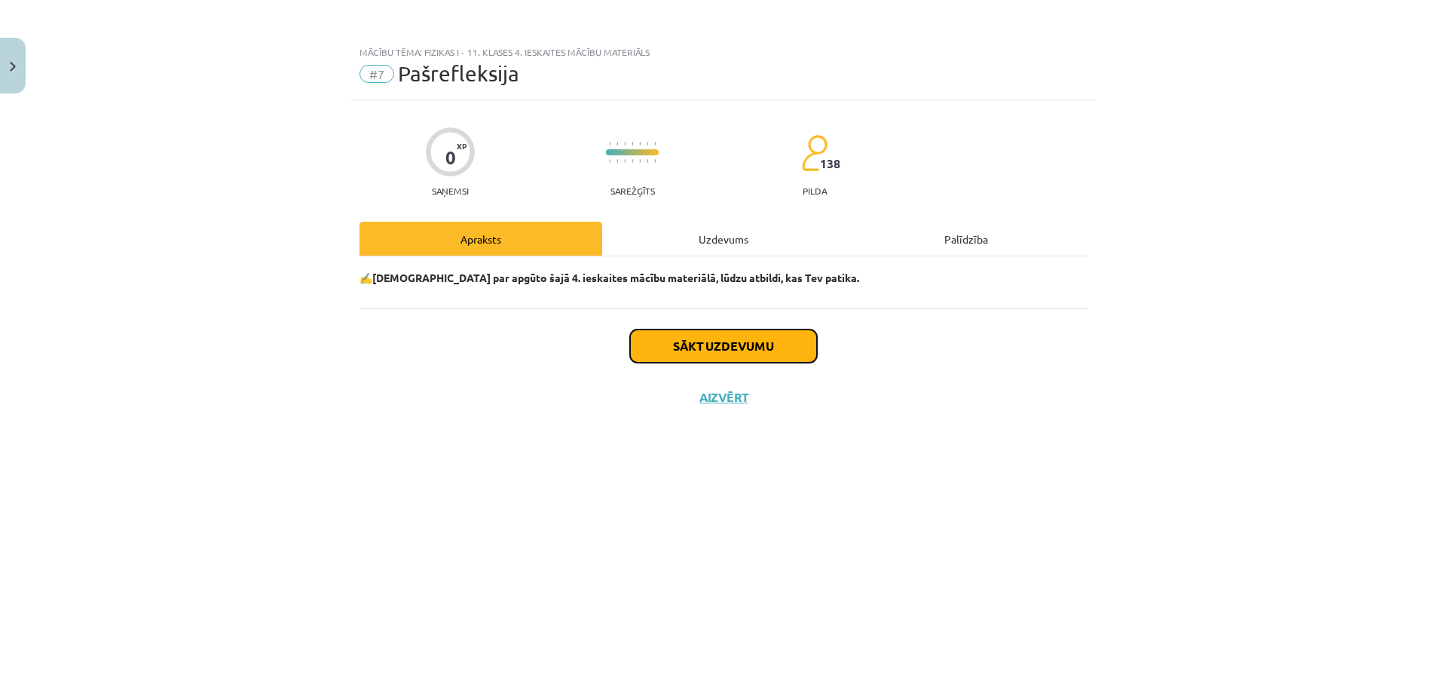
click at [680, 353] on button "Sākt uzdevumu" at bounding box center [723, 345] width 187 height 33
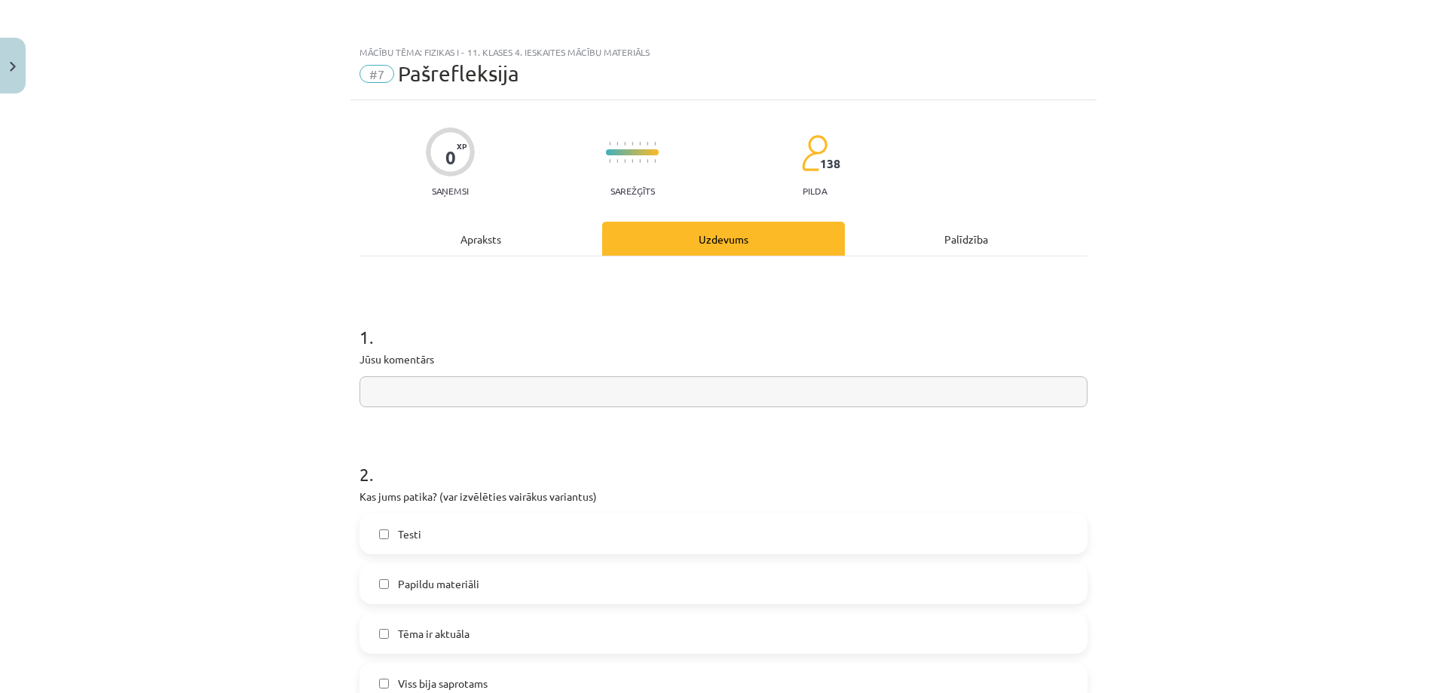
click at [518, 396] on input "text" at bounding box center [723, 391] width 728 height 31
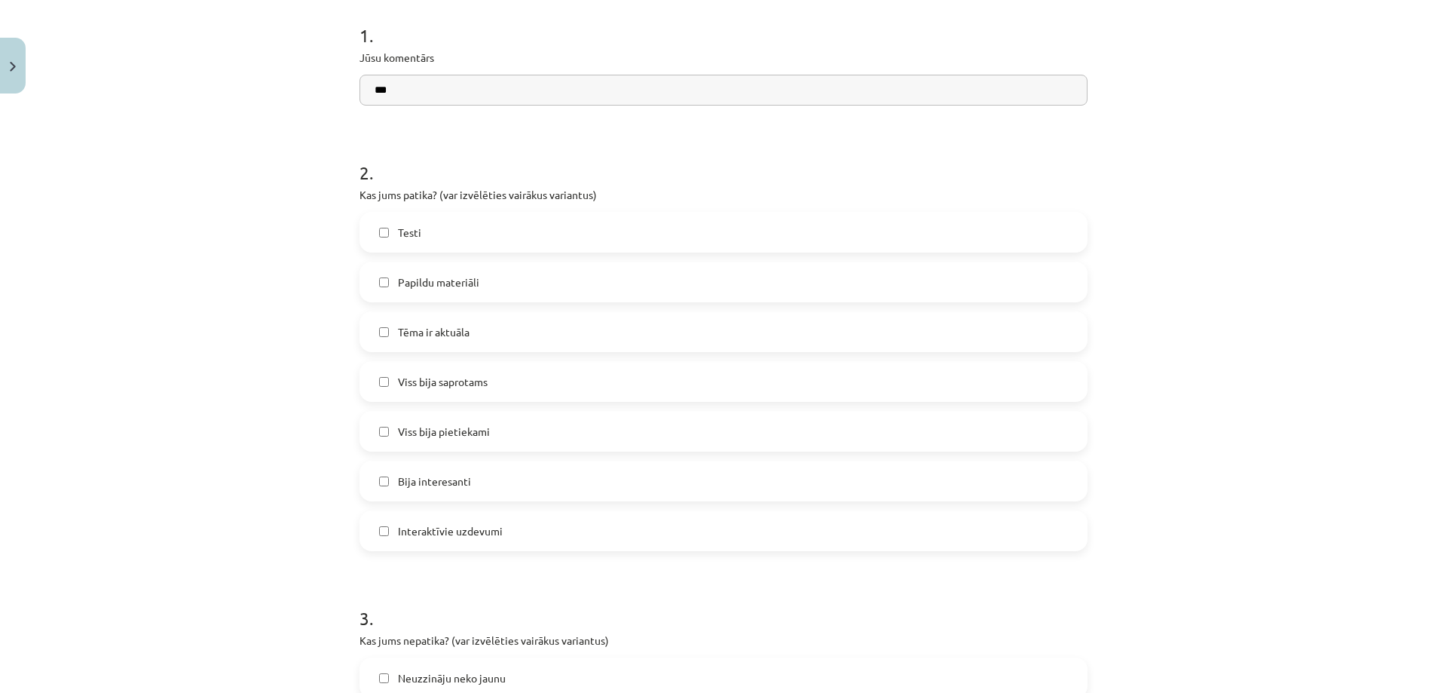
type input "***"
click at [405, 243] on label "Testi" at bounding box center [723, 232] width 725 height 38
click at [418, 289] on span "Papildu materiāli" at bounding box center [438, 282] width 81 height 16
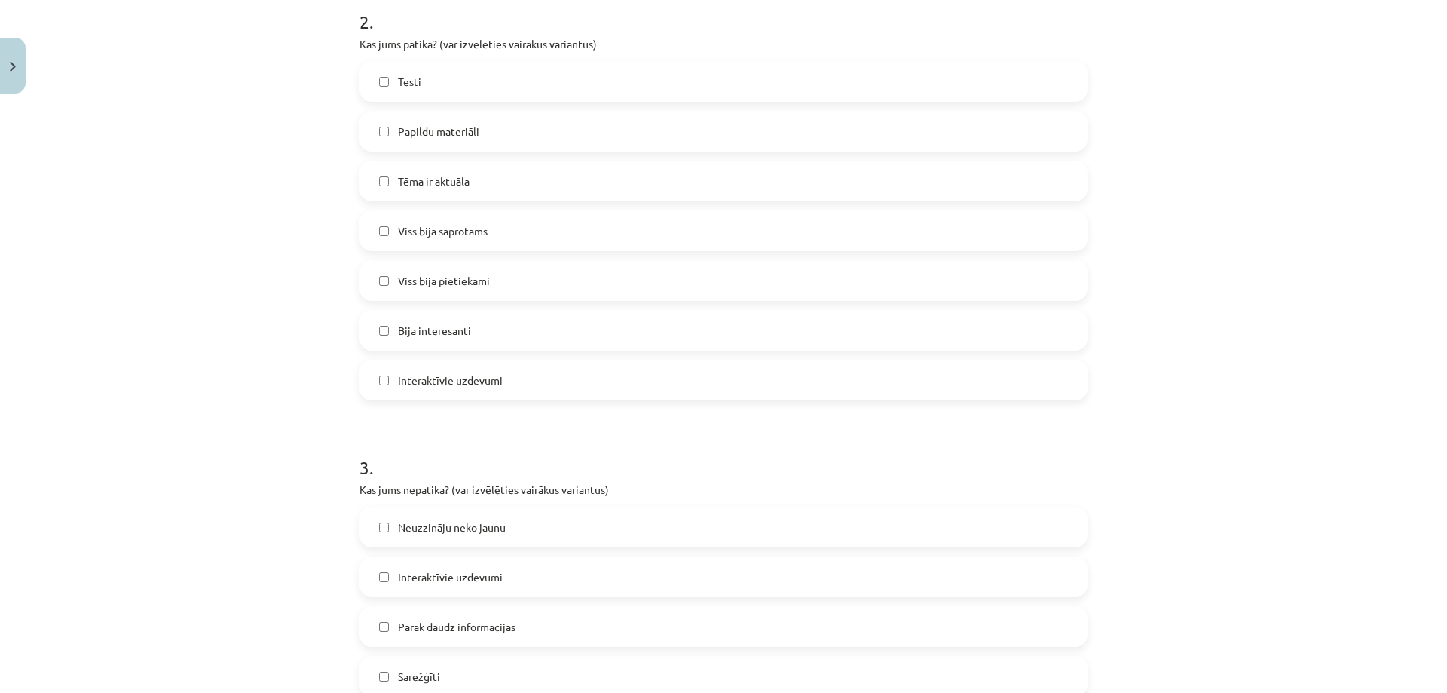
click at [414, 332] on span "Bija interesanti" at bounding box center [434, 331] width 73 height 16
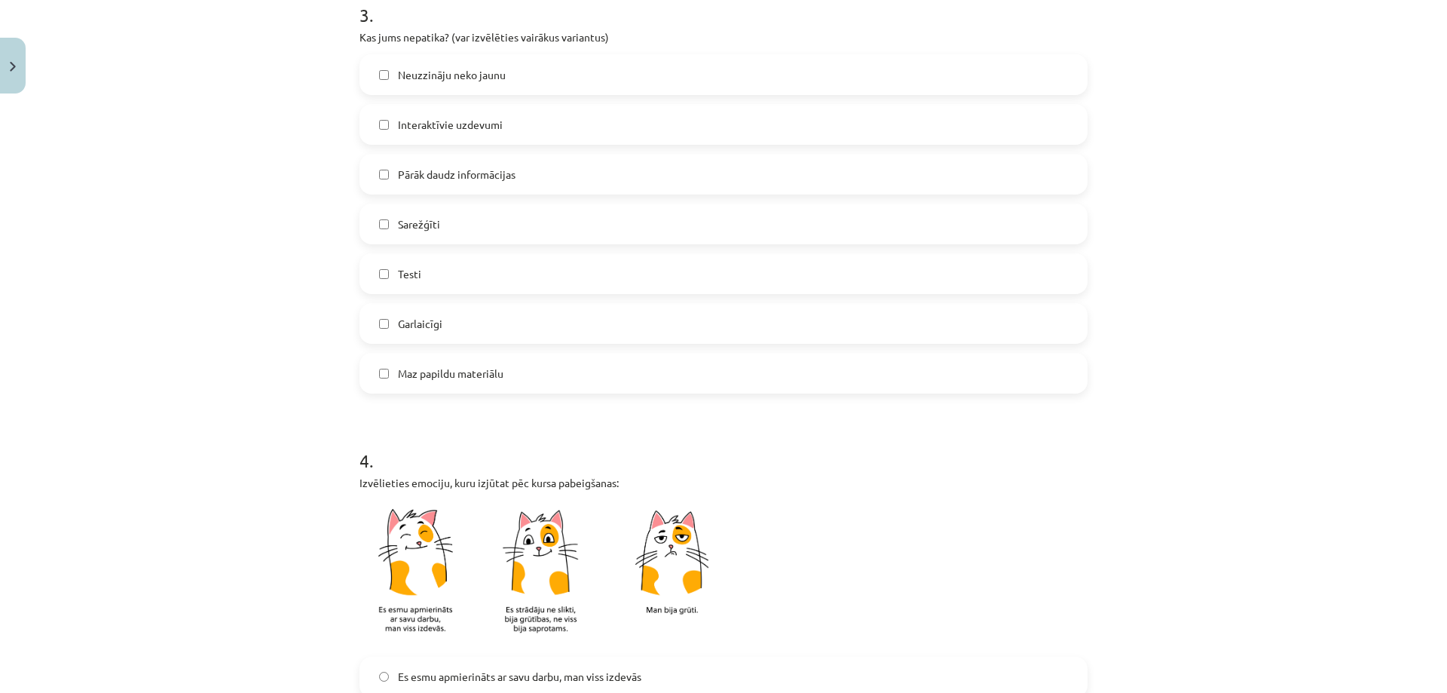
scroll to position [1183, 0]
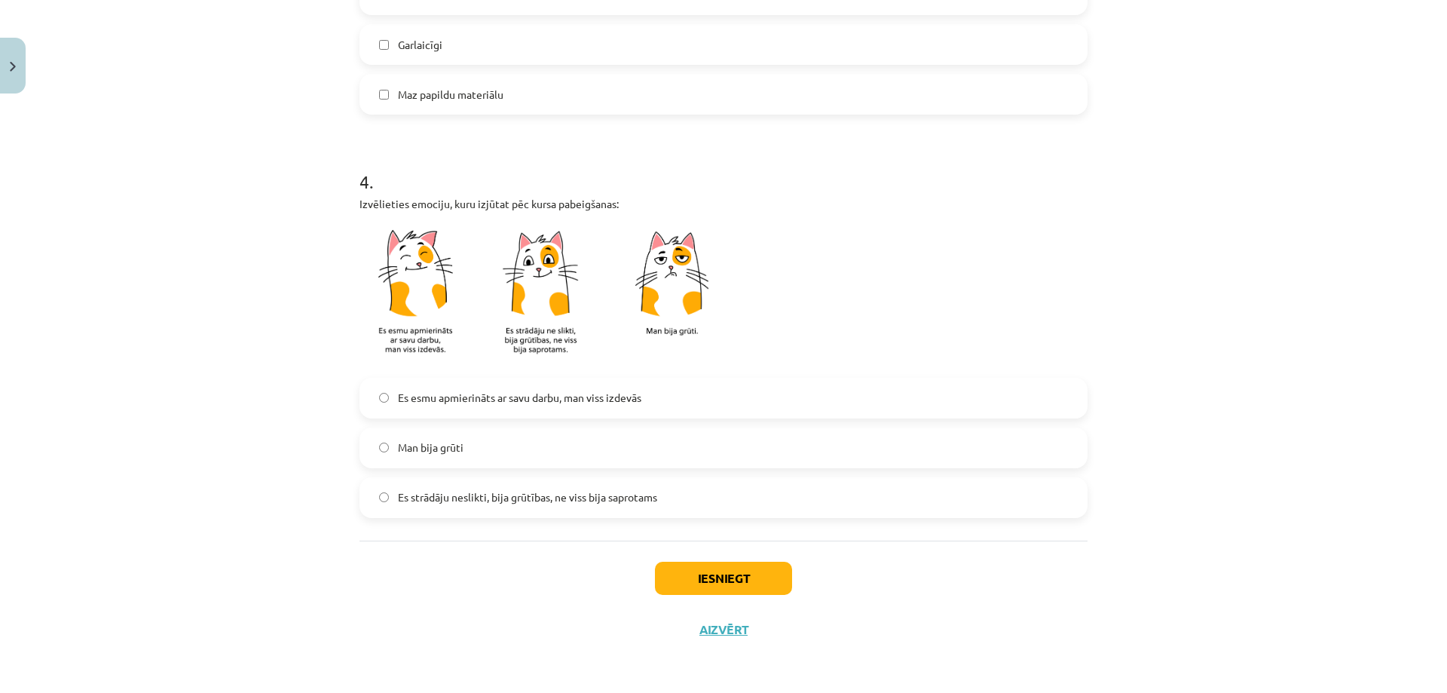
click at [456, 402] on span "Es esmu apmierināts ar savu darbu, man viss izdevās" at bounding box center [519, 398] width 243 height 16
click at [672, 570] on button "Iesniegt" at bounding box center [723, 577] width 137 height 33
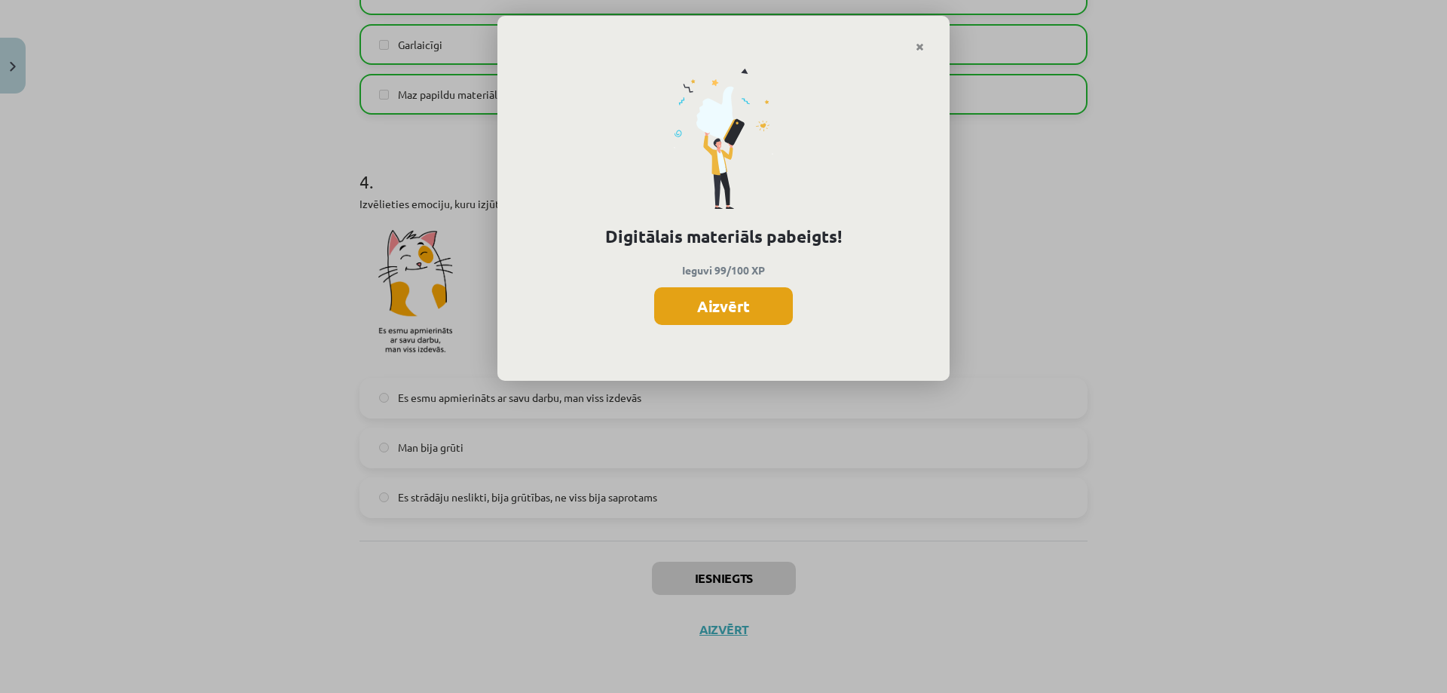
click at [705, 313] on button "Aizvērt" at bounding box center [723, 306] width 139 height 38
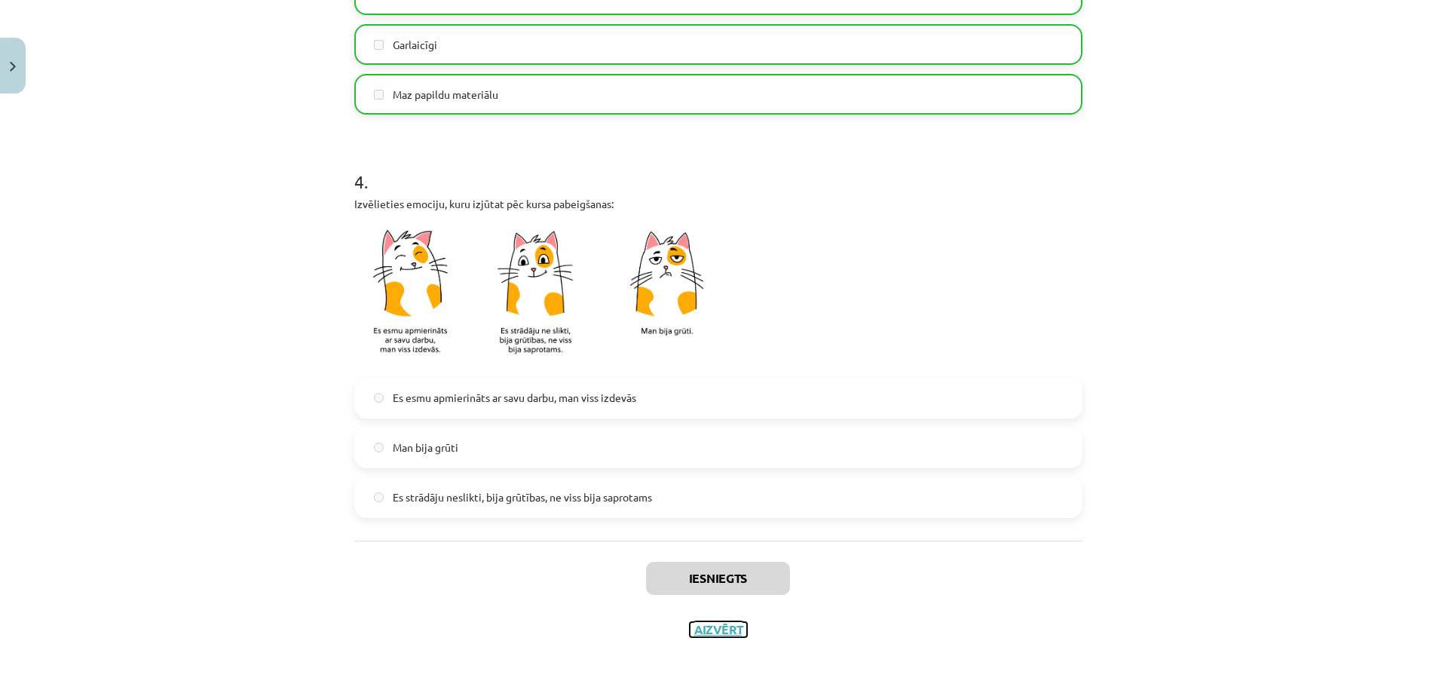
click at [724, 635] on button "Aizvērt" at bounding box center [718, 629] width 57 height 15
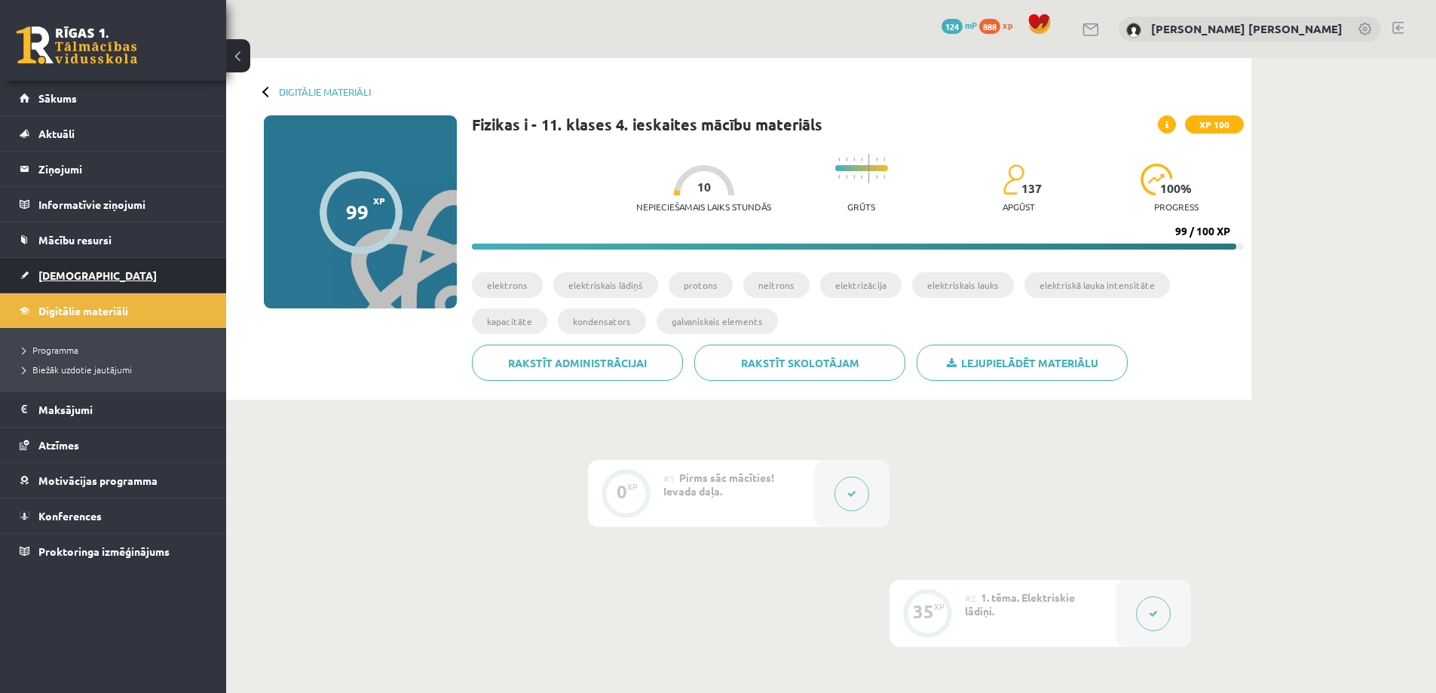
click at [75, 272] on span "[DEMOGRAPHIC_DATA]" at bounding box center [97, 275] width 118 height 14
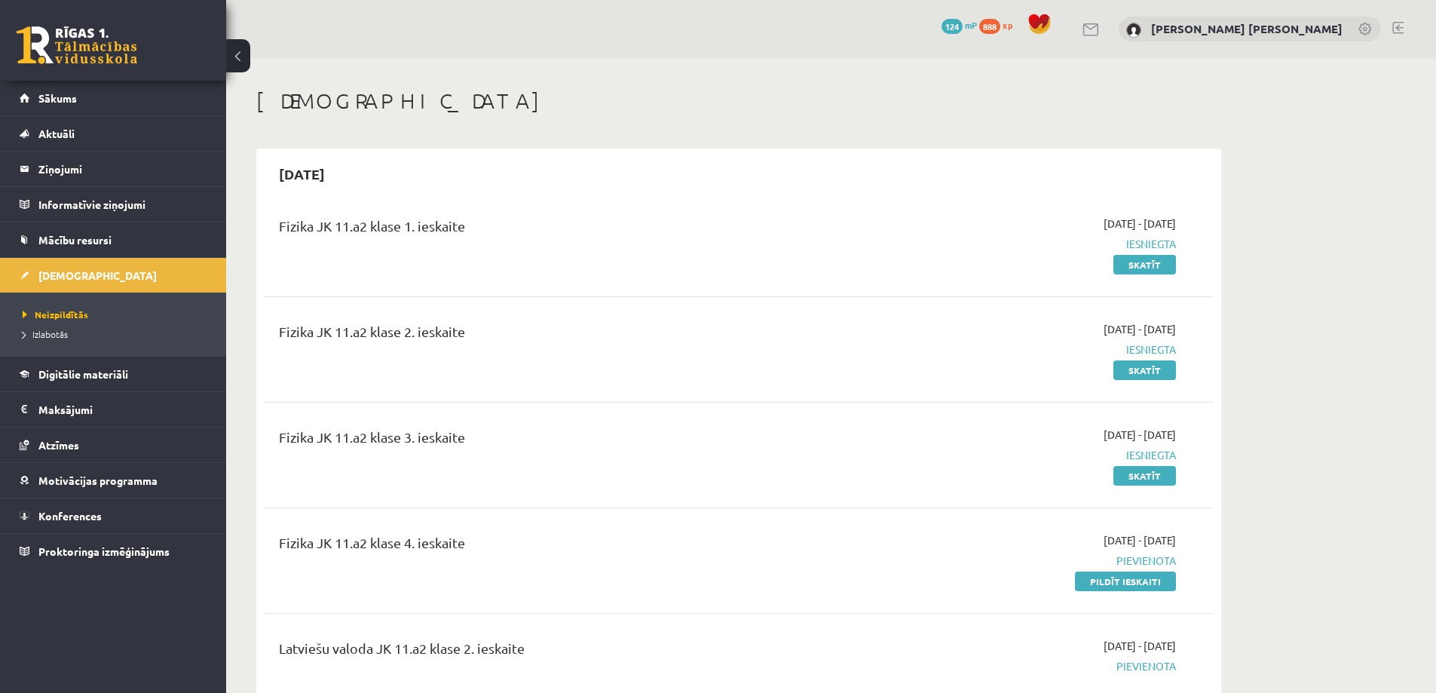
scroll to position [301, 0]
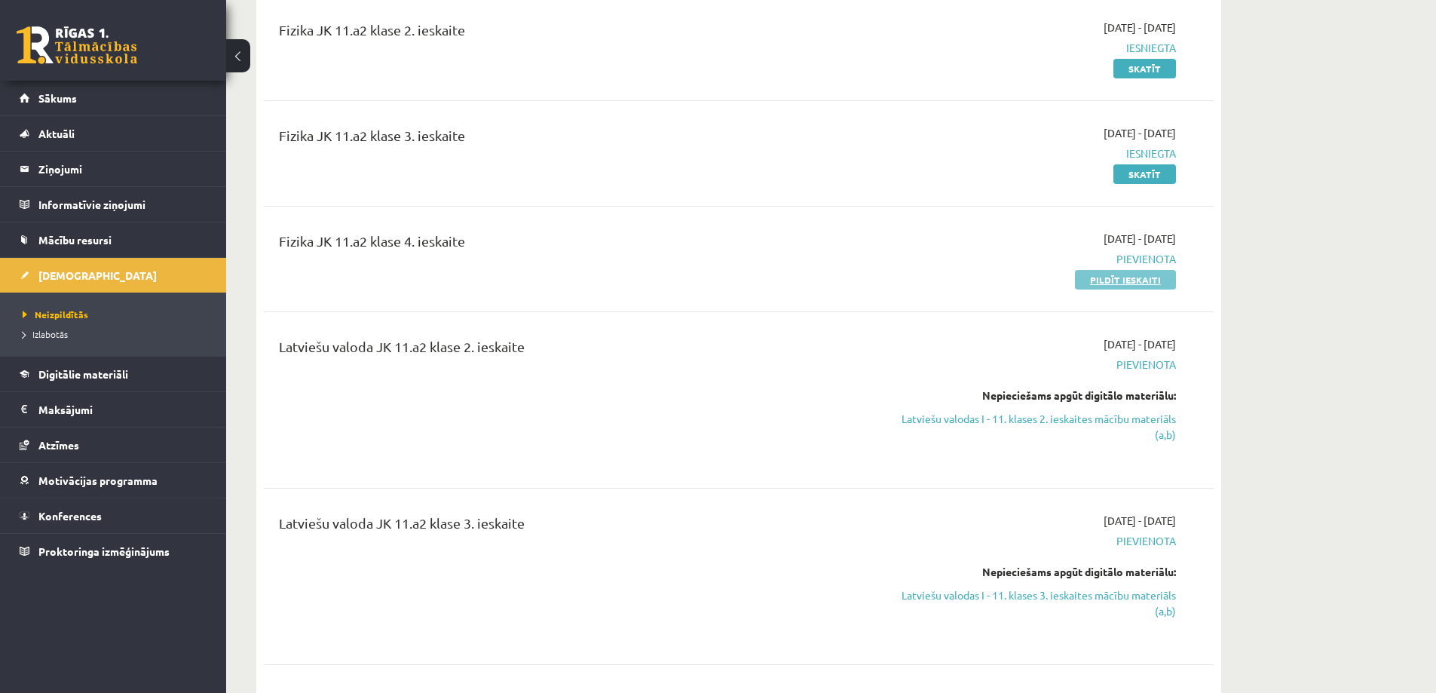
click at [1124, 285] on link "Pildīt ieskaiti" at bounding box center [1125, 280] width 101 height 20
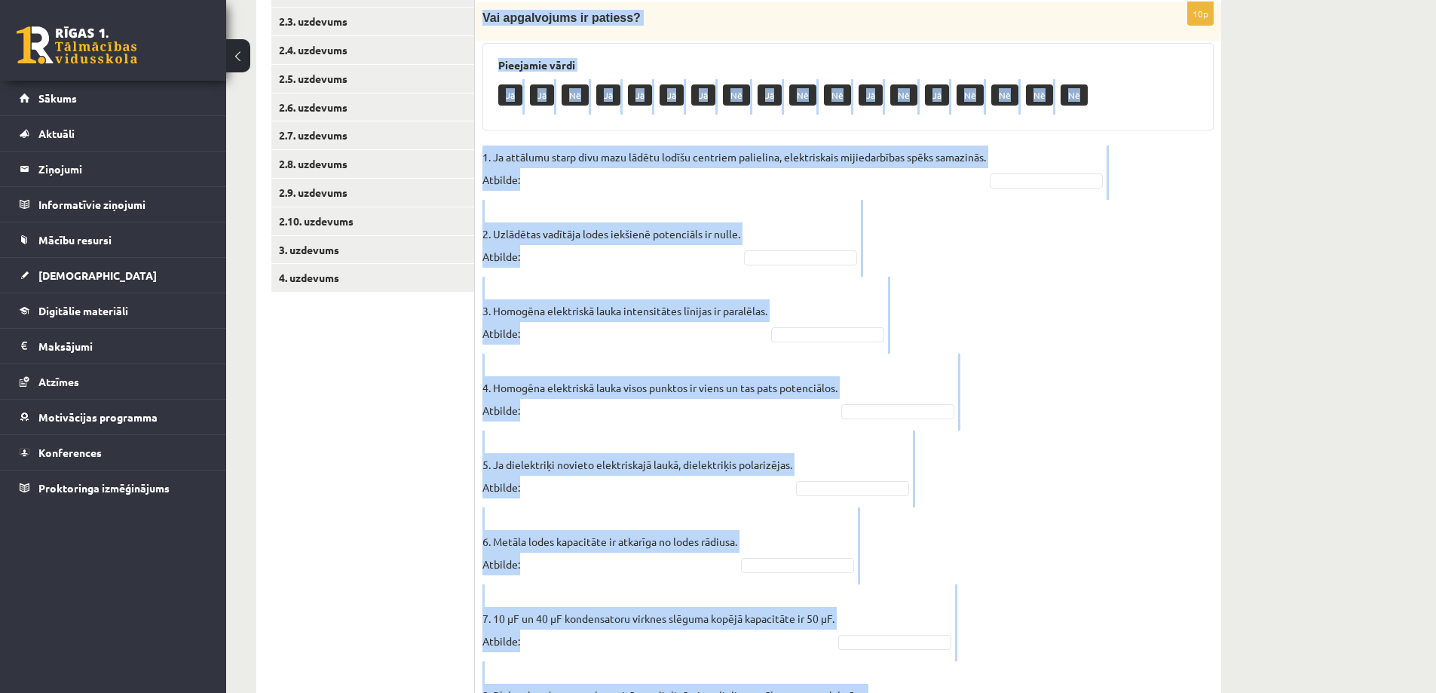
scroll to position [629, 0]
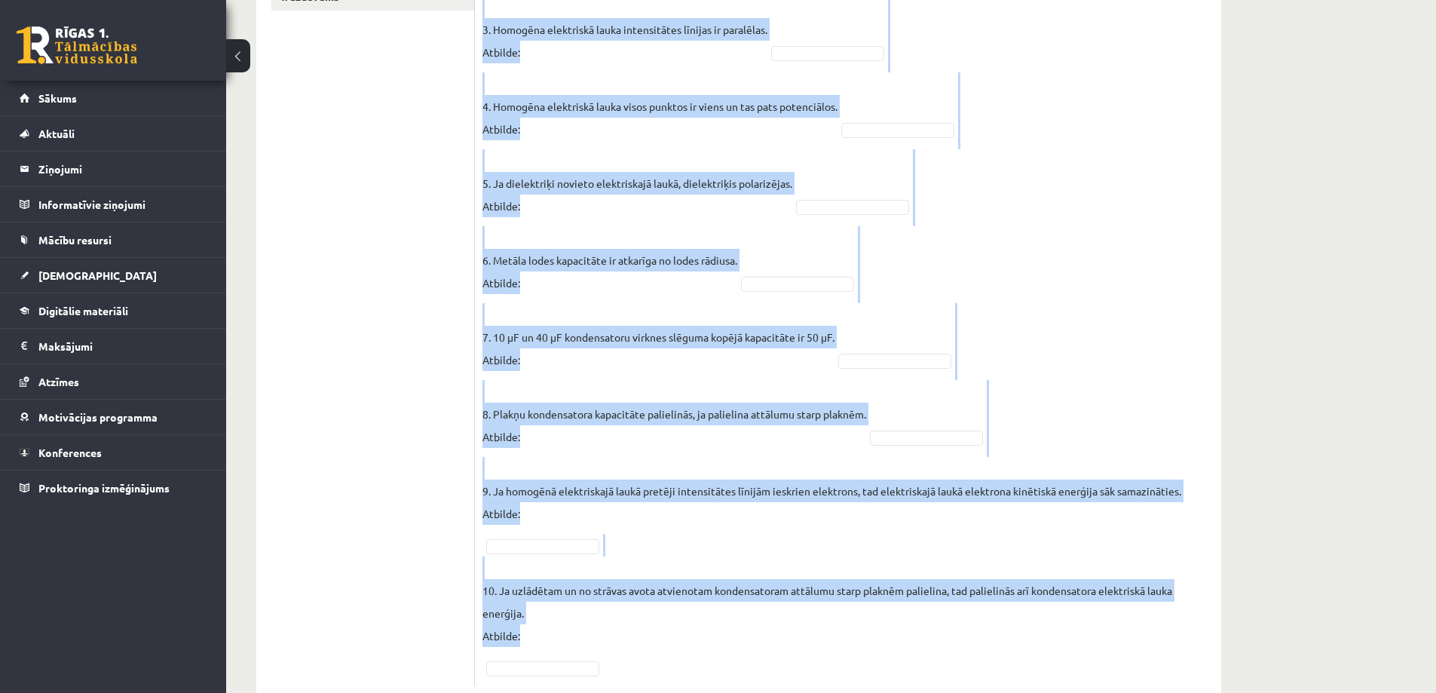
drag, startPoint x: 482, startPoint y: 58, endPoint x: 904, endPoint y: 641, distance: 719.5
click at [904, 641] on div "10p Vai apgalvojums ir patiess? Pieejamie vārdi Jā Jā Nē Jā Jā Jā Jā Nē Jā Nē N…" at bounding box center [848, 203] width 746 height 965
copy div "Lor ipsumdolors am consect? Adipiscin elits Do Ei Te In Ut La Et Do Ma Al En Ad…"
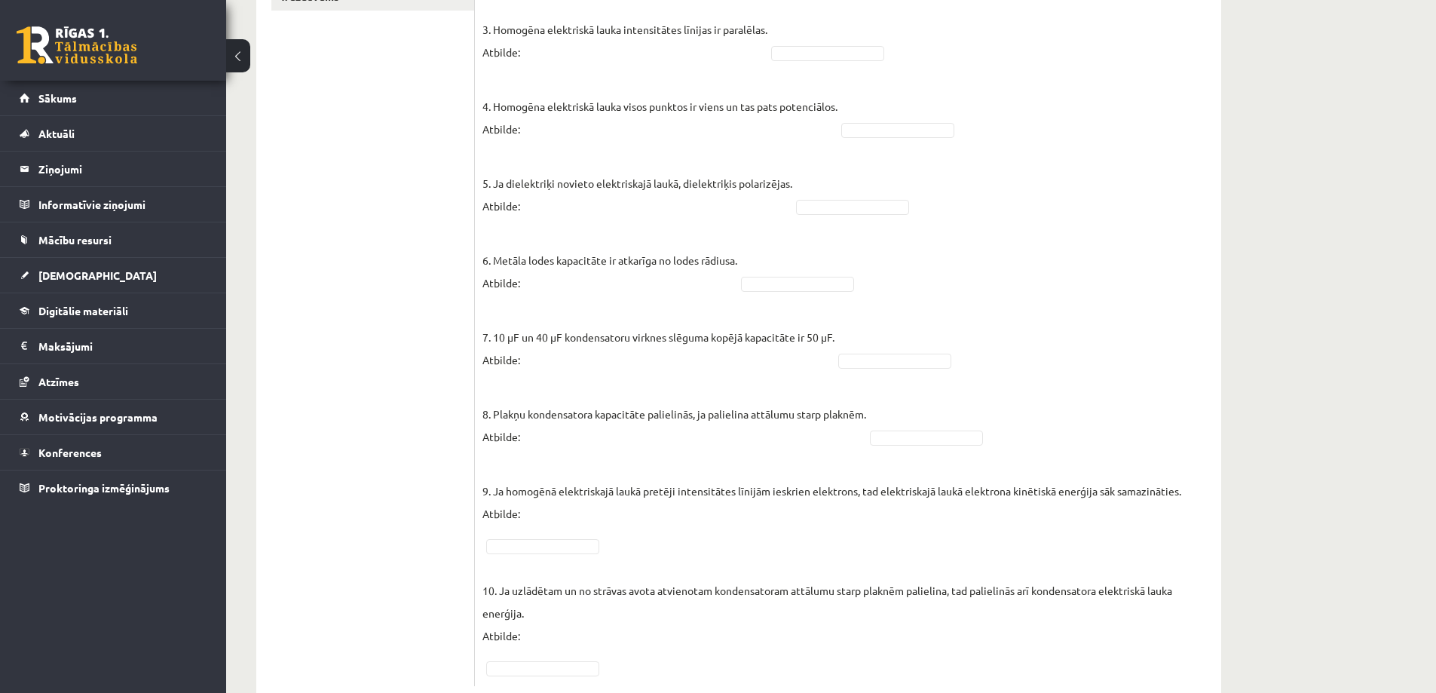
click at [434, 142] on ul "1. uzdevums 2.1. uzdevums 2.2. uzdevums 2.3. uzdevums 2.4. uzdevums 2.5. uzdevu…" at bounding box center [372, 163] width 203 height 1044
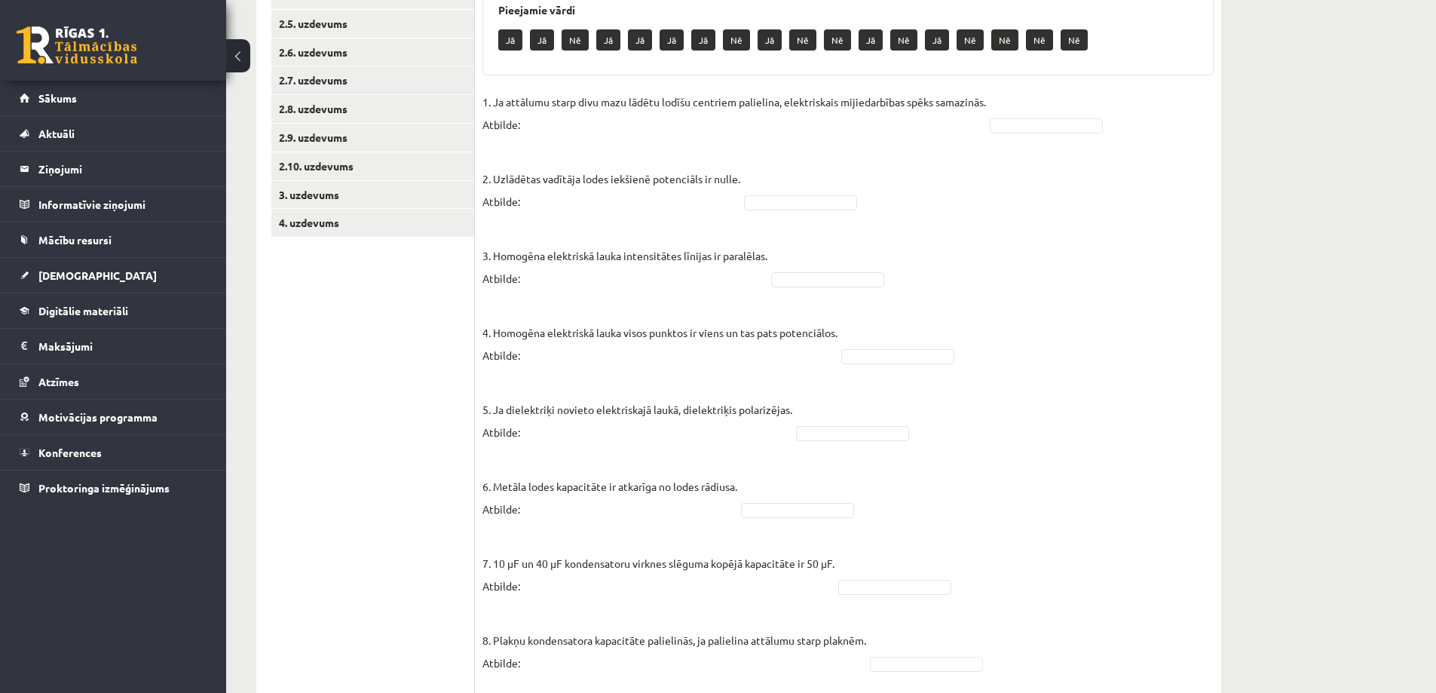
click at [972, 115] on p "1. Ja attālumu starp divu mazu lādētu lodīšu centriem palielina, elektriskais m…" at bounding box center [733, 112] width 503 height 45
click at [837, 430] on fieldset "1. Ja attālumu starp divu mazu lādētu lodīšu centriem palielina, elektriskais m…" at bounding box center [847, 497] width 731 height 814
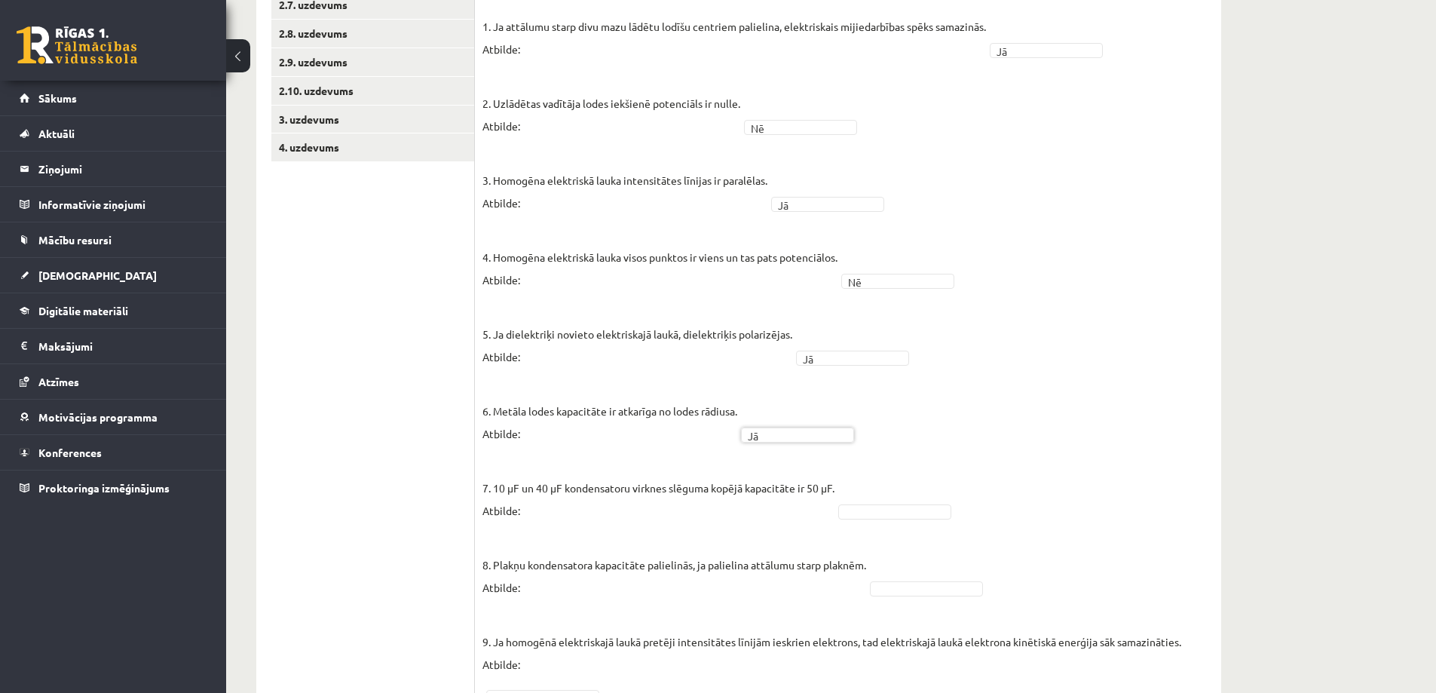
scroll to position [629, 0]
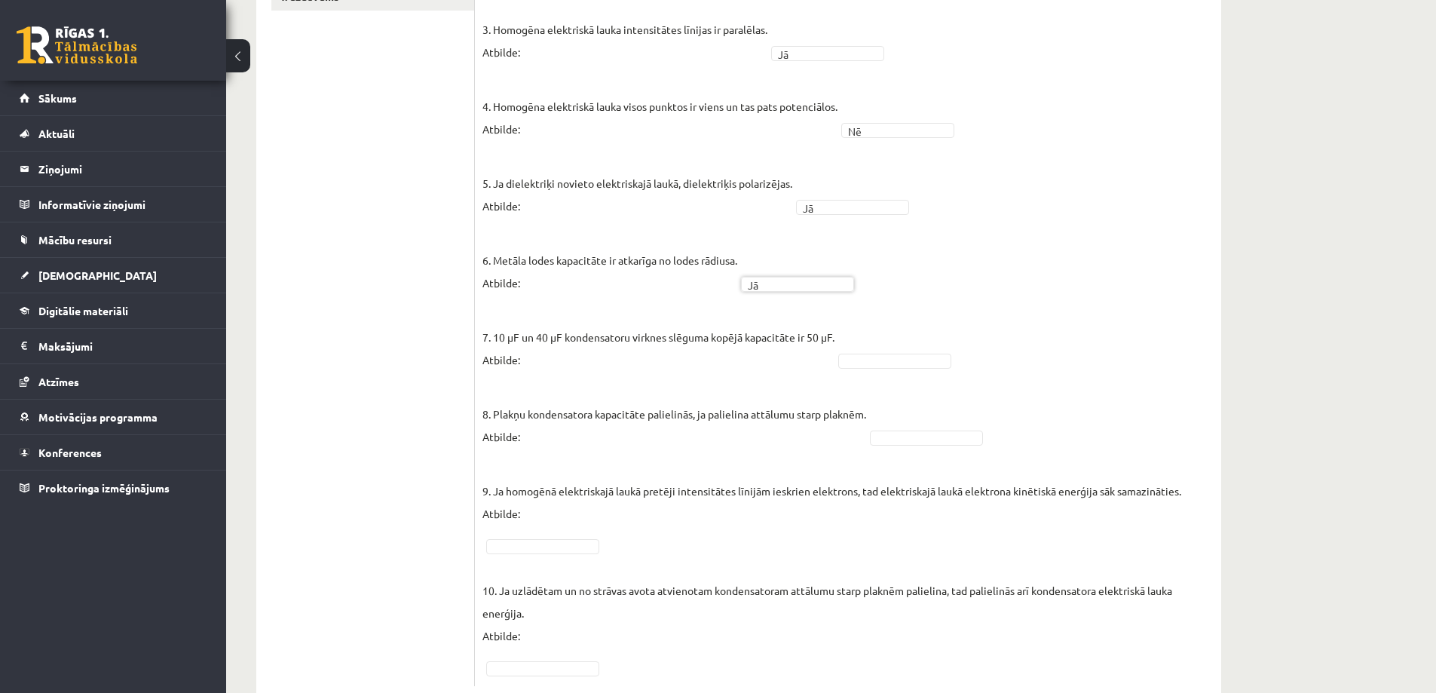
click at [875, 353] on fieldset "1. Ja attālumu starp divu mazu lādētu lodīšu centriem palielina, elektriskais m…" at bounding box center [847, 271] width 731 height 814
click at [546, 660] on span at bounding box center [542, 667] width 121 height 14
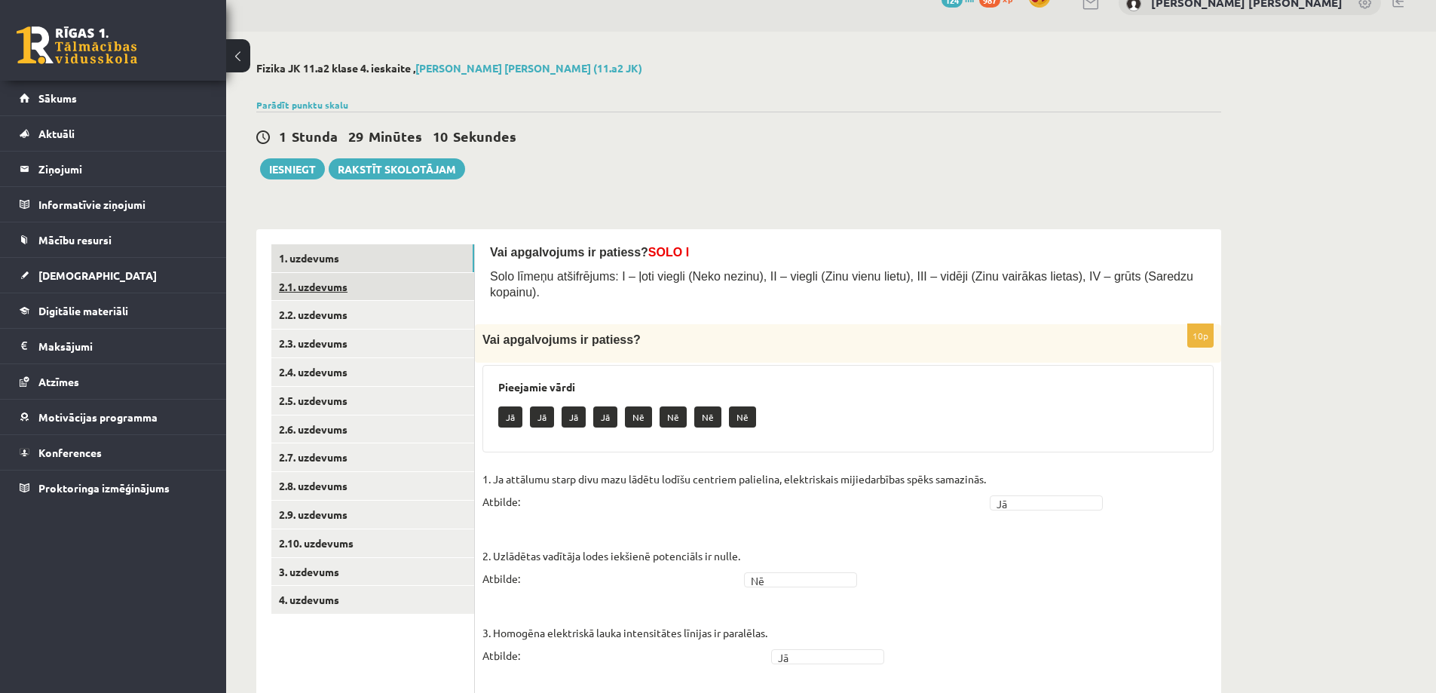
click at [364, 284] on link "2.1. uzdevums" at bounding box center [372, 287] width 203 height 28
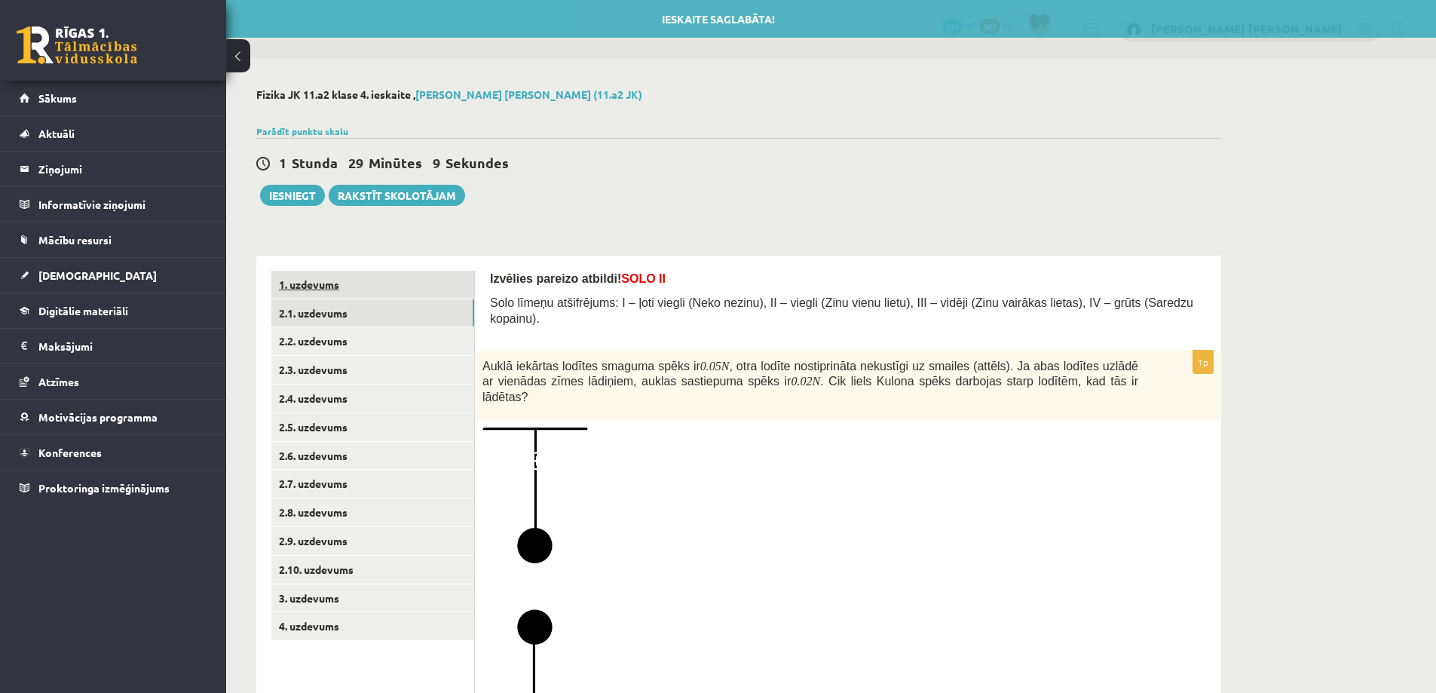
scroll to position [257, 0]
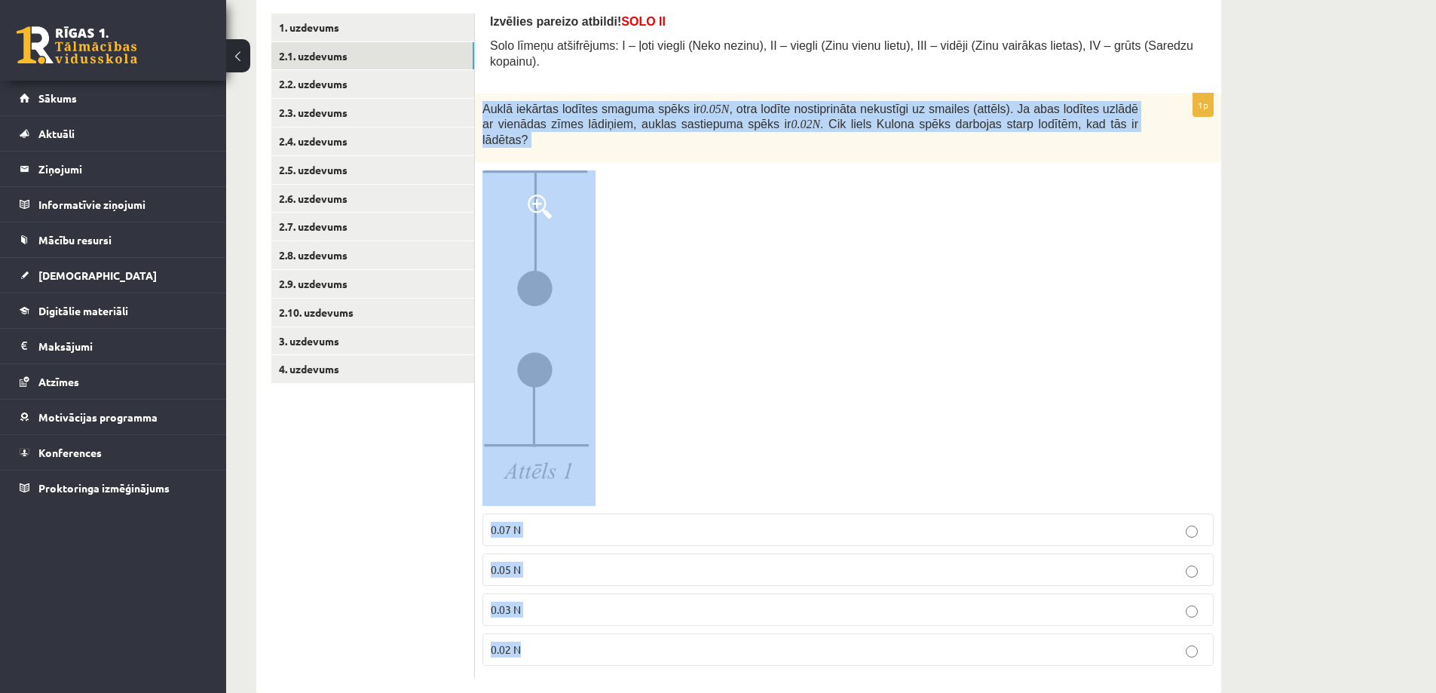
drag, startPoint x: 482, startPoint y: 90, endPoint x: 740, endPoint y: 616, distance: 586.1
click at [740, 616] on div "1p Auklā iekārtas lodītes smaguma spēks ir 0.05 N , otra lodīte nostiprināta ne…" at bounding box center [848, 385] width 746 height 584
copy div "Auklā iekārtas lodītes smaguma spēks ir 0.05 N , otra lodīte nostiprināta nekus…"
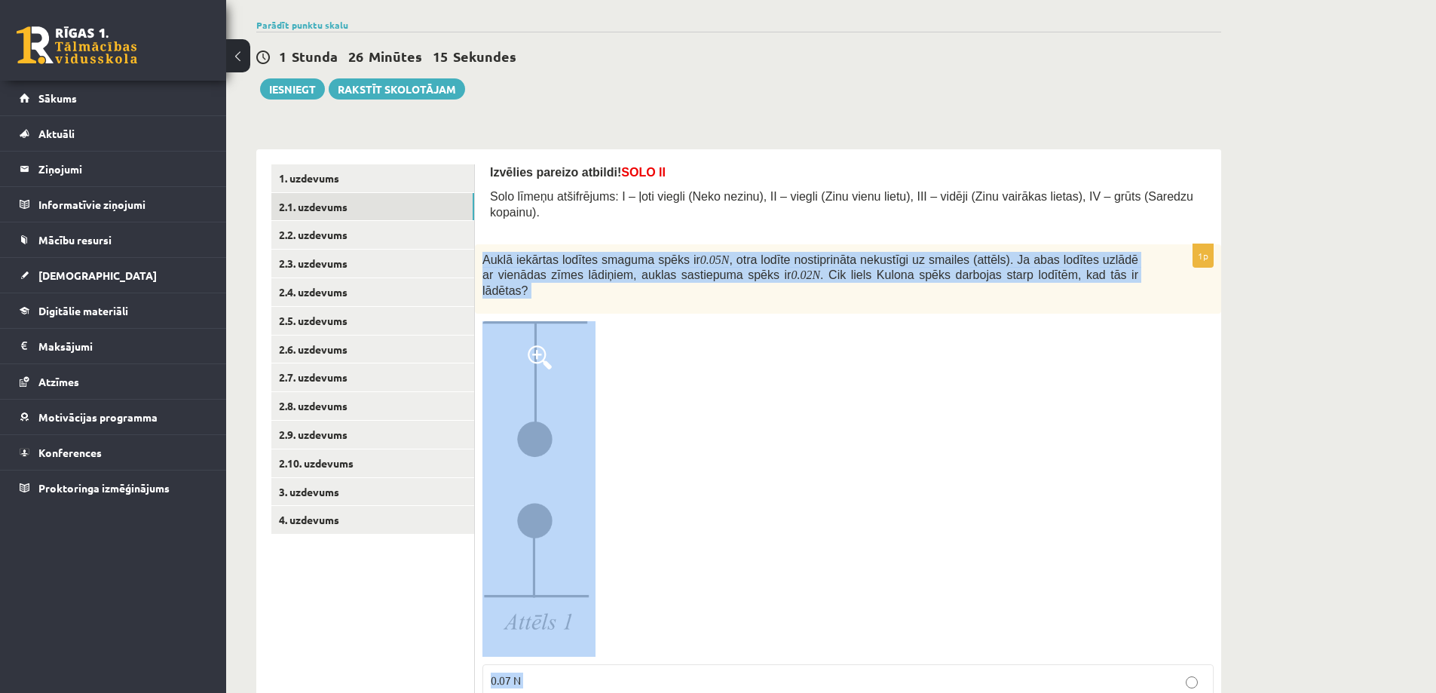
scroll to position [31, 0]
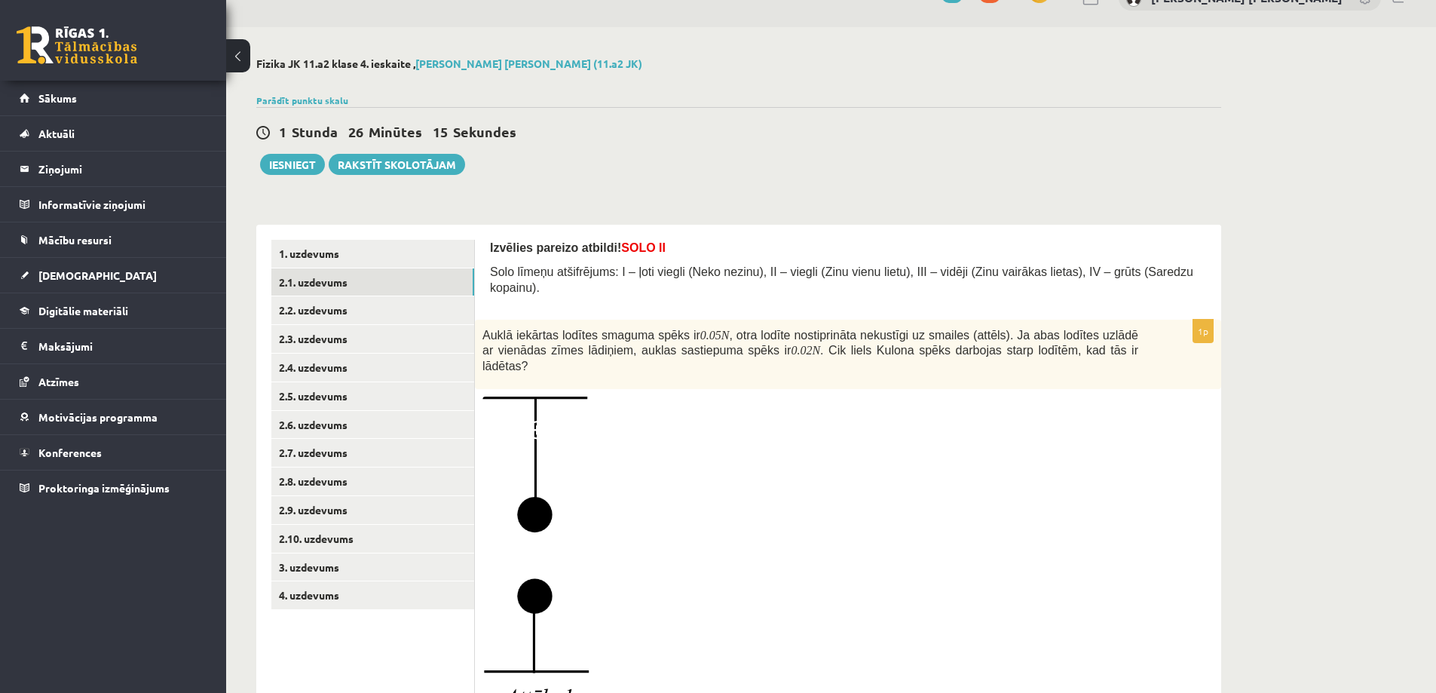
click at [559, 176] on div "**********" at bounding box center [738, 488] width 1025 height 922
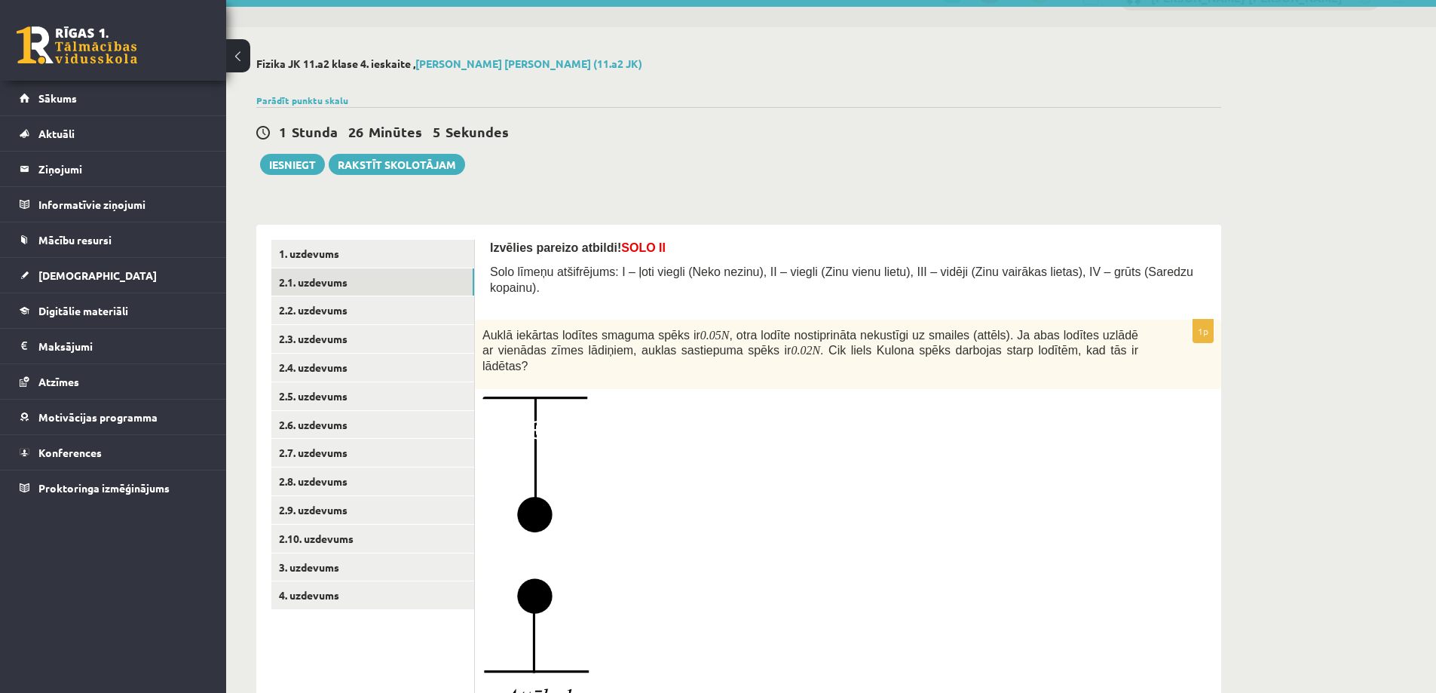
scroll to position [257, 0]
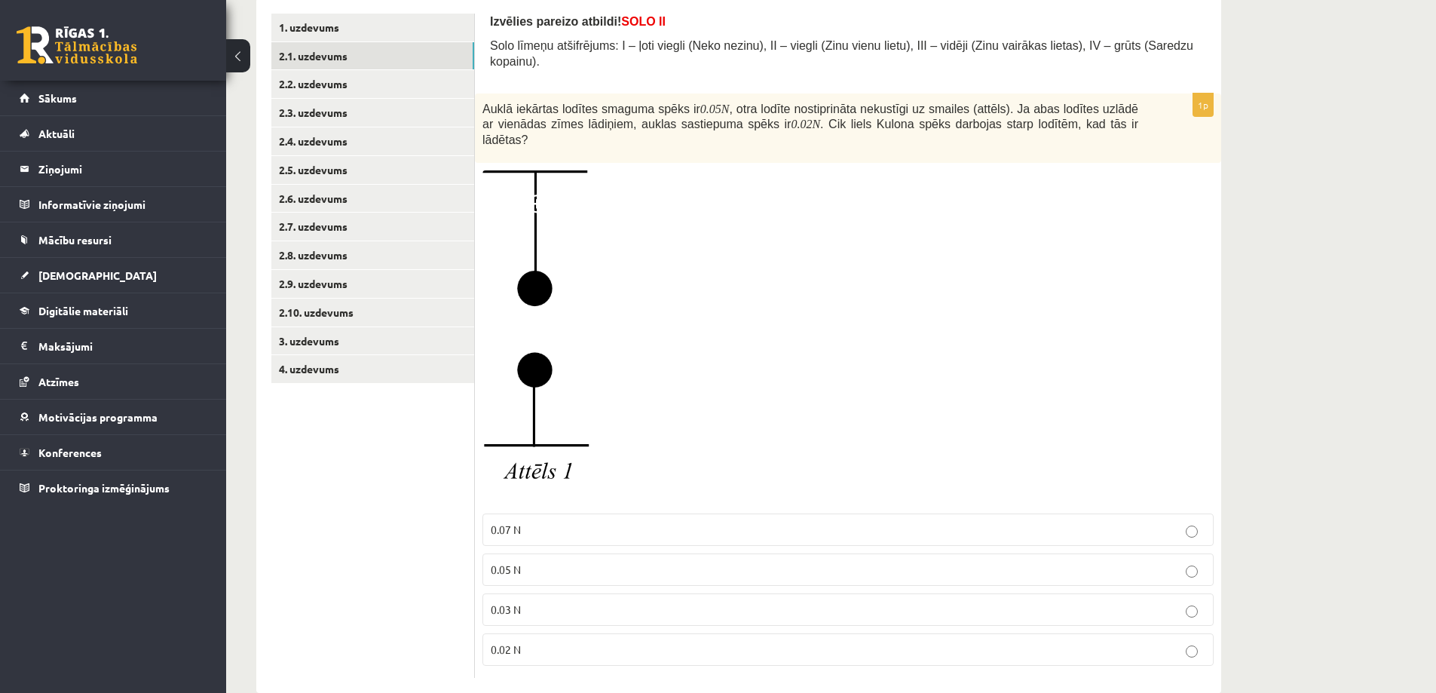
click at [543, 561] on p "0.05 N" at bounding box center [848, 569] width 714 height 16
click at [362, 81] on link "2.2. uzdevums" at bounding box center [372, 84] width 203 height 28
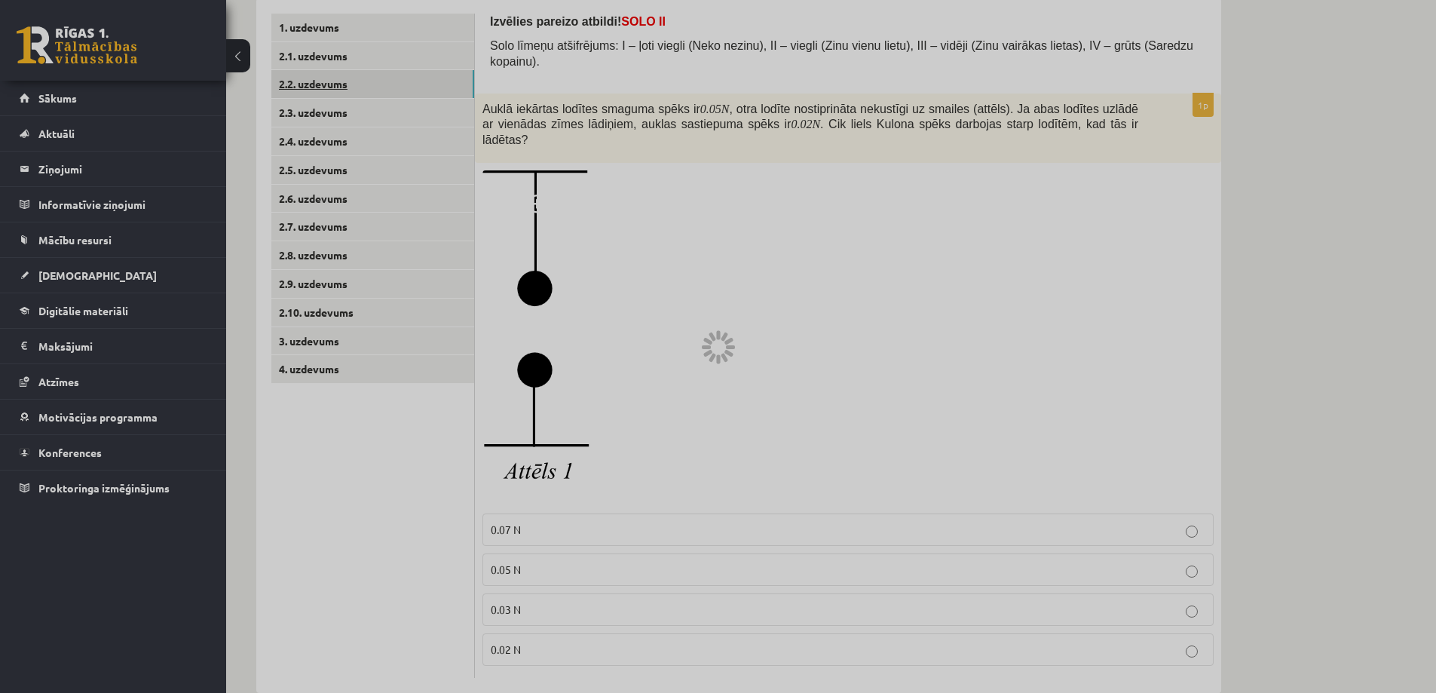
scroll to position [0, 0]
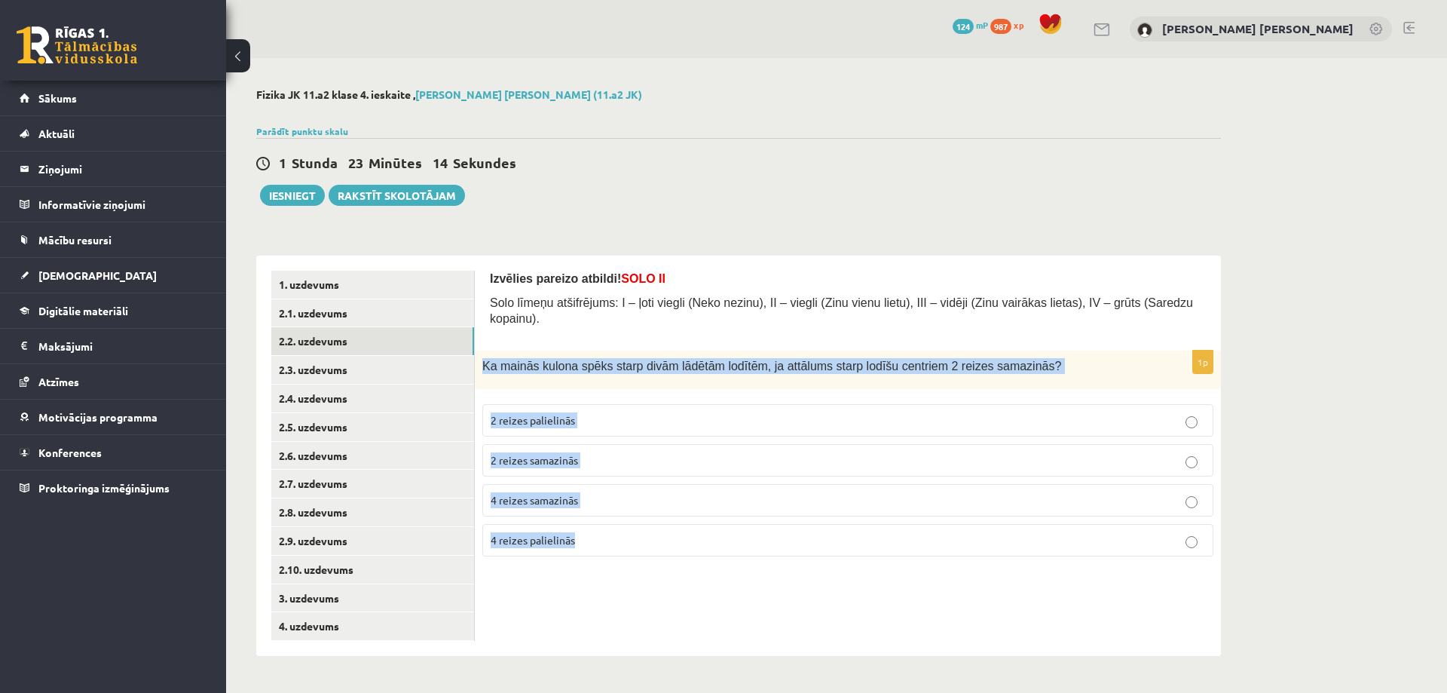
drag, startPoint x: 484, startPoint y: 346, endPoint x: 628, endPoint y: 515, distance: 222.9
click at [628, 515] on div "1p Ka mainās kulona spēks starp divām lādētām lodītēm, ja attālums starp lodīšu…" at bounding box center [848, 459] width 746 height 218
copy div "Ka mainās kulona spēks starp divām lādētām lodītēm, ja attālums starp lodīšu ce…"
click at [605, 379] on div "1p Ka mainās kulona spēks starp divām lādētām lodītēm, ja attālums starp lodīšu…" at bounding box center [848, 459] width 746 height 218
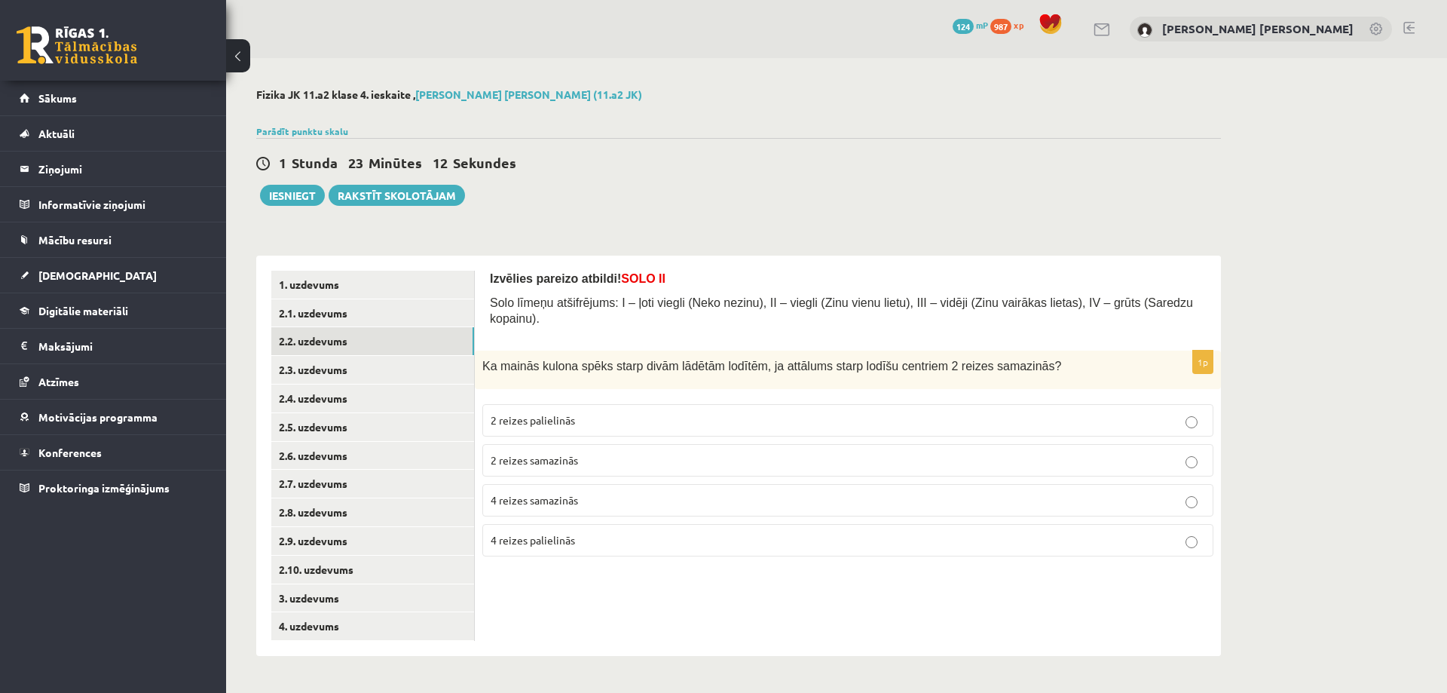
click at [594, 412] on p "2 reizes palielinās" at bounding box center [848, 420] width 714 height 16
click at [564, 533] on span "4 reizes palielinās" at bounding box center [533, 540] width 84 height 14
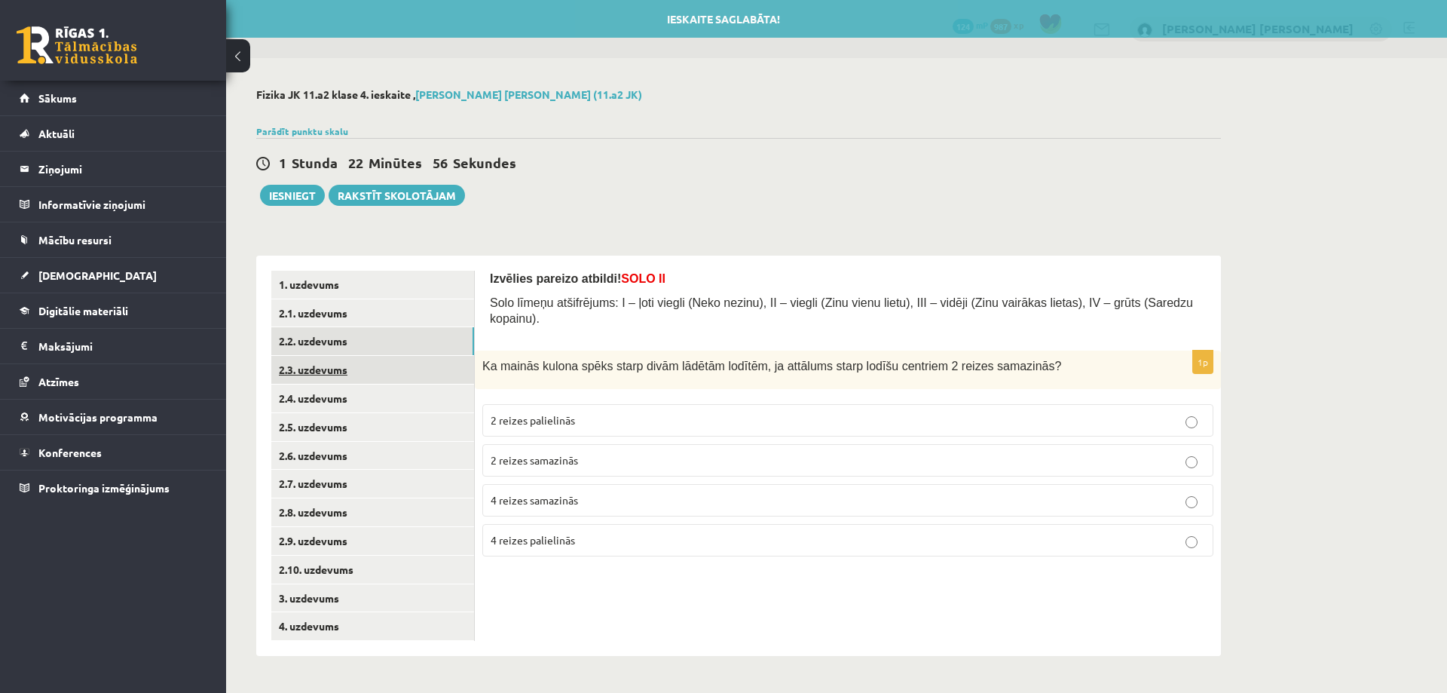
click at [369, 374] on link "2.3. uzdevums" at bounding box center [372, 370] width 203 height 28
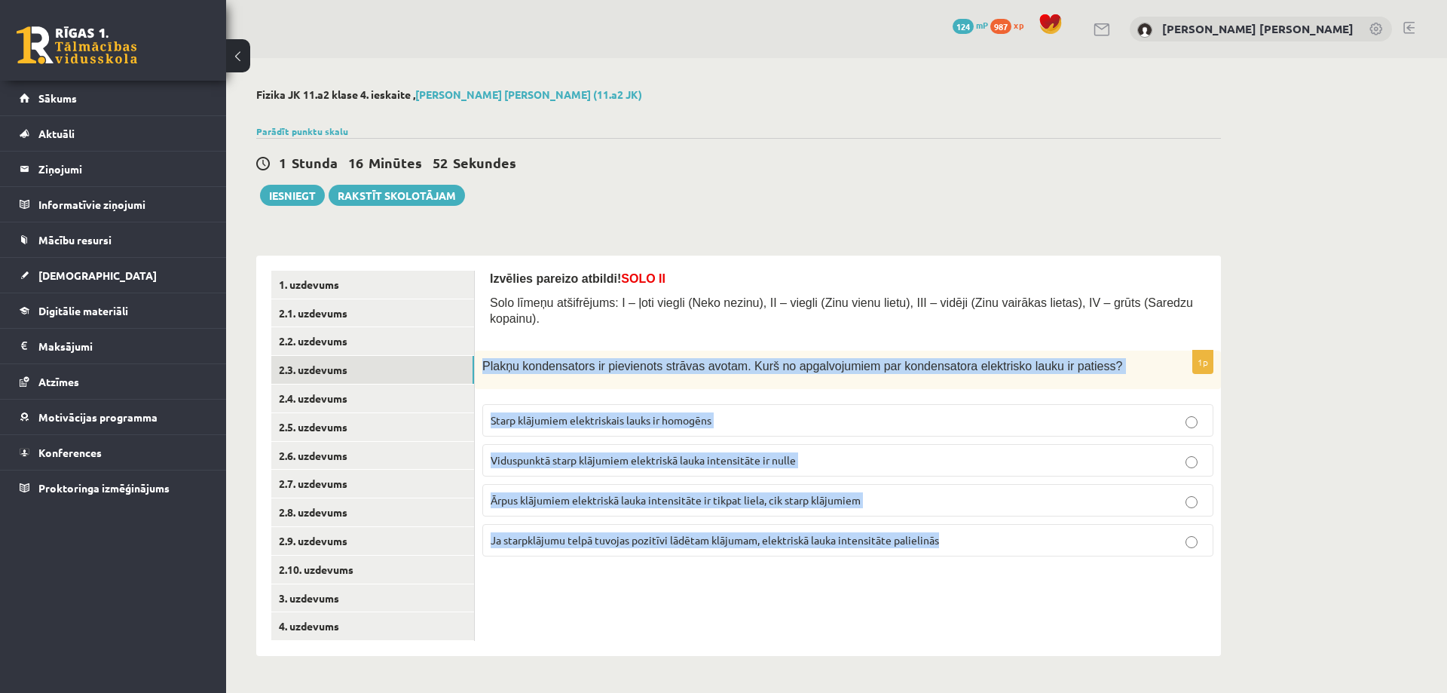
drag, startPoint x: 485, startPoint y: 347, endPoint x: 937, endPoint y: 537, distance: 489.4
click at [937, 537] on div "1p Plakņu kondensators ir pievienots strāvas avotam. Kurš no apgalvojumiem par …" at bounding box center [848, 459] width 746 height 218
copy div "Plakņu kondensators ir pievienots strāvas avotam. Kurš no apgalvojumiem par kon…"
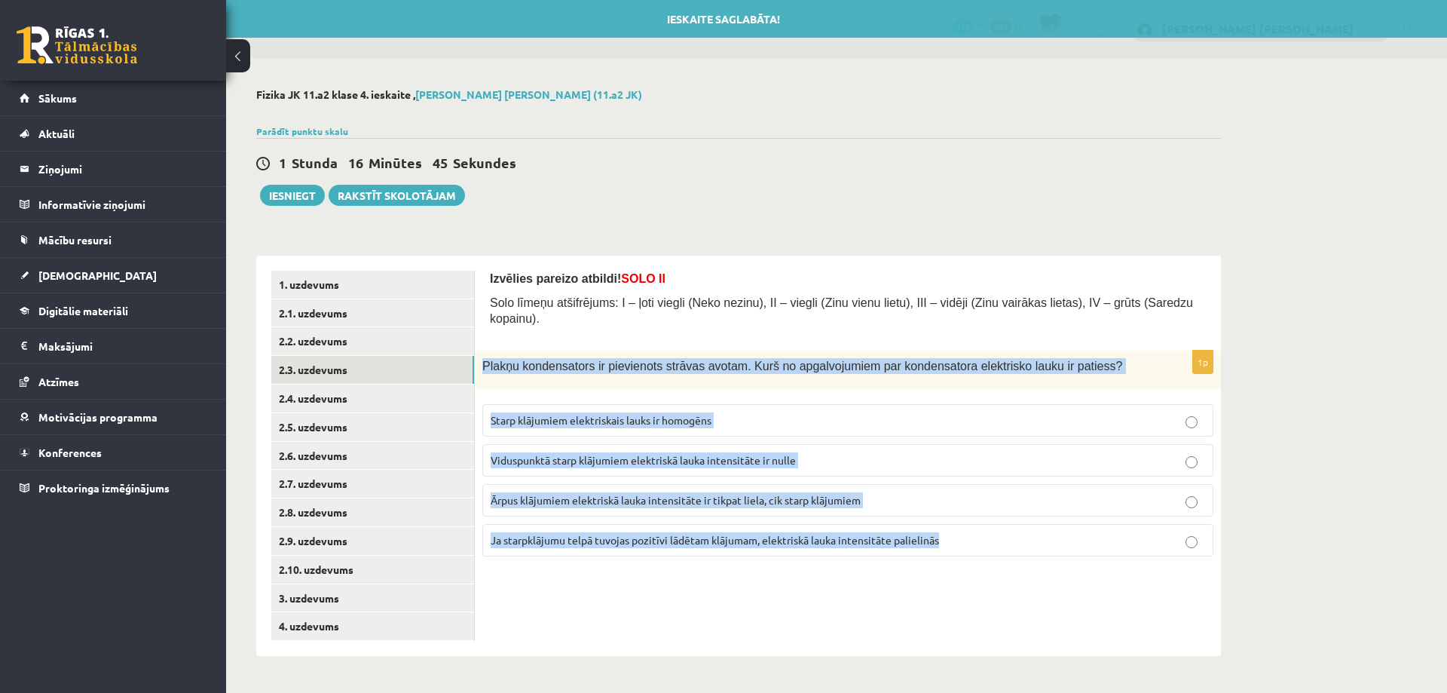
click at [733, 412] on p "Starp klājumiem elektriskais lauks ir homogēns" at bounding box center [848, 420] width 714 height 16
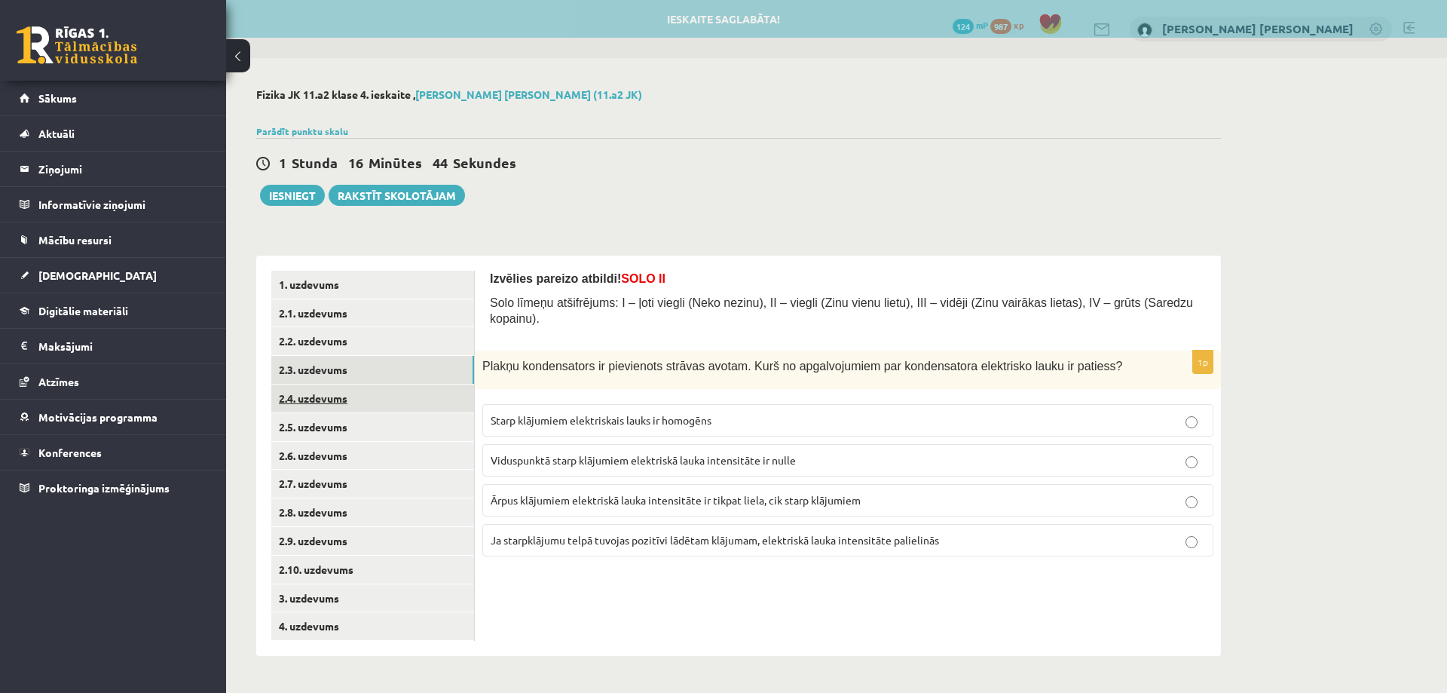
click at [372, 404] on link "2.4. uzdevums" at bounding box center [372, 398] width 203 height 28
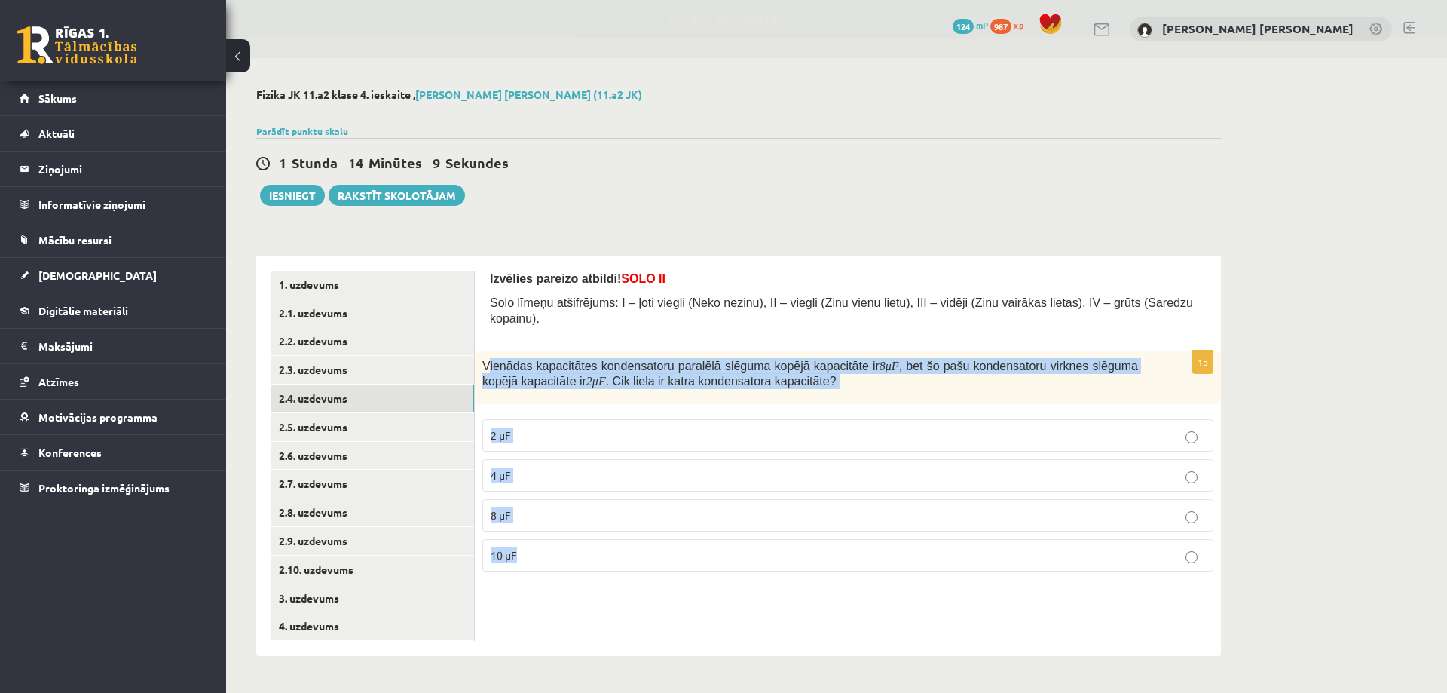
drag, startPoint x: 486, startPoint y: 347, endPoint x: 694, endPoint y: 528, distance: 275.6
click at [694, 528] on div "1p Vienādas kapacitātes kondensatoru paralēlā slēguma kopējā kapacitāte ir 8 μF…" at bounding box center [848, 467] width 746 height 234
copy div "ienādas kapacitātes kondensatoru paralēlā slēguma kopējā kapacitāte ir 8 μF , b…"
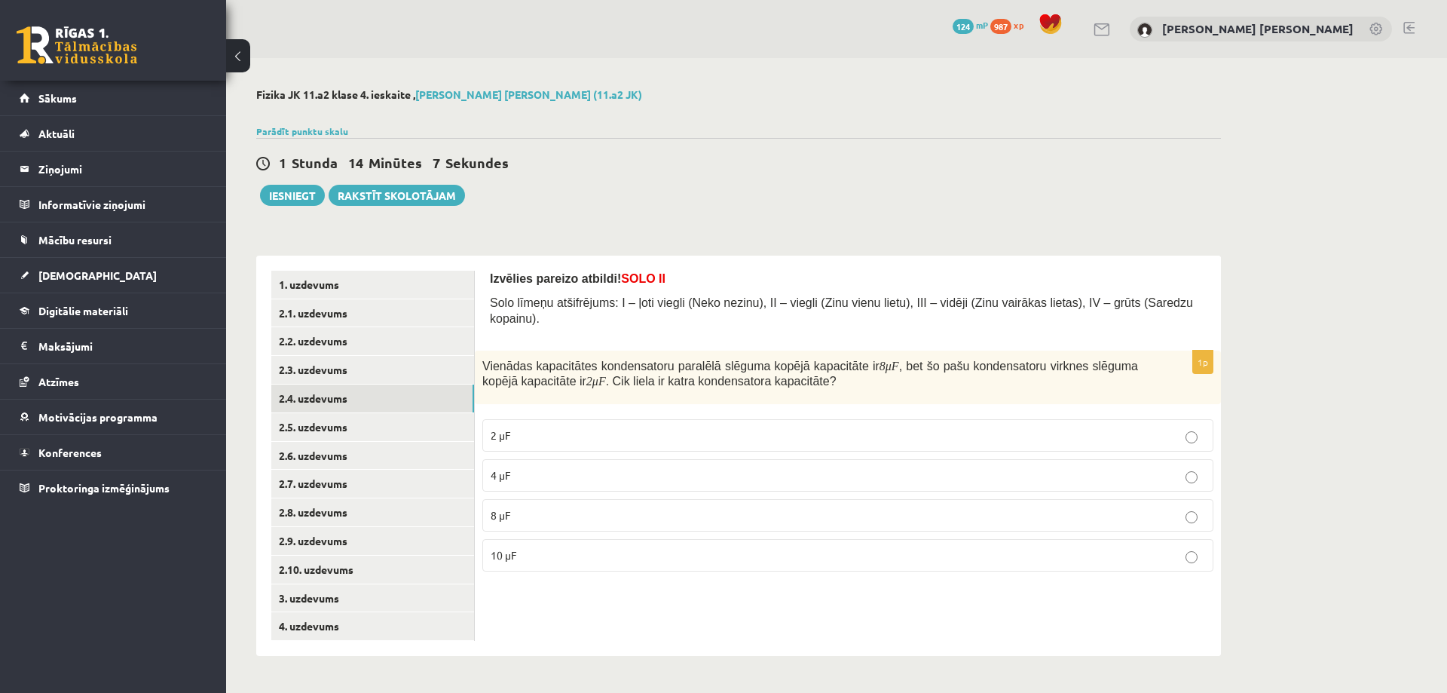
click at [624, 226] on div "**********" at bounding box center [738, 372] width 1025 height 628
click at [518, 467] on p "4 μF" at bounding box center [848, 475] width 714 height 16
click at [350, 427] on link "2.5. uzdevums" at bounding box center [372, 427] width 203 height 28
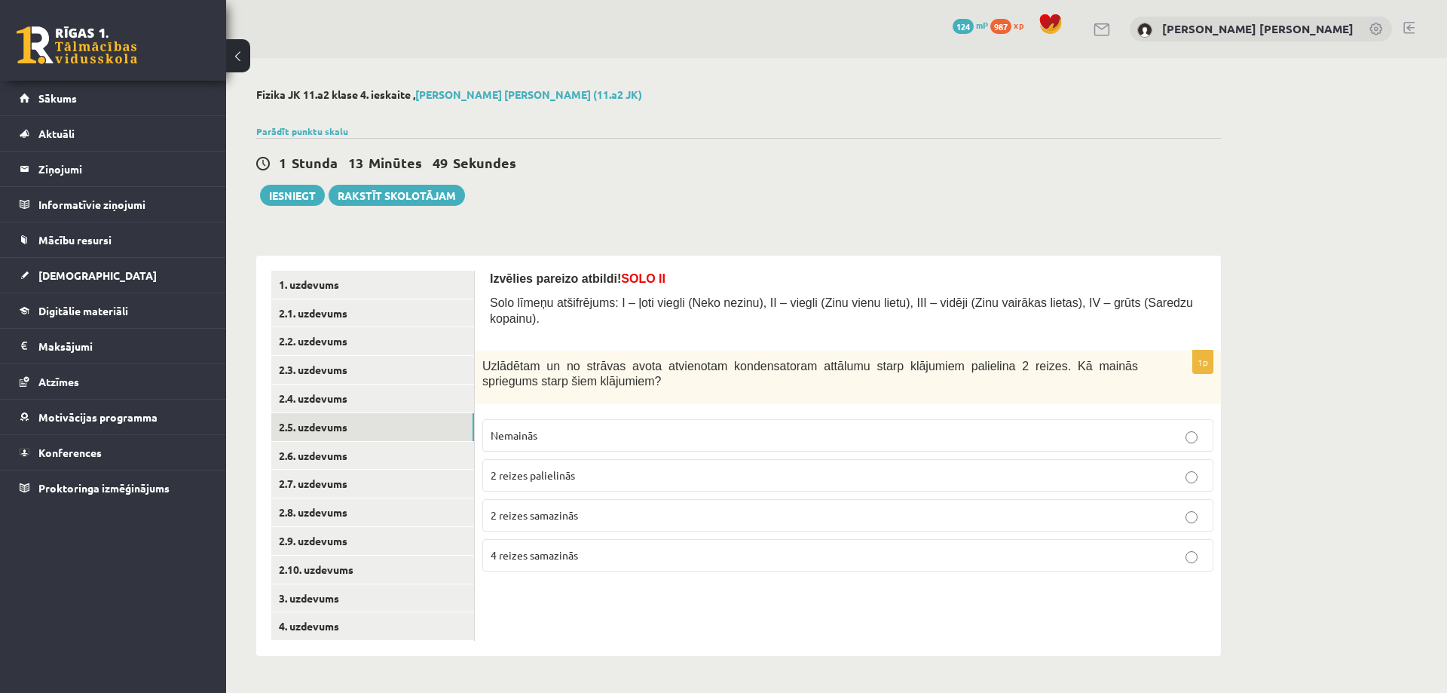
click at [565, 548] on span "4 reizes samazinās" at bounding box center [534, 555] width 87 height 14
click at [564, 468] on span "2 reizes palielinās" at bounding box center [533, 475] width 84 height 14
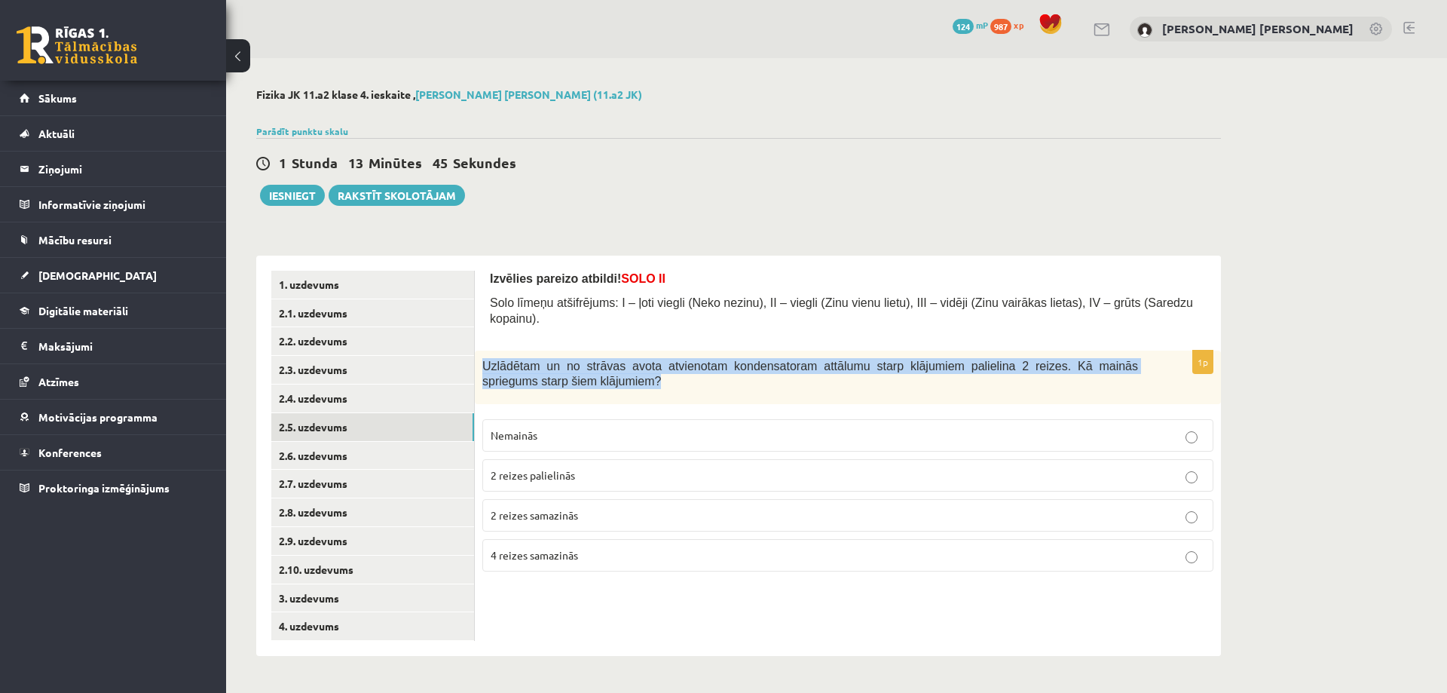
drag, startPoint x: 485, startPoint y: 347, endPoint x: 575, endPoint y: 371, distance: 93.4
click at [575, 371] on p "Uzlādētam un no strāvas avota atvienotam kondensatoram attālumu starp klājumiem…" at bounding box center [810, 373] width 656 height 31
copy span "Uzlādētam un no strāvas avota atvienotam kondensatoram attālumu starp klājumiem…"
click at [408, 463] on link "2.6. uzdevums" at bounding box center [372, 456] width 203 height 28
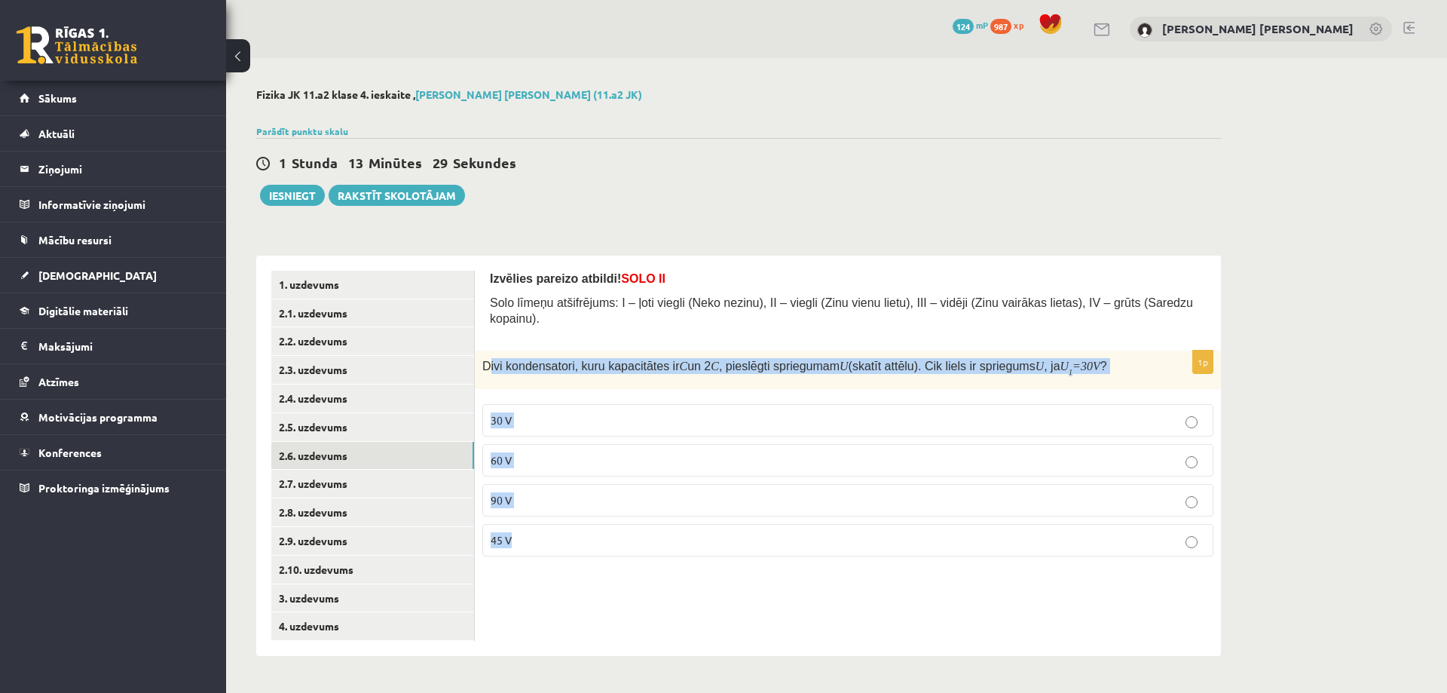
drag, startPoint x: 487, startPoint y: 348, endPoint x: 1078, endPoint y: 543, distance: 622.7
click at [1078, 543] on div "1p Divi kondensatori, kuru kapacitātes ir C un 2 C , pieslēgti spriegumam U (sk…" at bounding box center [848, 459] width 746 height 218
copy div "ivi kondensatori, kuru kapacitātes ir C un 2 C , pieslēgti spriegumam U (skatīt…"
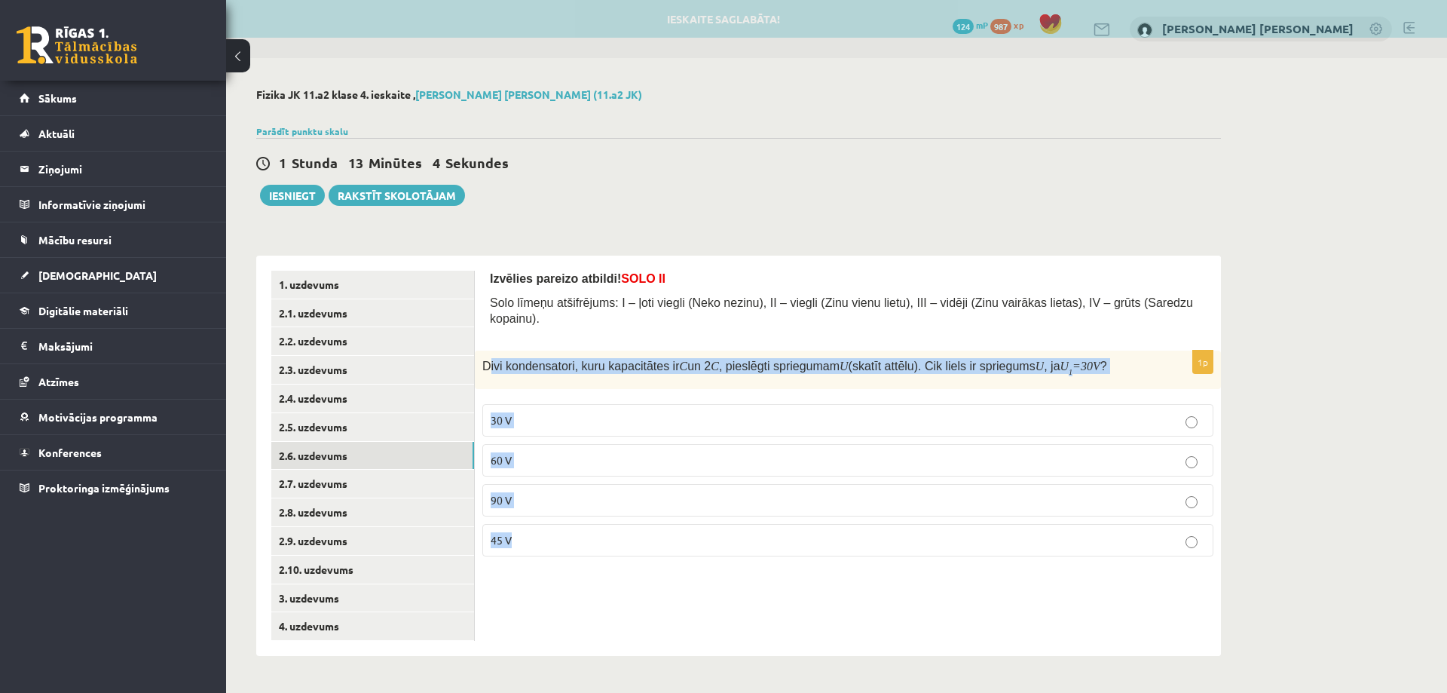
click at [541, 532] on p "45 V" at bounding box center [848, 540] width 714 height 16
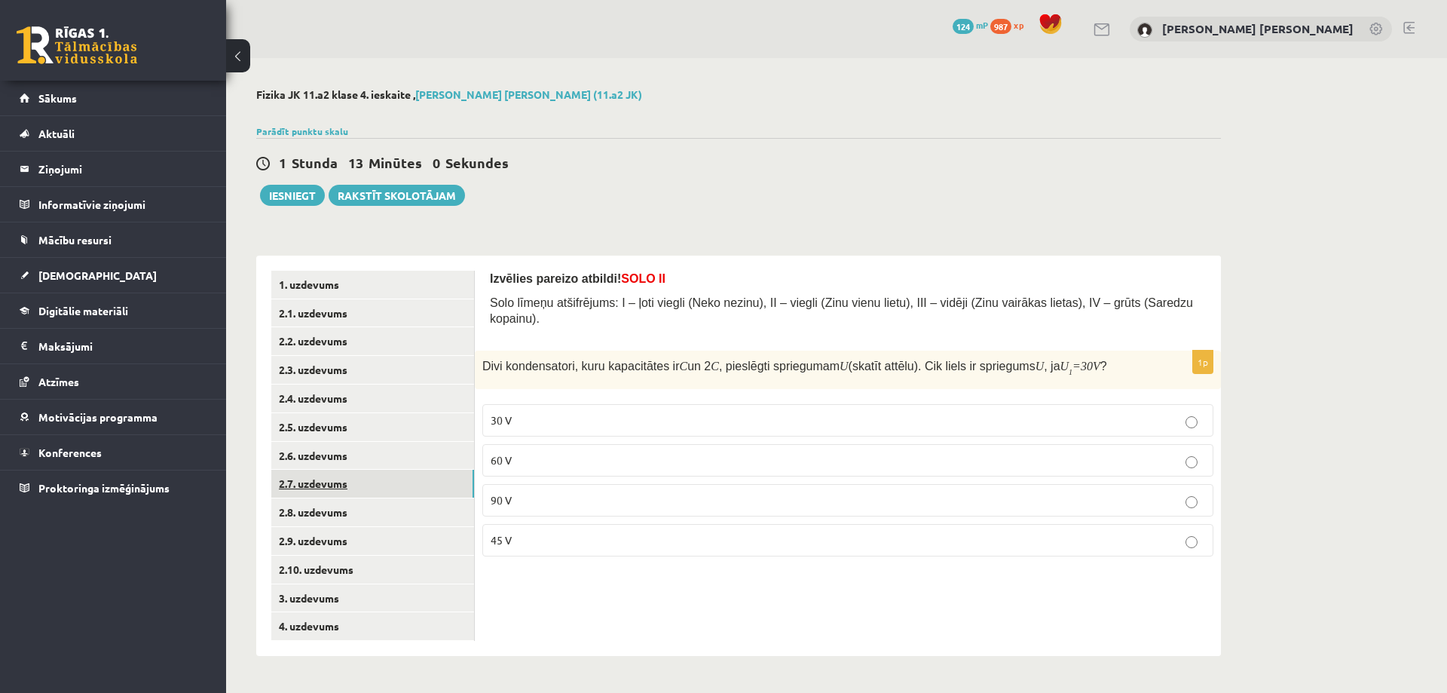
click at [405, 482] on link "2.7. uzdevums" at bounding box center [372, 483] width 203 height 28
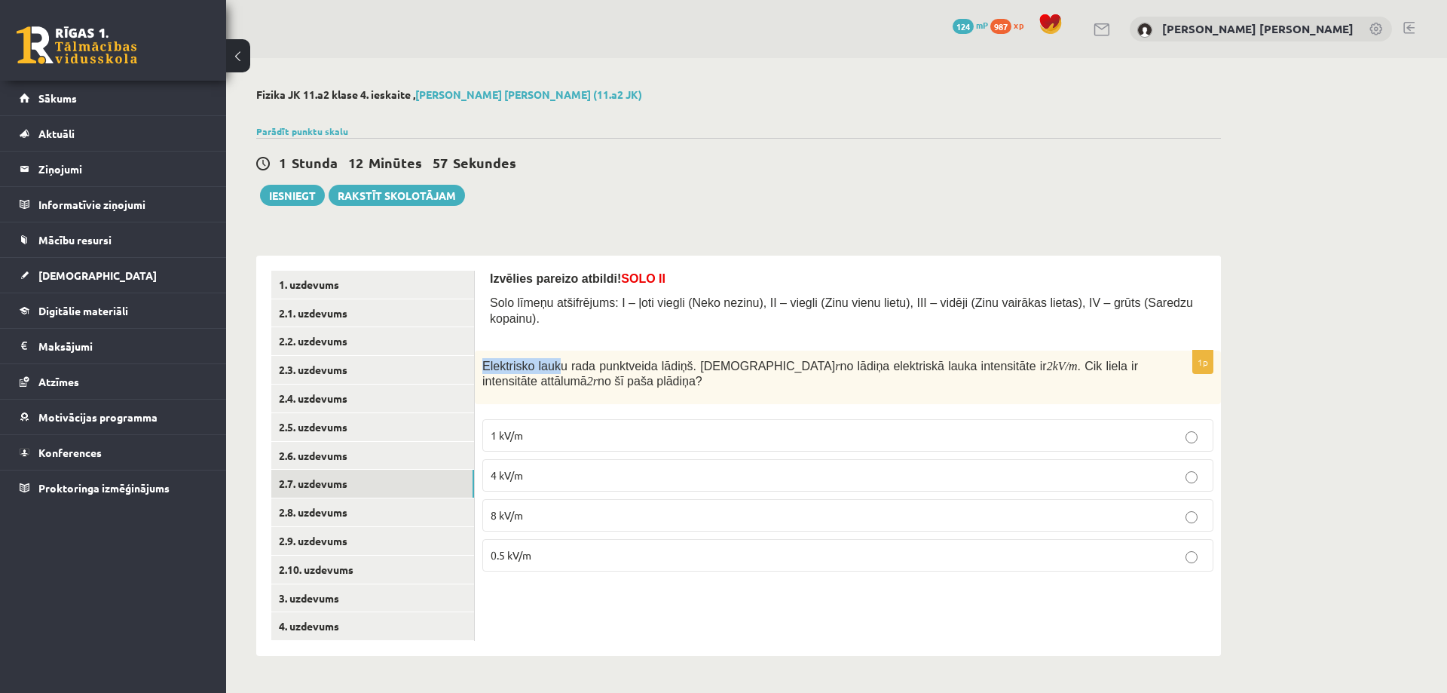
drag, startPoint x: 483, startPoint y: 347, endPoint x: 560, endPoint y: 352, distance: 77.0
click at [553, 359] on span "Elektrisko lauku rada punktveida lādiņš. [DEMOGRAPHIC_DATA]" at bounding box center [658, 365] width 353 height 13
click at [599, 324] on form "Izvēlies pareizo atbildi! SOLO II Solo līmeņu atšifrējums: I – ļoti viegli (Nek…" at bounding box center [848, 427] width 716 height 313
click at [565, 467] on p "4 kV/m" at bounding box center [848, 475] width 714 height 16
click at [404, 516] on link "2.8. uzdevums" at bounding box center [372, 512] width 203 height 28
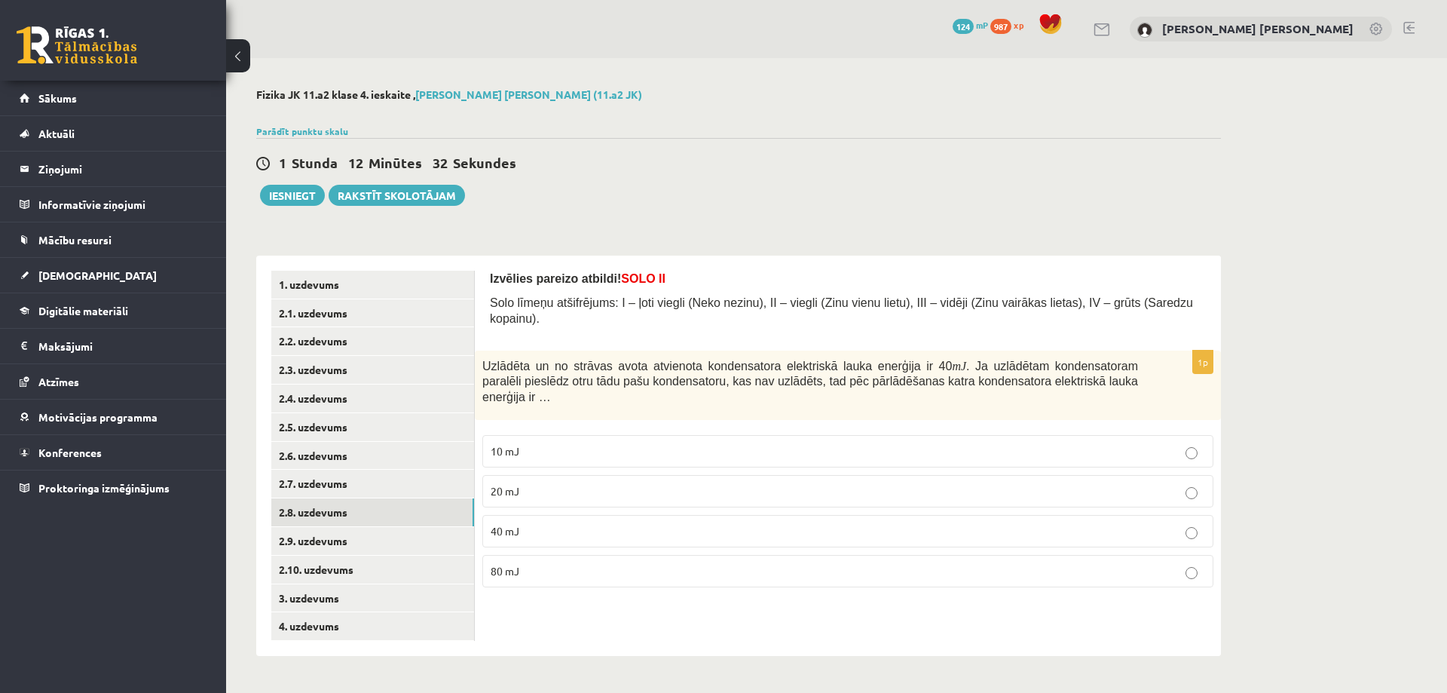
click at [507, 484] on span "20 mJ" at bounding box center [505, 491] width 29 height 14
click at [414, 533] on link "2.9. uzdevums" at bounding box center [372, 541] width 203 height 28
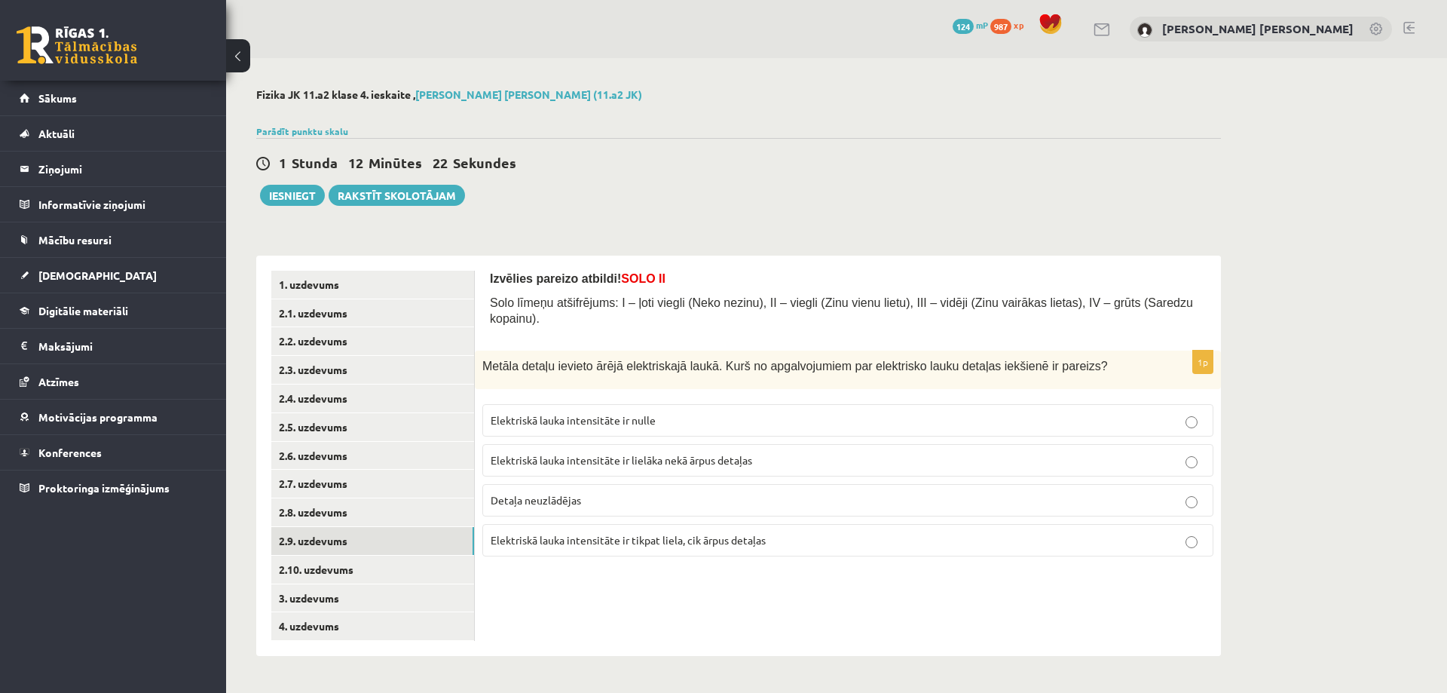
click at [545, 492] on p "Detaļa neuzlādējas" at bounding box center [848, 500] width 714 height 16
click at [411, 574] on link "2.10. uzdevums" at bounding box center [372, 569] width 203 height 28
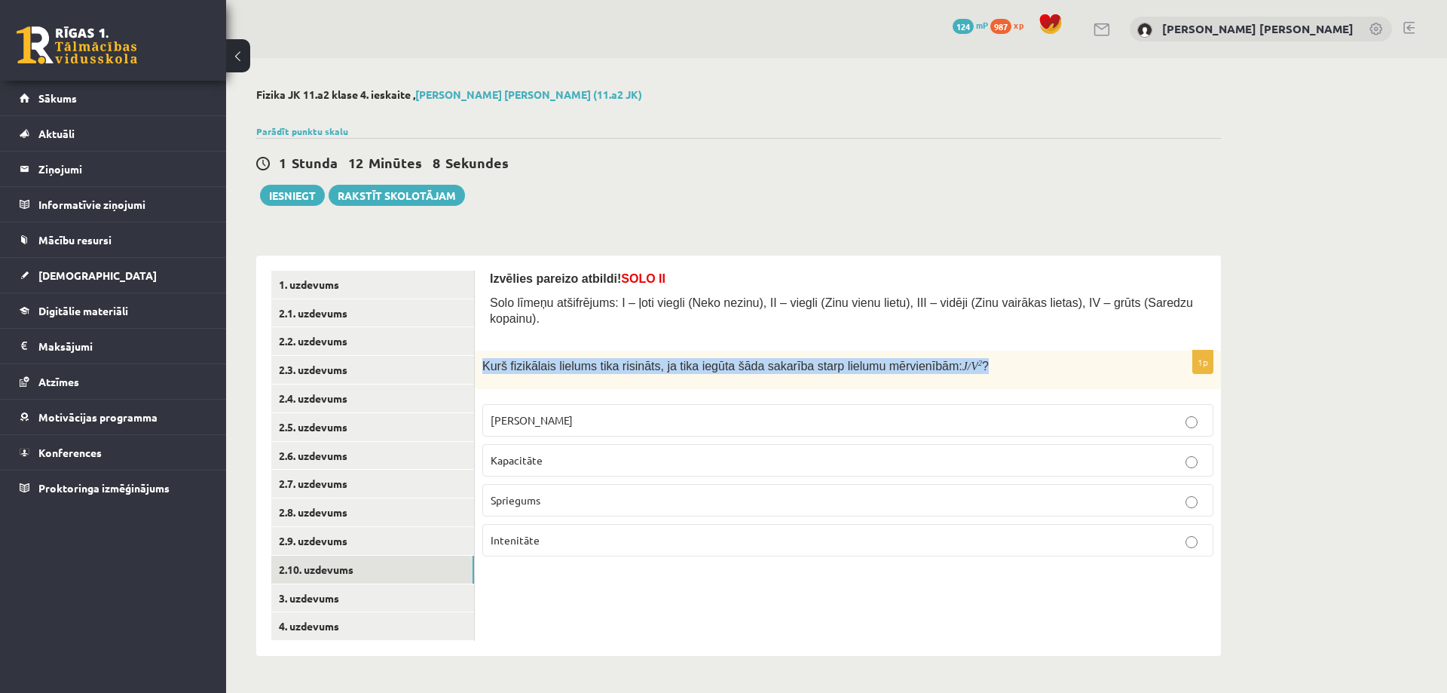
drag, startPoint x: 482, startPoint y: 350, endPoint x: 970, endPoint y: 344, distance: 487.6
click at [970, 358] on p "Kurš fizikālais lielums tika risināts, ja tika iegūta šāda sakarība starp lielu…" at bounding box center [810, 366] width 656 height 16
copy span "Kurš fizikālais lielums tika risināts, ja tika iegūta šāda sakarība starp lielu…"
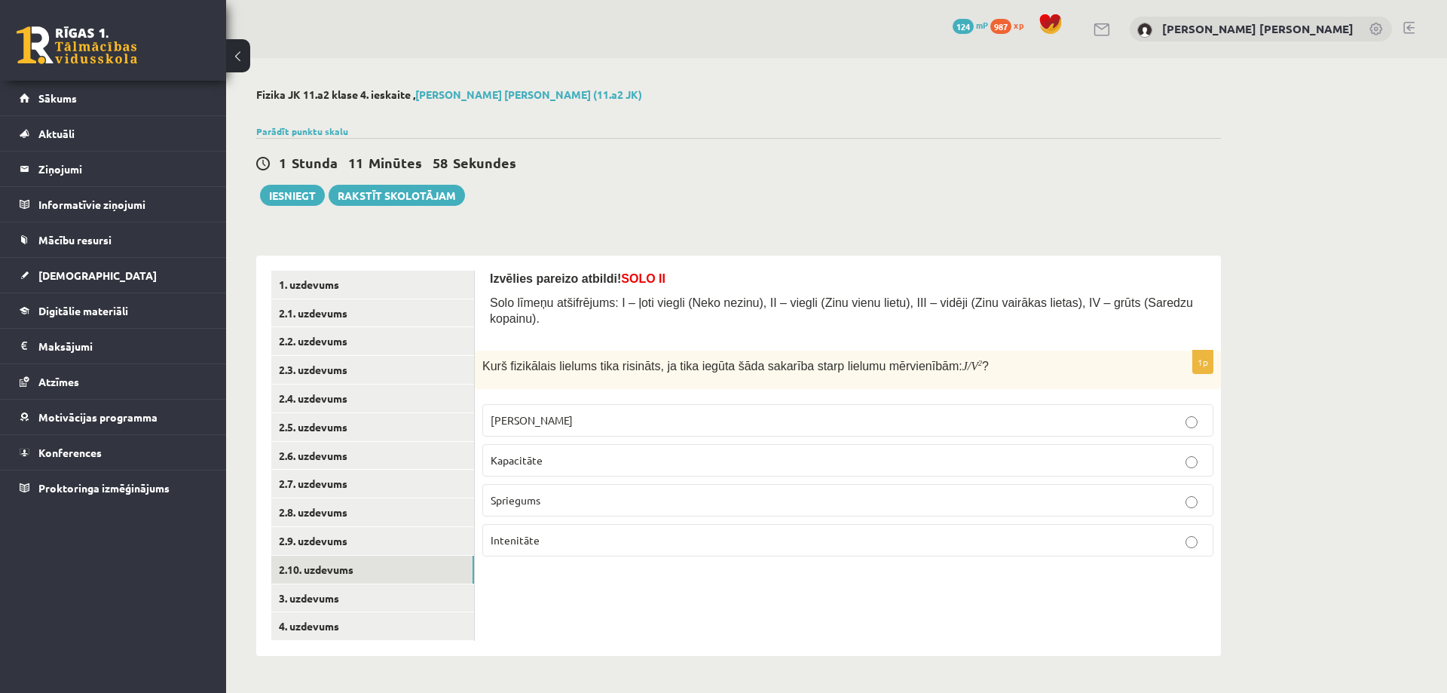
click at [518, 453] on span "Kapacitāte" at bounding box center [517, 460] width 52 height 14
click at [390, 595] on link "3. uzdevums" at bounding box center [372, 598] width 203 height 28
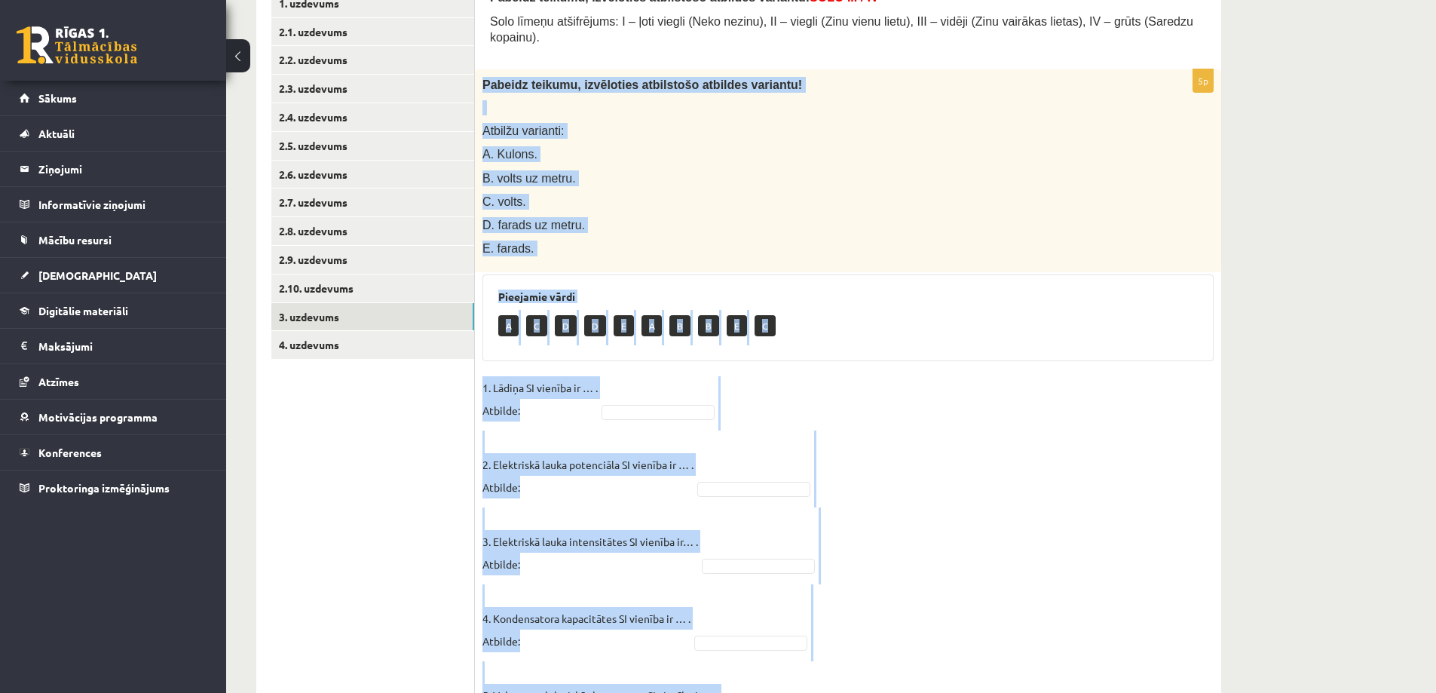
scroll to position [364, 0]
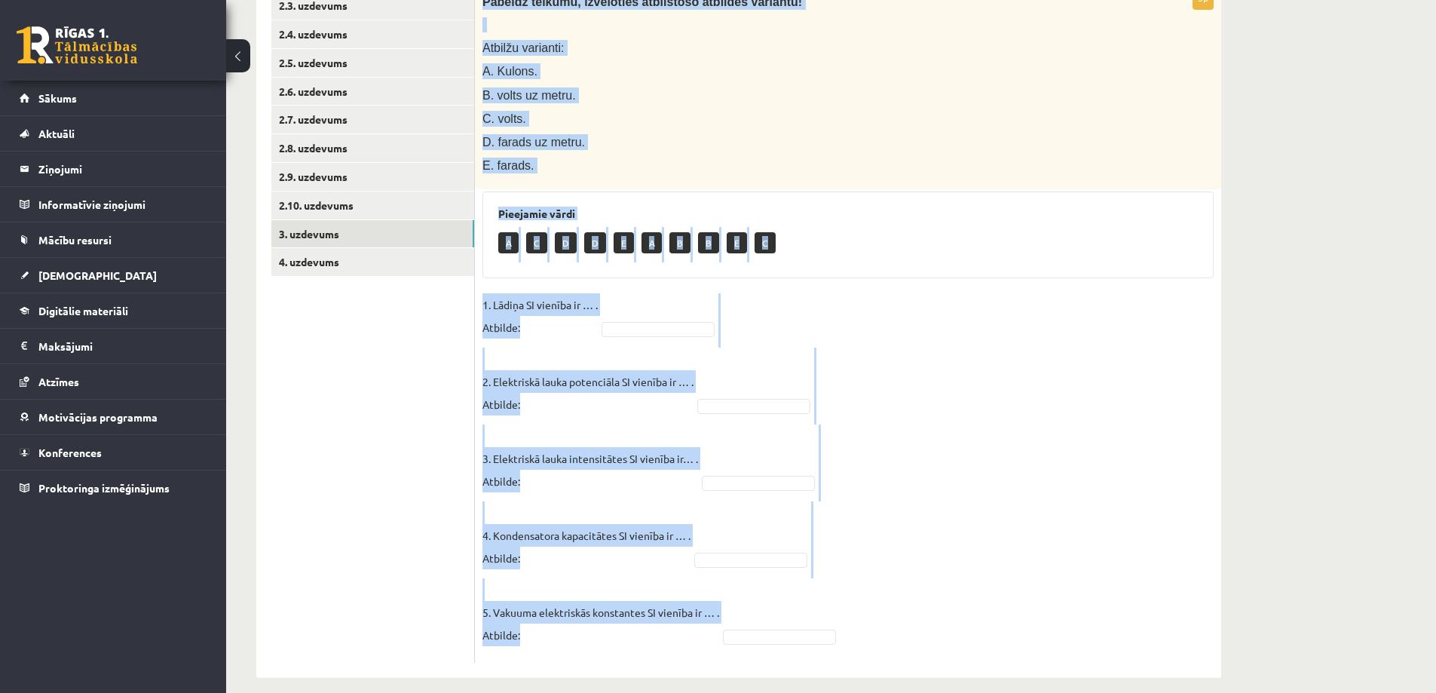
drag, startPoint x: 478, startPoint y: 133, endPoint x: 824, endPoint y: 648, distance: 620.6
click at [824, 648] on div "Pabeidz teikumu, izvēloties atbilstošo atbildes variantu! SOLO III / IV Solo lī…" at bounding box center [848, 284] width 746 height 787
copy div "Pabeidz teikumu, izvēloties atbilstošo atbildes variantu! Atbilžu varianti: A. …"
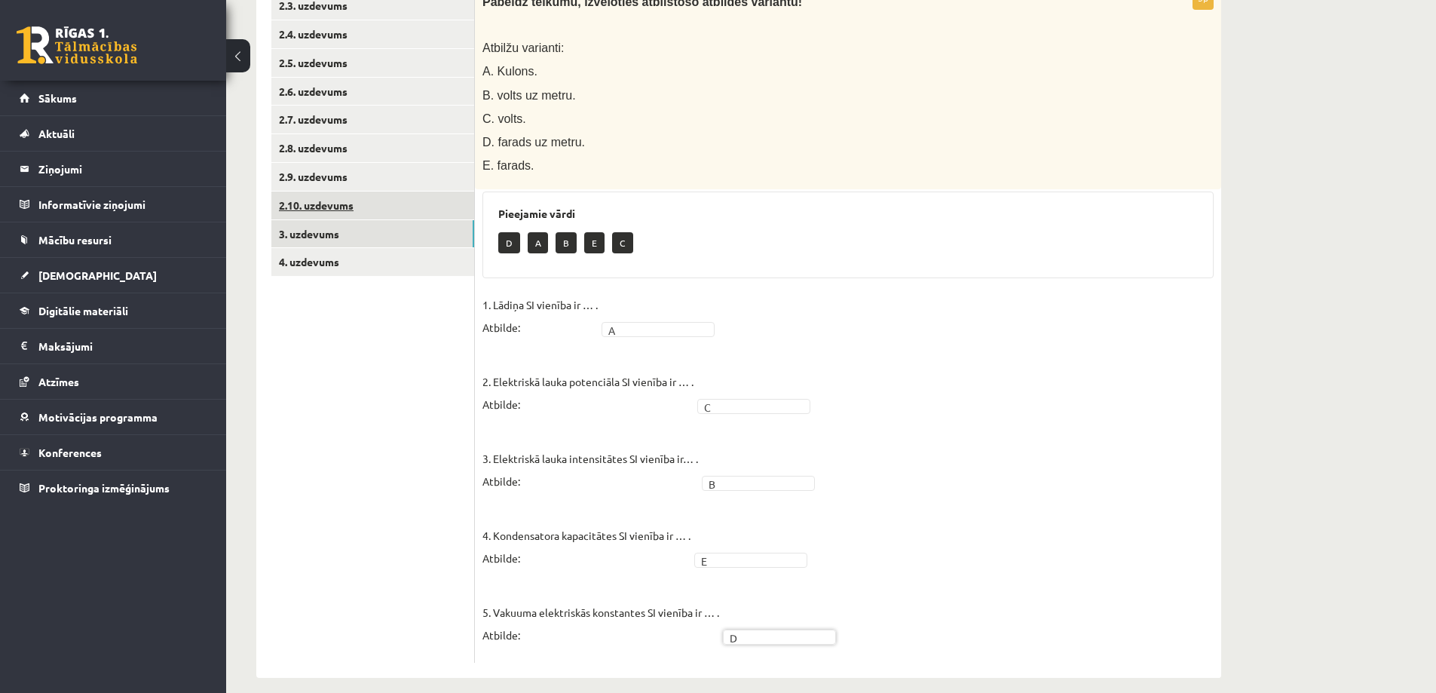
scroll to position [213, 0]
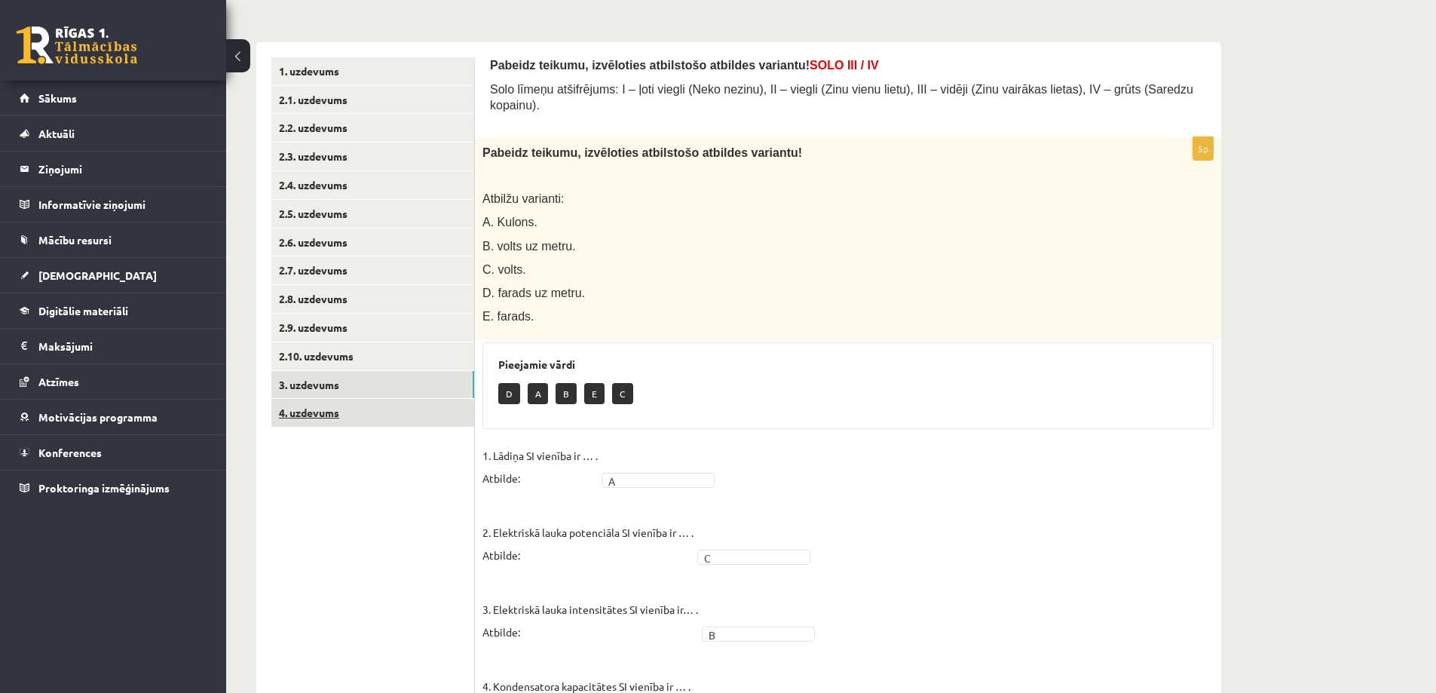
click at [388, 403] on link "4. uzdevums" at bounding box center [372, 413] width 203 height 28
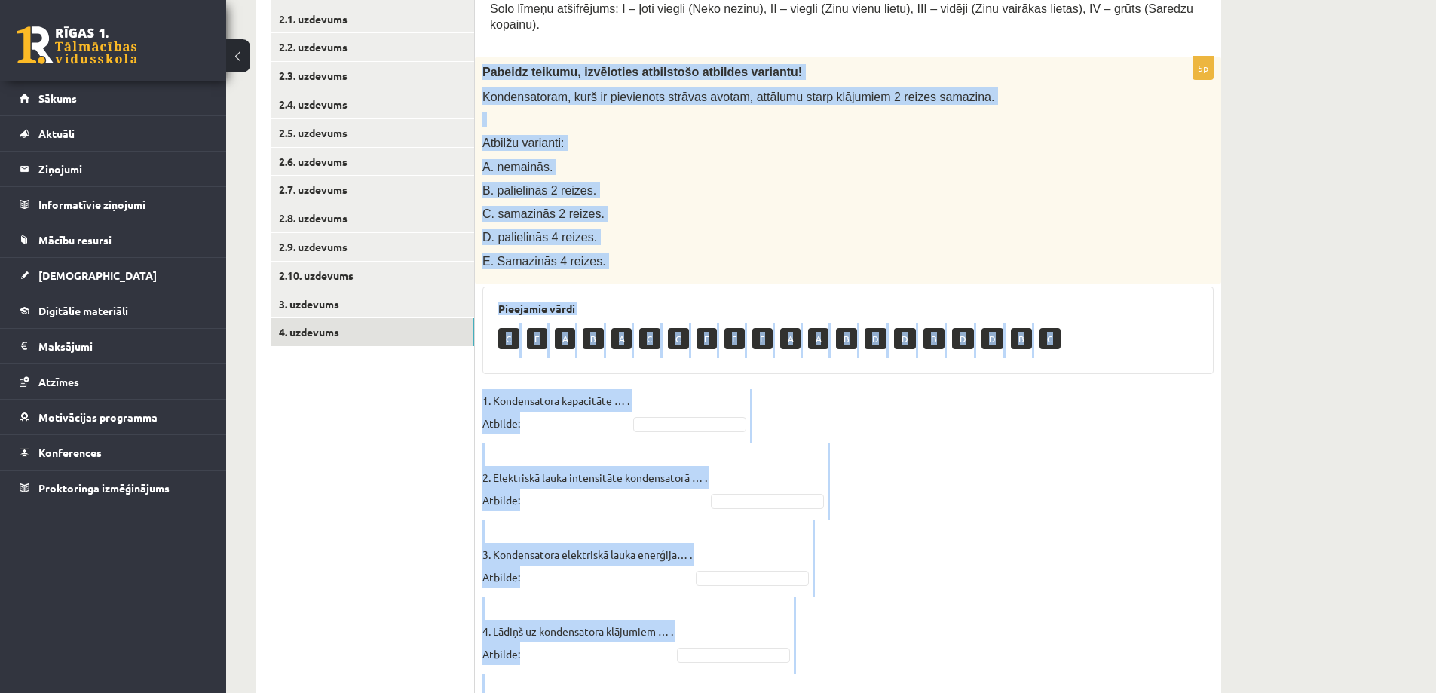
scroll to position [389, 0]
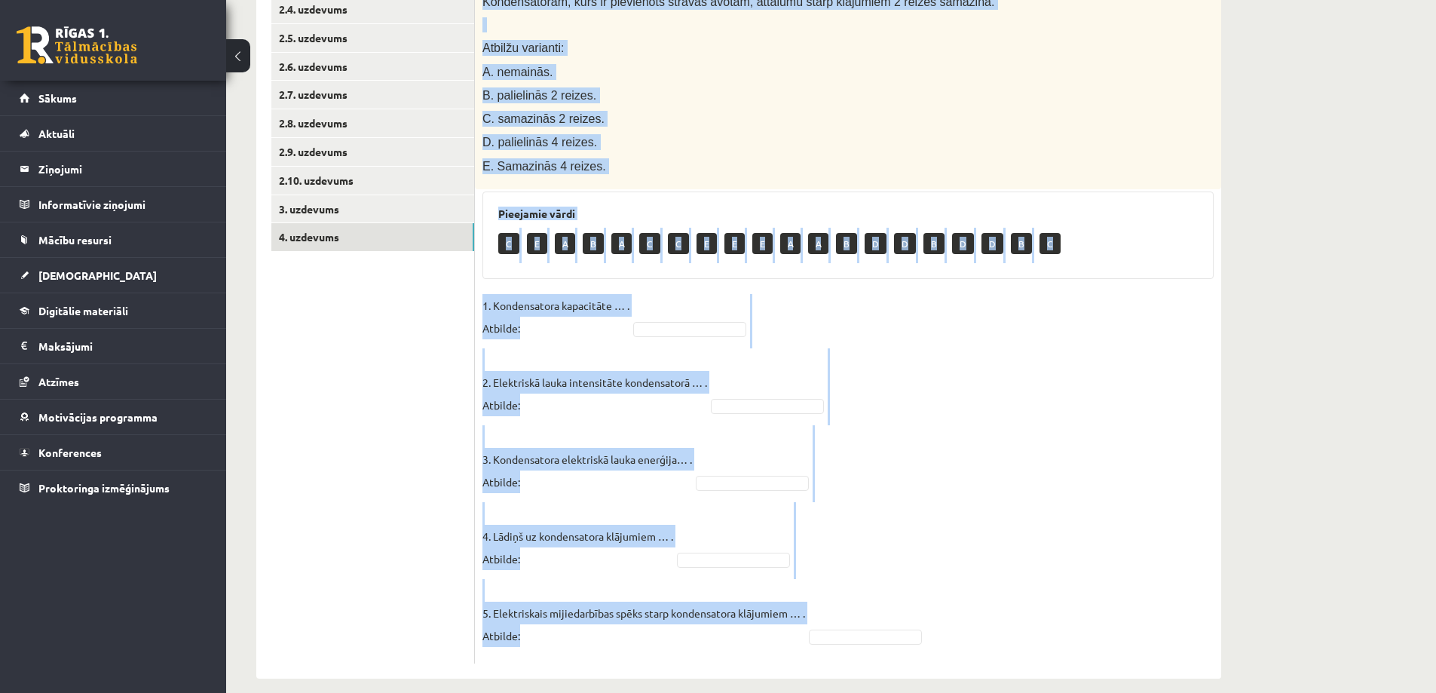
drag, startPoint x: 480, startPoint y: 132, endPoint x: 899, endPoint y: 696, distance: 703.0
copy div "Loremip dolorsi, ametconsec adipiscing elitsedd eiusmodt! Incididuntutl, etdo m…"
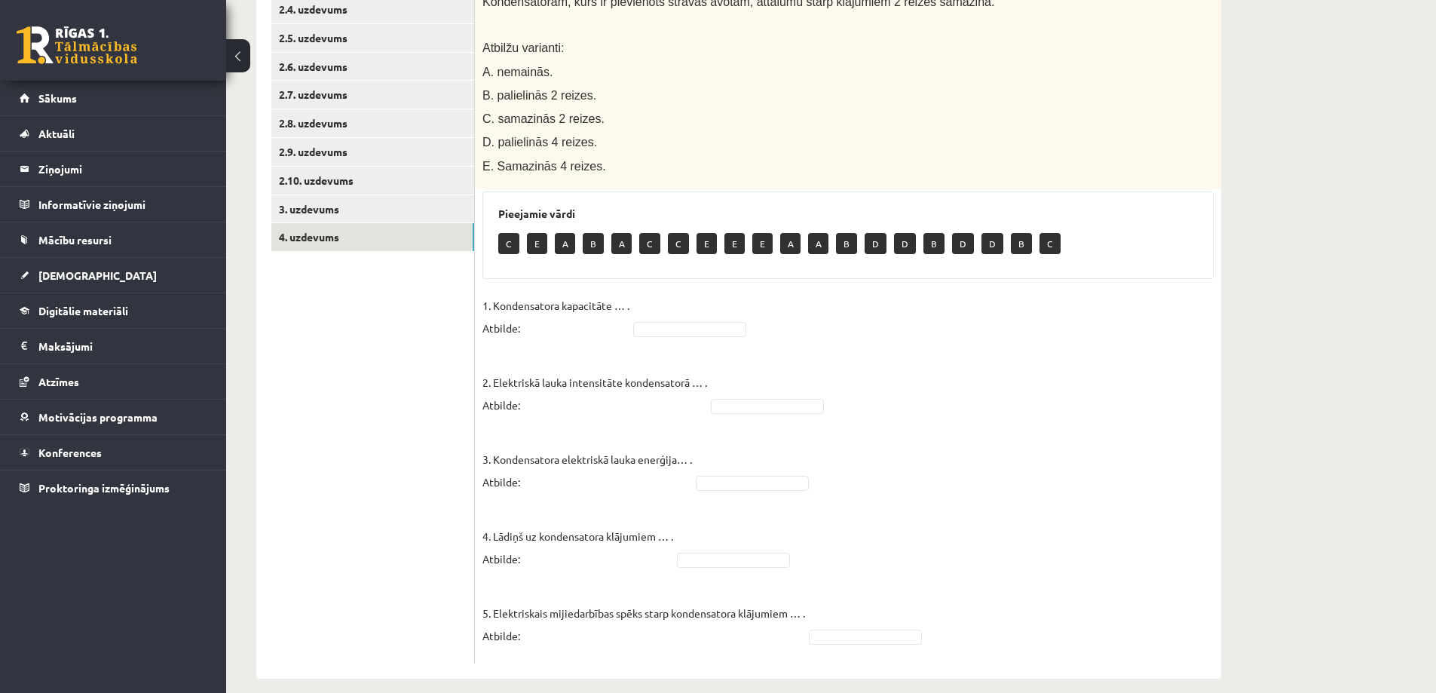
click at [393, 350] on ul "1. uzdevums 2.1. uzdevums 2.2. uzdevums 2.3. uzdevums 2.4. uzdevums 2.5. uzdevu…" at bounding box center [372, 272] width 203 height 781
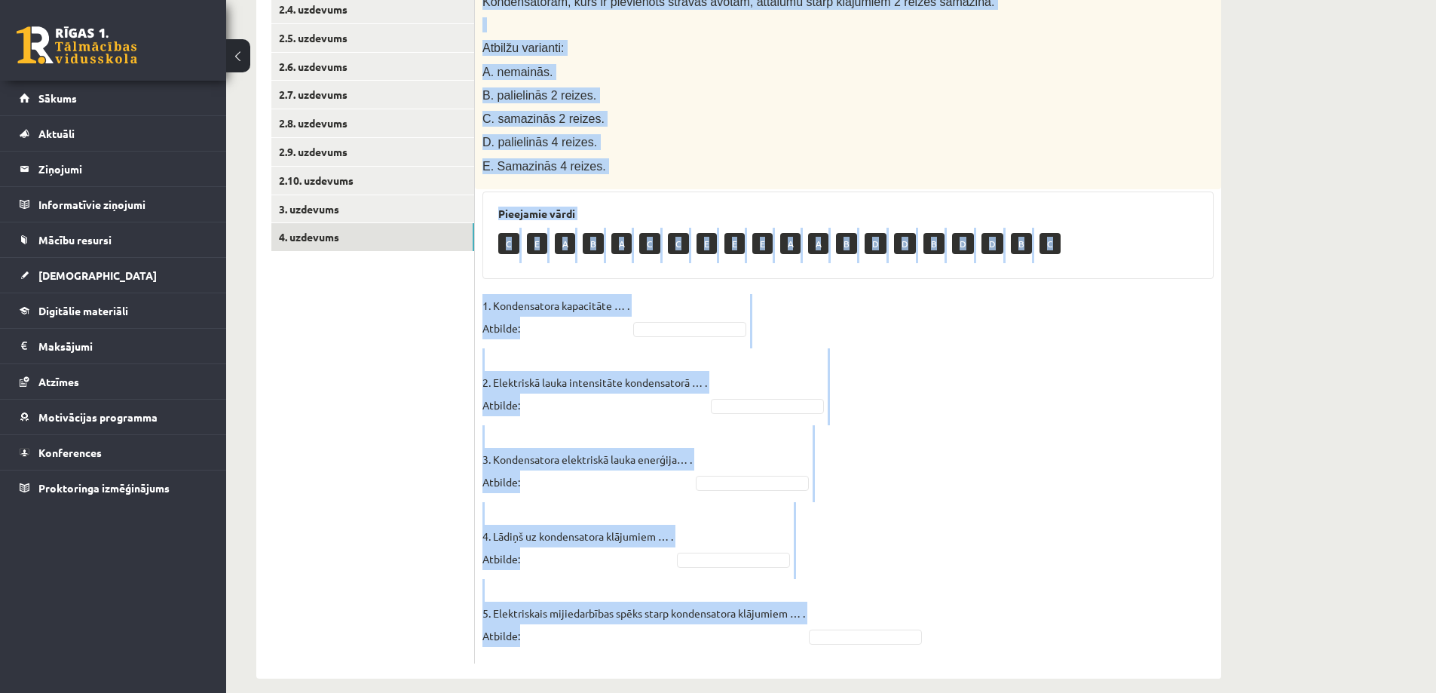
drag, startPoint x: 491, startPoint y: 35, endPoint x: 784, endPoint y: 693, distance: 720.6
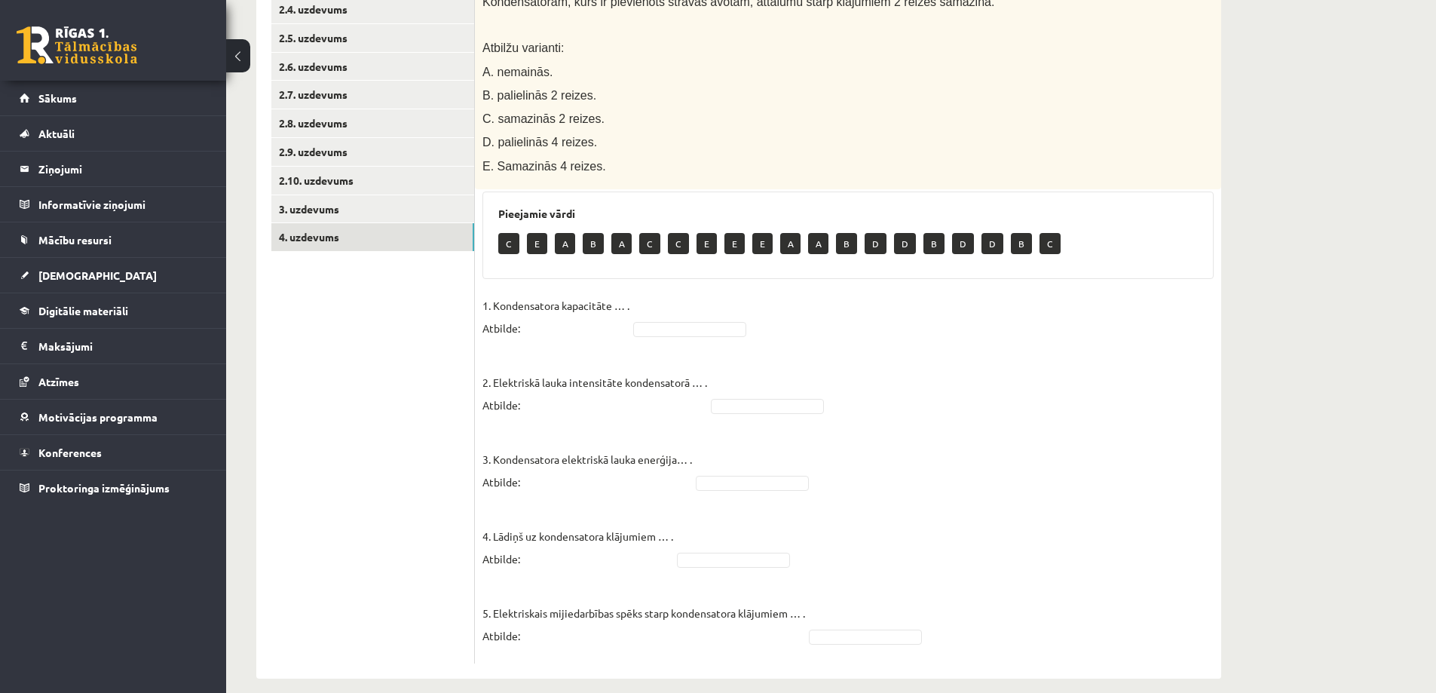
click at [394, 369] on ul "1. uzdevums 2.1. uzdevums 2.2. uzdevums 2.3. uzdevums 2.4. uzdevums 2.5. uzdevu…" at bounding box center [372, 272] width 203 height 781
click at [656, 303] on fieldset "1. Kondensatora kapacitāte … . Atbilde: C * 2. Elektriskā lauka intensitāte kon…" at bounding box center [847, 475] width 731 height 362
